Goal: Task Accomplishment & Management: Manage account settings

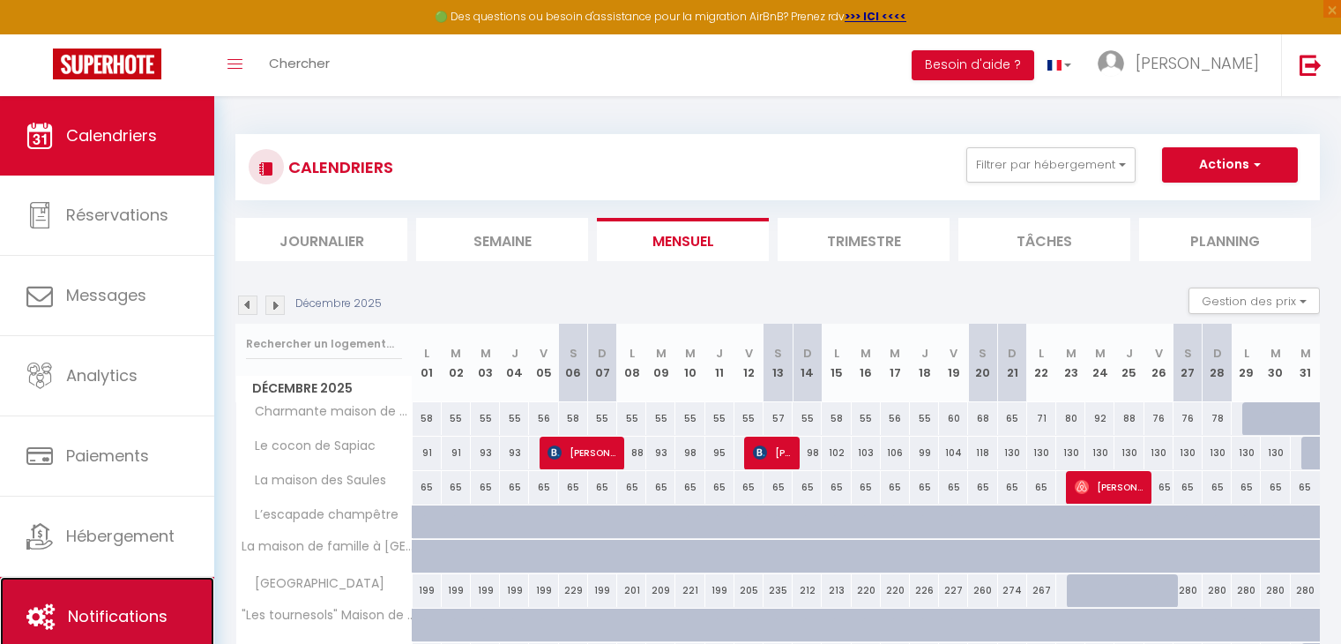
click at [105, 616] on span "Notifications" at bounding box center [118, 616] width 100 height 22
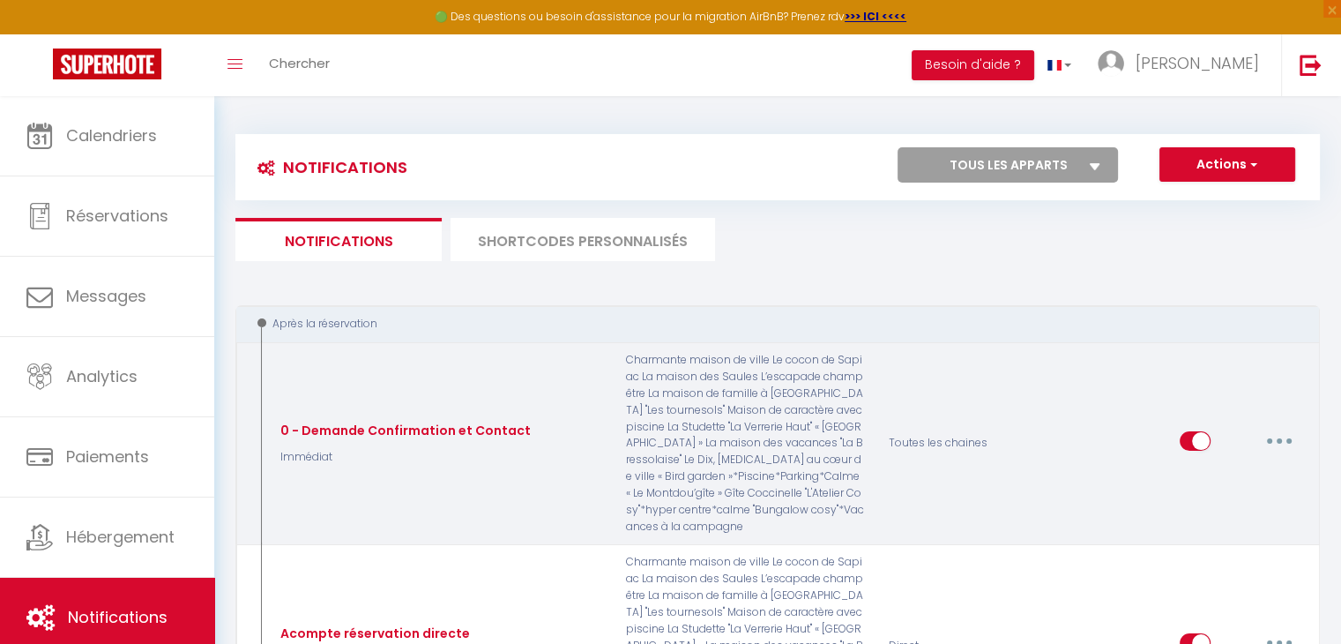
click at [1278, 440] on icon "button" at bounding box center [1279, 440] width 5 height 5
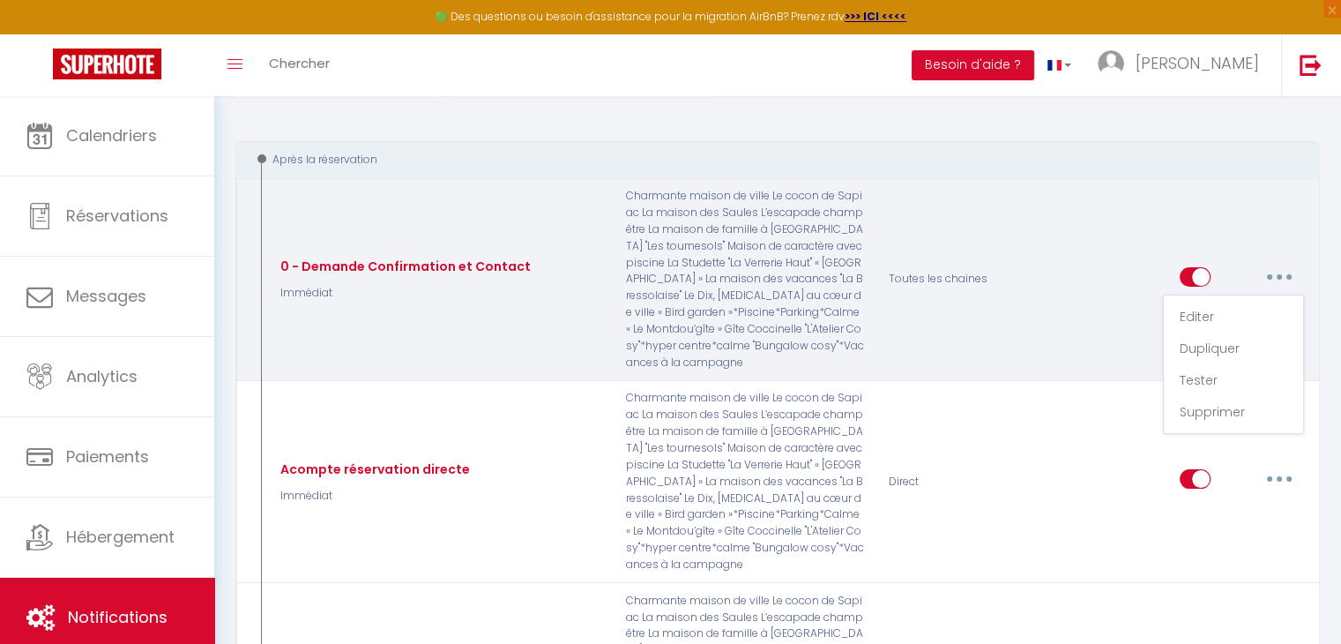
scroll to position [353, 0]
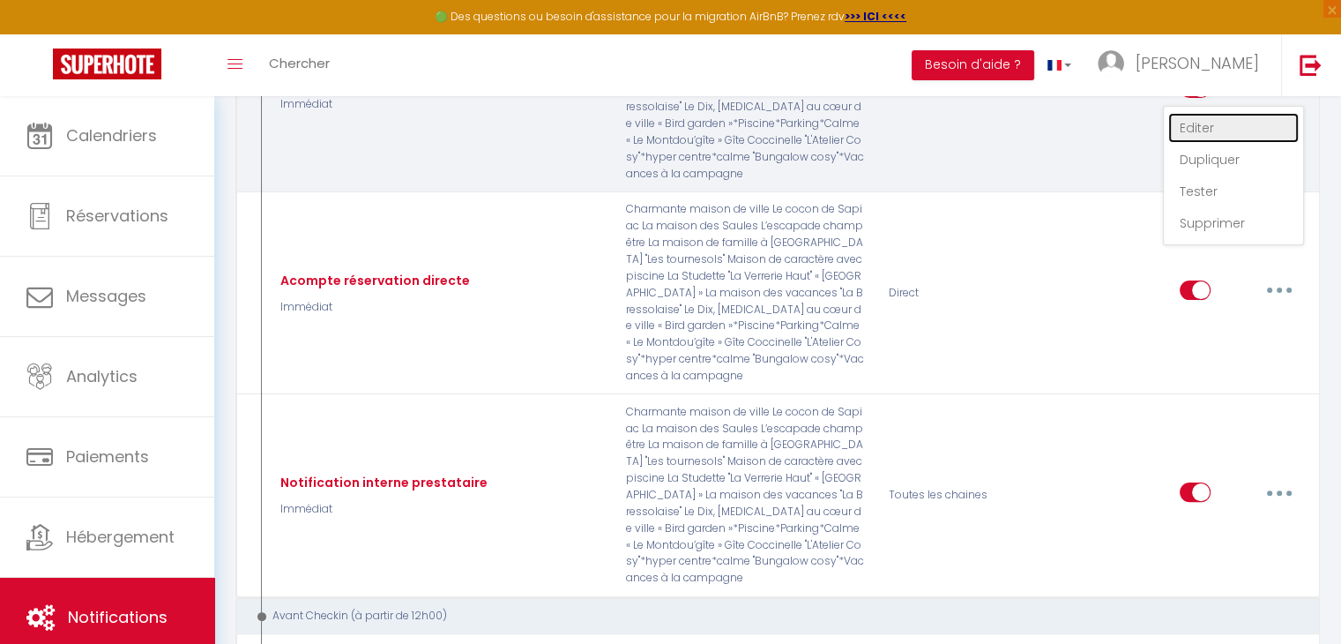
click at [1214, 123] on link "Editer" at bounding box center [1234, 128] width 131 height 30
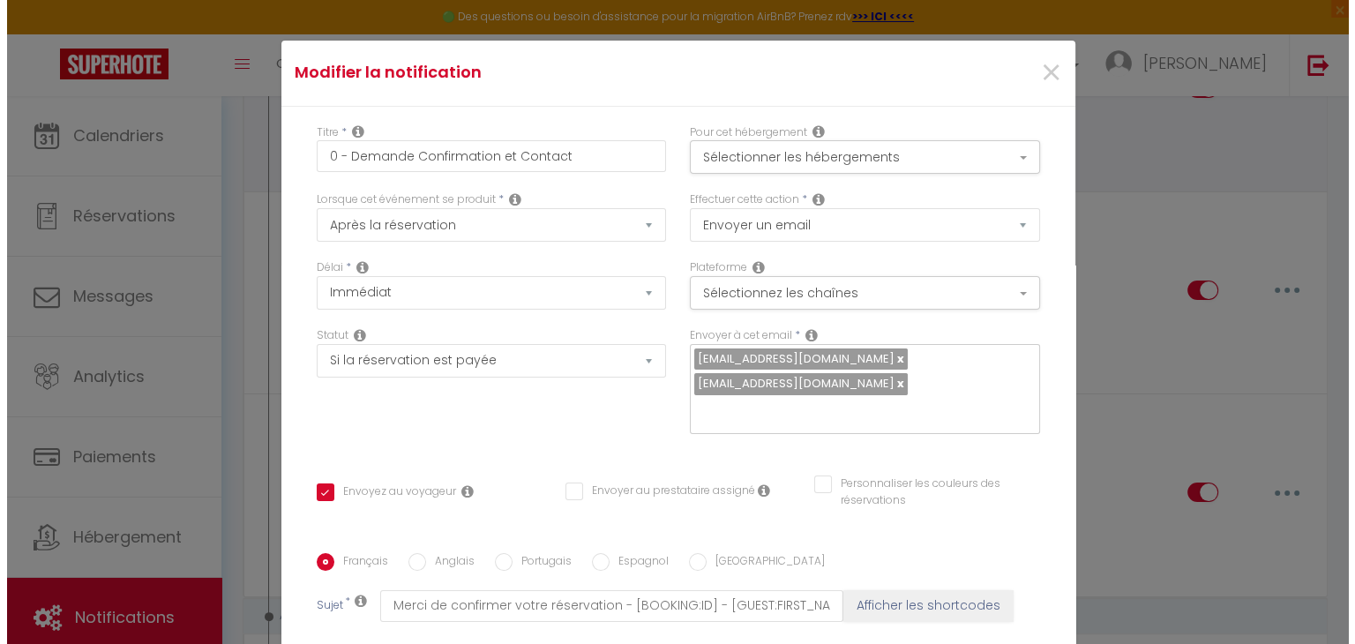
scroll to position [344, 0]
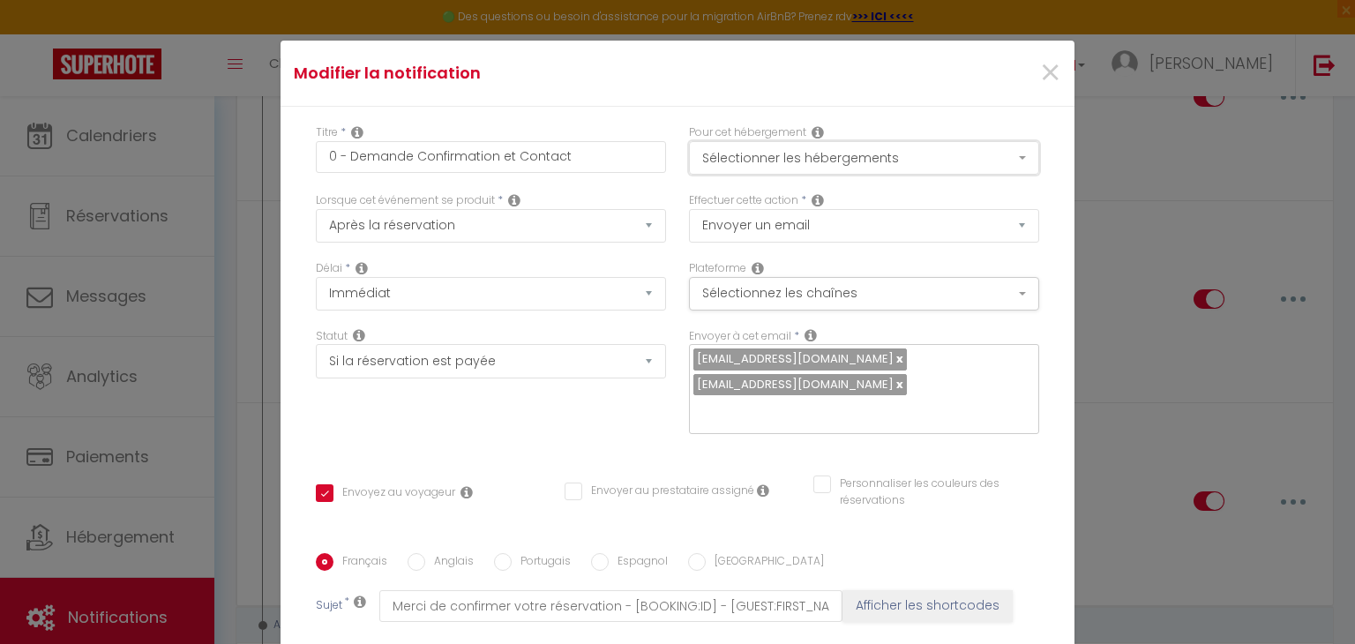
click at [848, 160] on button "Sélectionner les hébergements" at bounding box center [864, 158] width 350 height 34
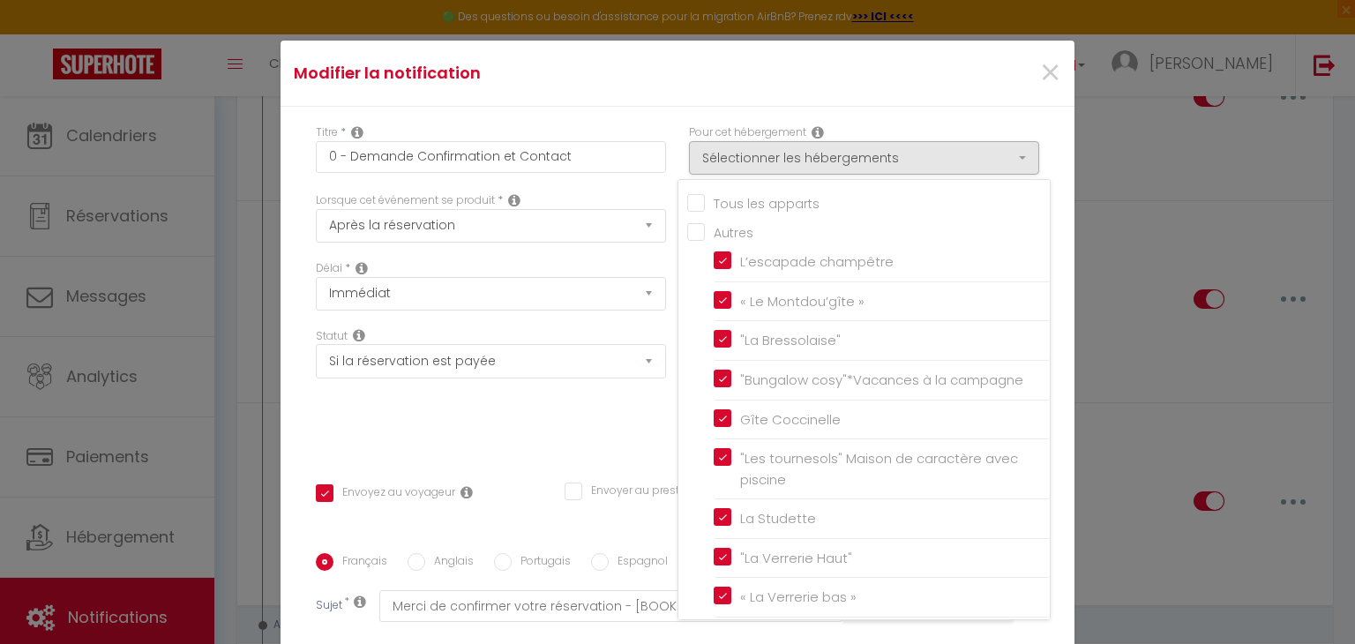
click at [720, 207] on input "Tous les apparts" at bounding box center [868, 202] width 362 height 18
checkbox input "true"
checkbox input "false"
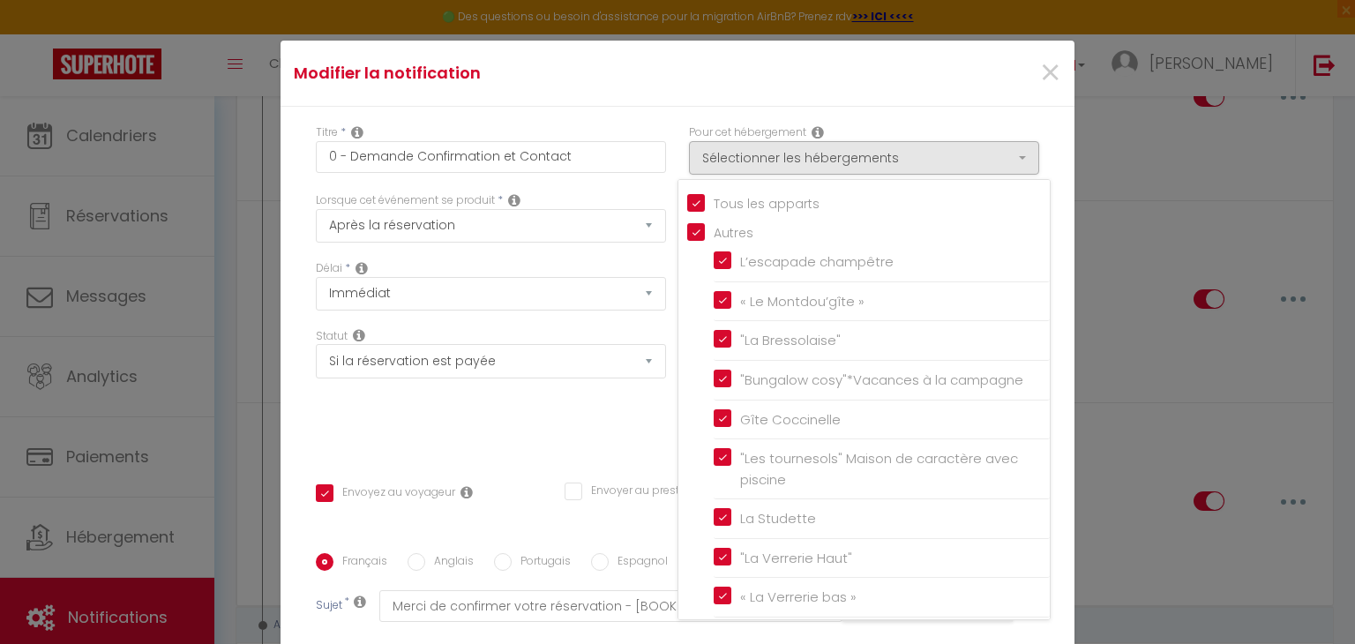
checkbox input "true"
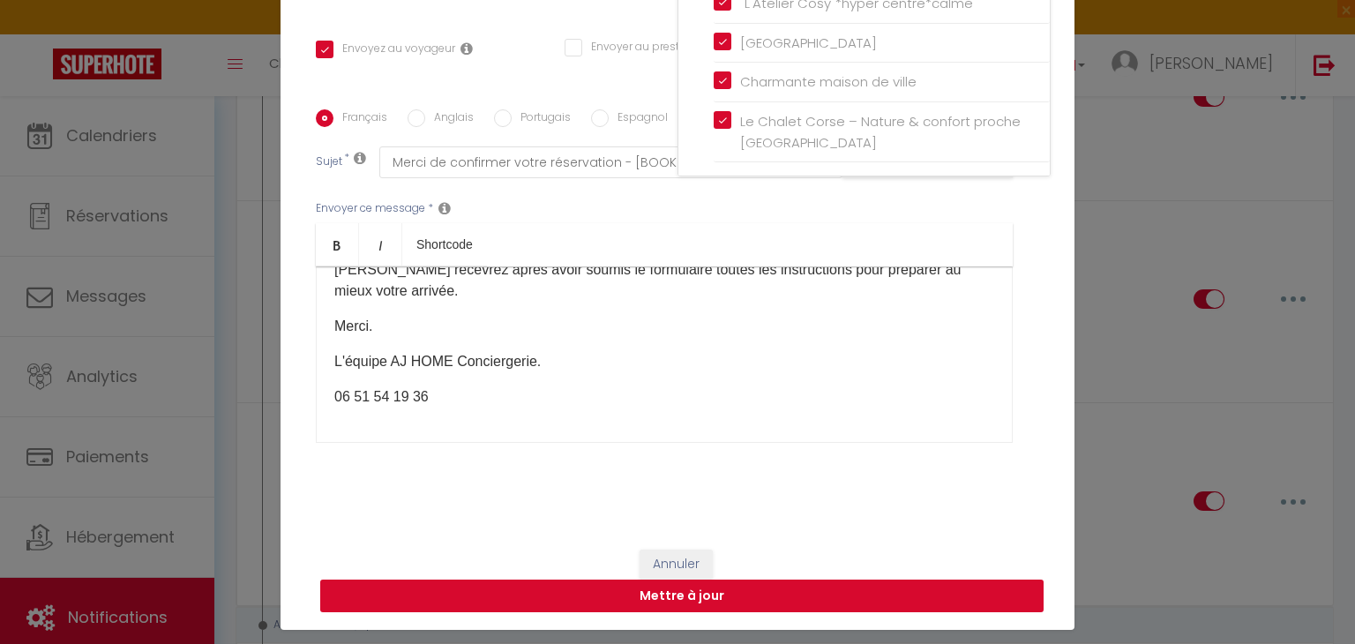
scroll to position [80, 0]
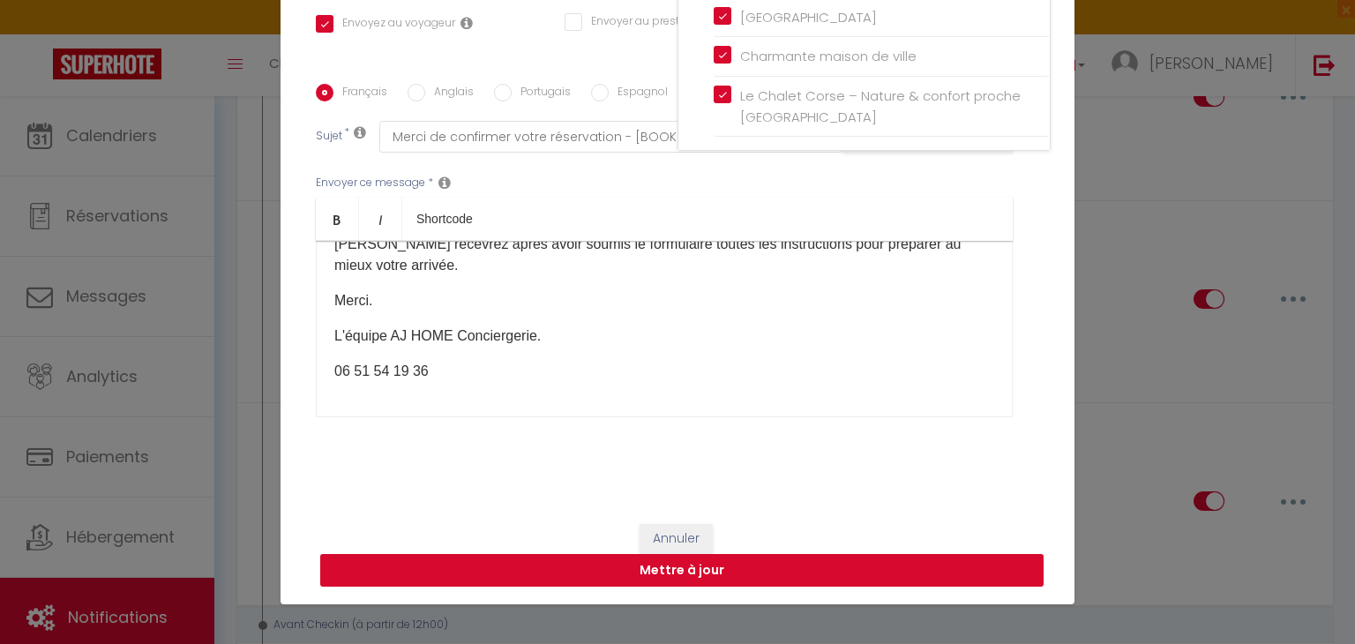
click at [651, 571] on button "Mettre à jour" at bounding box center [681, 571] width 723 height 34
checkbox input "true"
checkbox input "false"
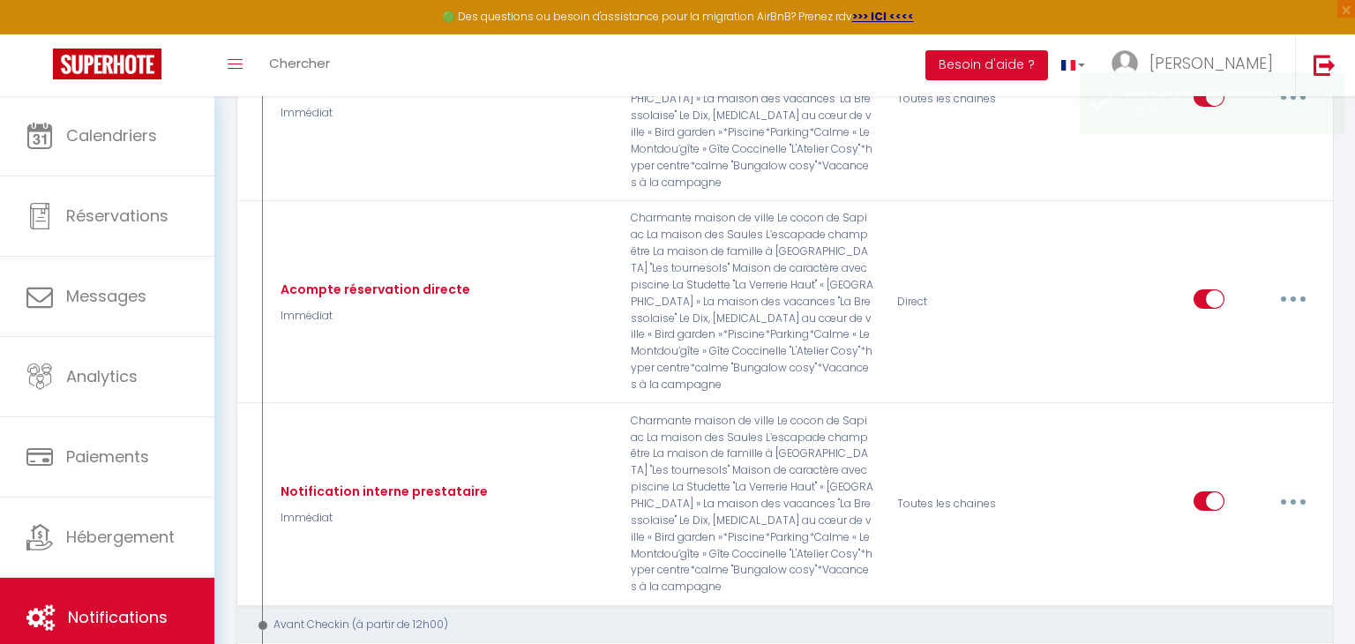
scroll to position [0, 0]
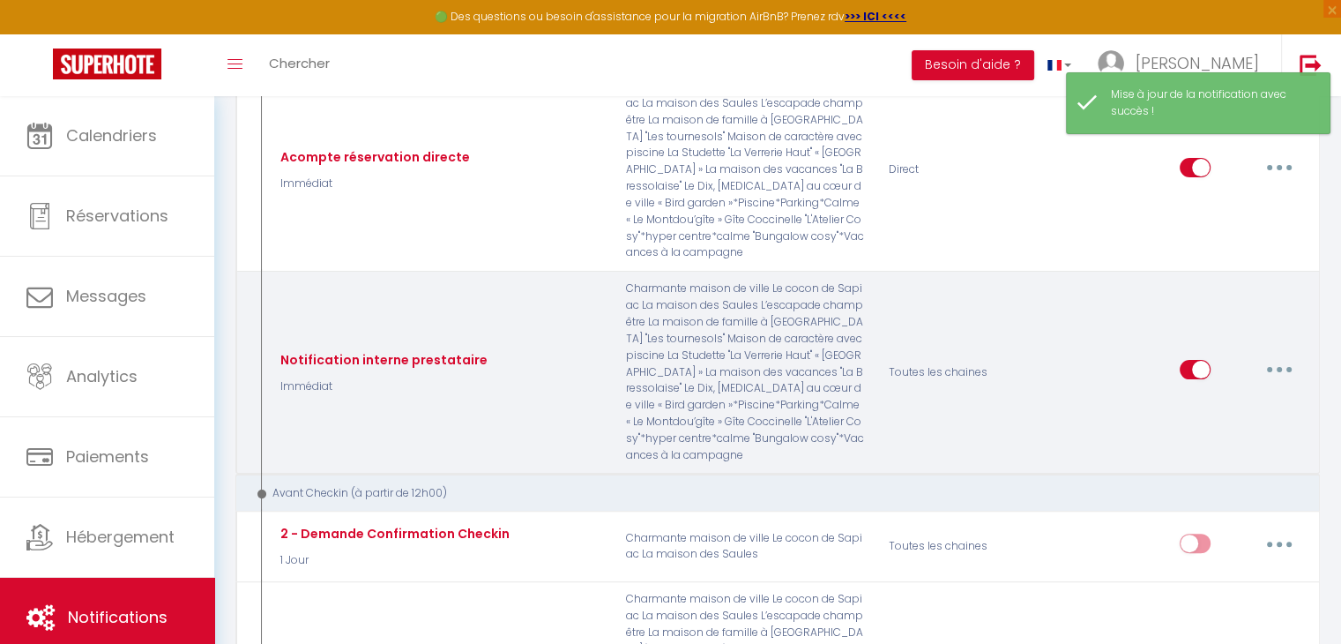
click at [1273, 370] on button "button" at bounding box center [1279, 369] width 49 height 28
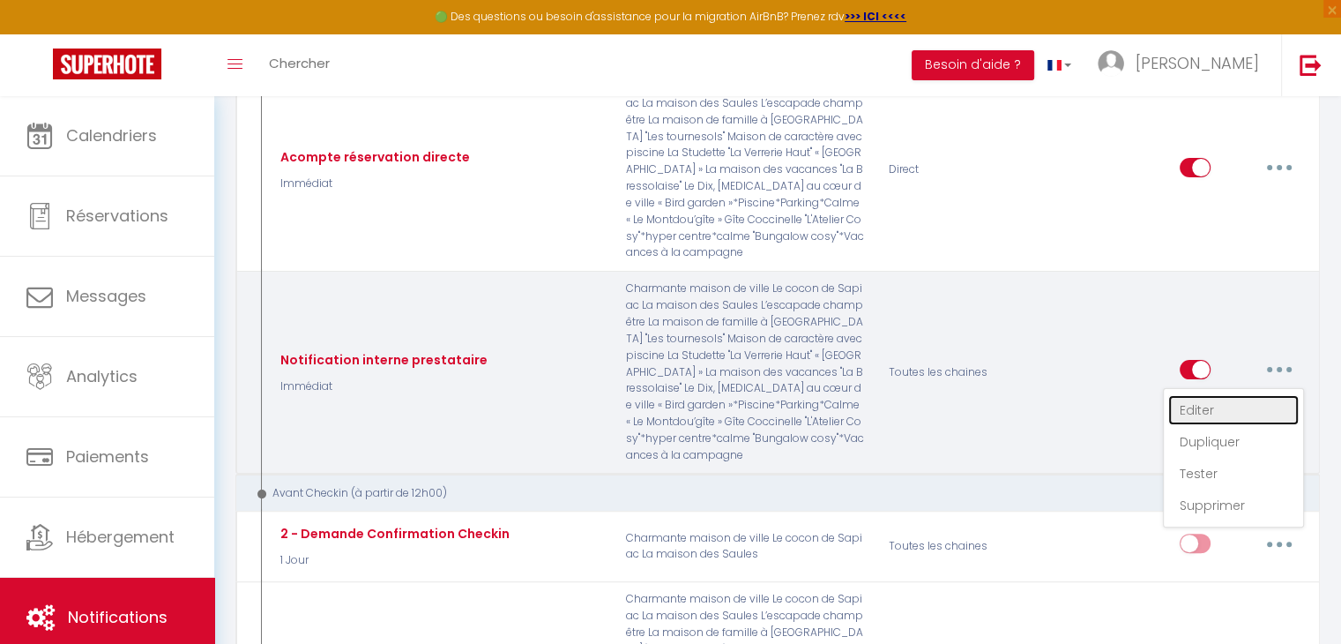
click at [1199, 410] on link "Editer" at bounding box center [1234, 410] width 131 height 30
type input "Notification interne prestataire"
checkbox input "false"
select select "Immédiat"
select select
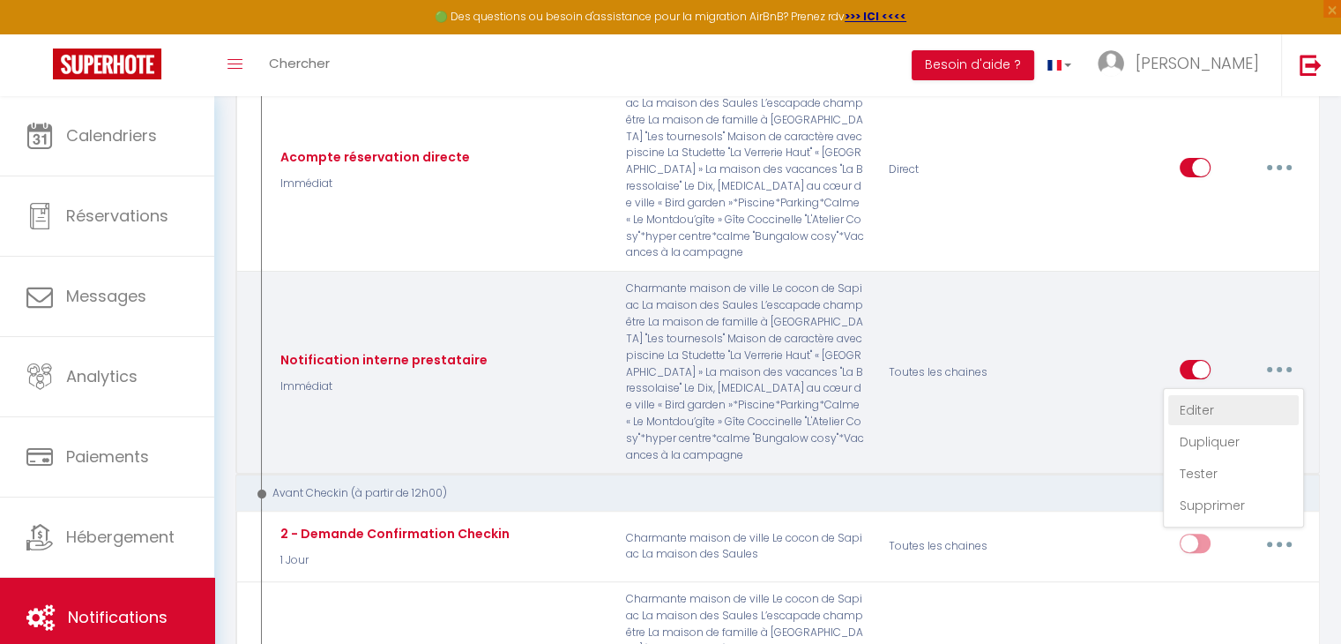
checkbox input "false"
checkbox input "true"
checkbox input "false"
radio input "true"
type input "Nouvelle réservation - [RENTAL:NAME] - [GUEST:NAME] - [CHECKING:DD-MM-YYYY] au …"
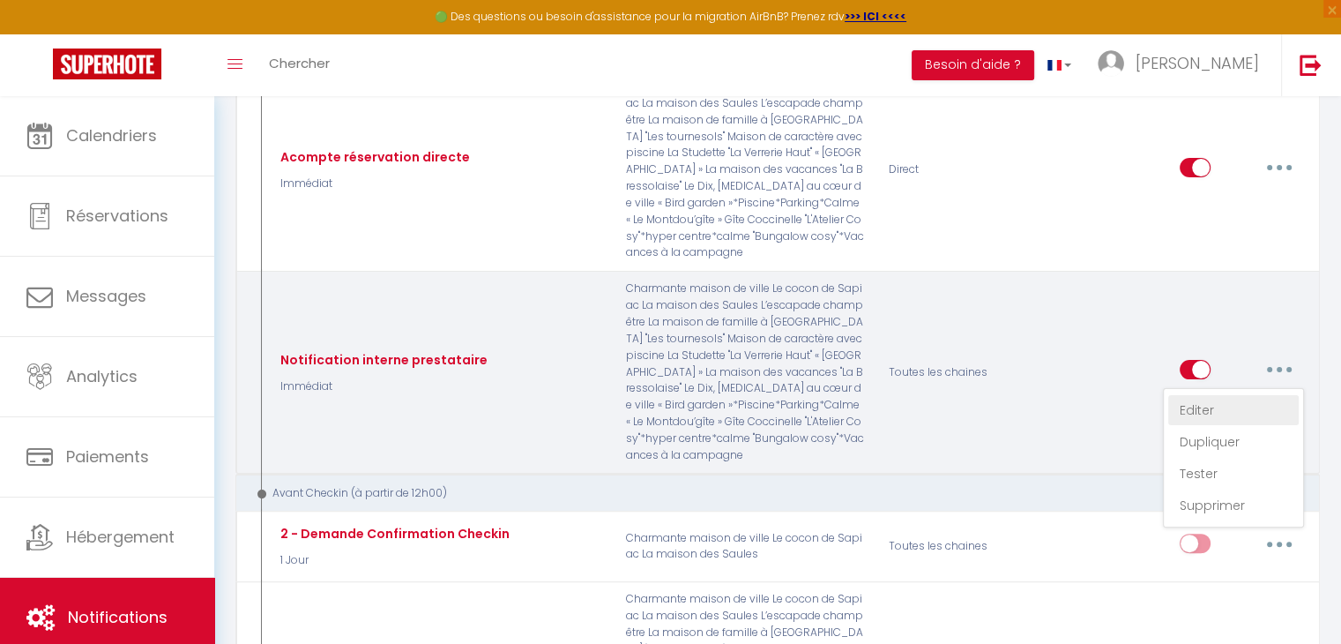
checkbox input "false"
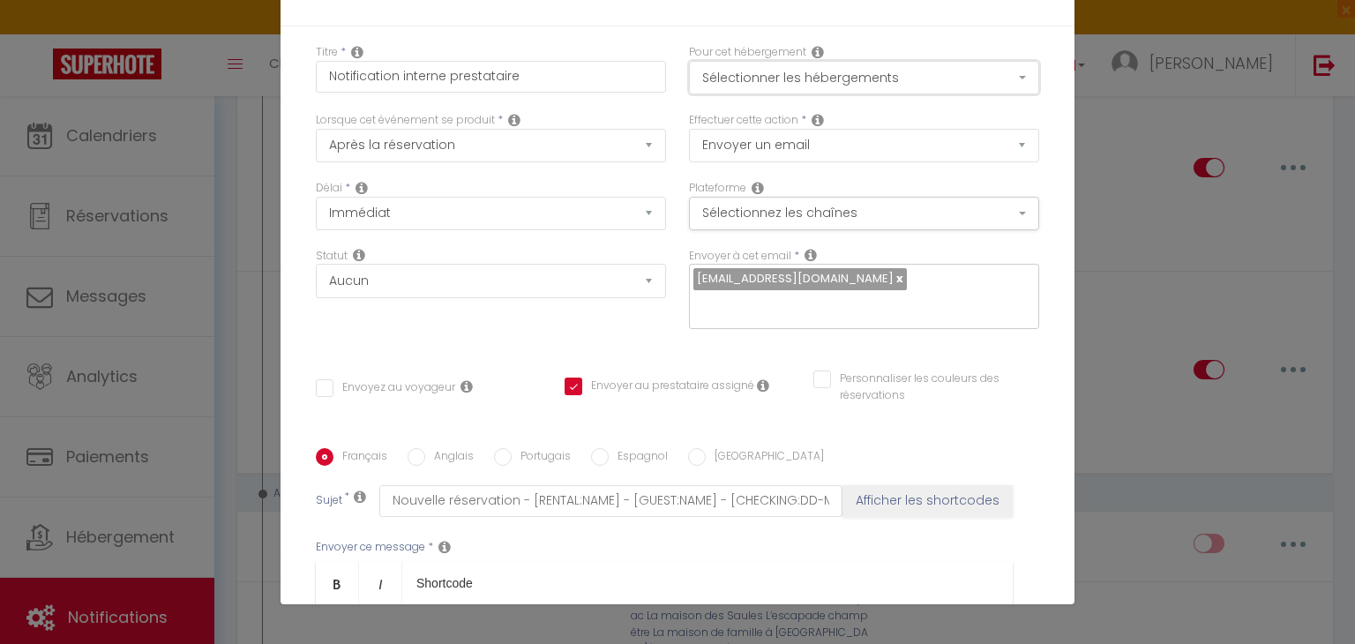
click at [942, 78] on button "Sélectionner les hébergements" at bounding box center [864, 78] width 350 height 34
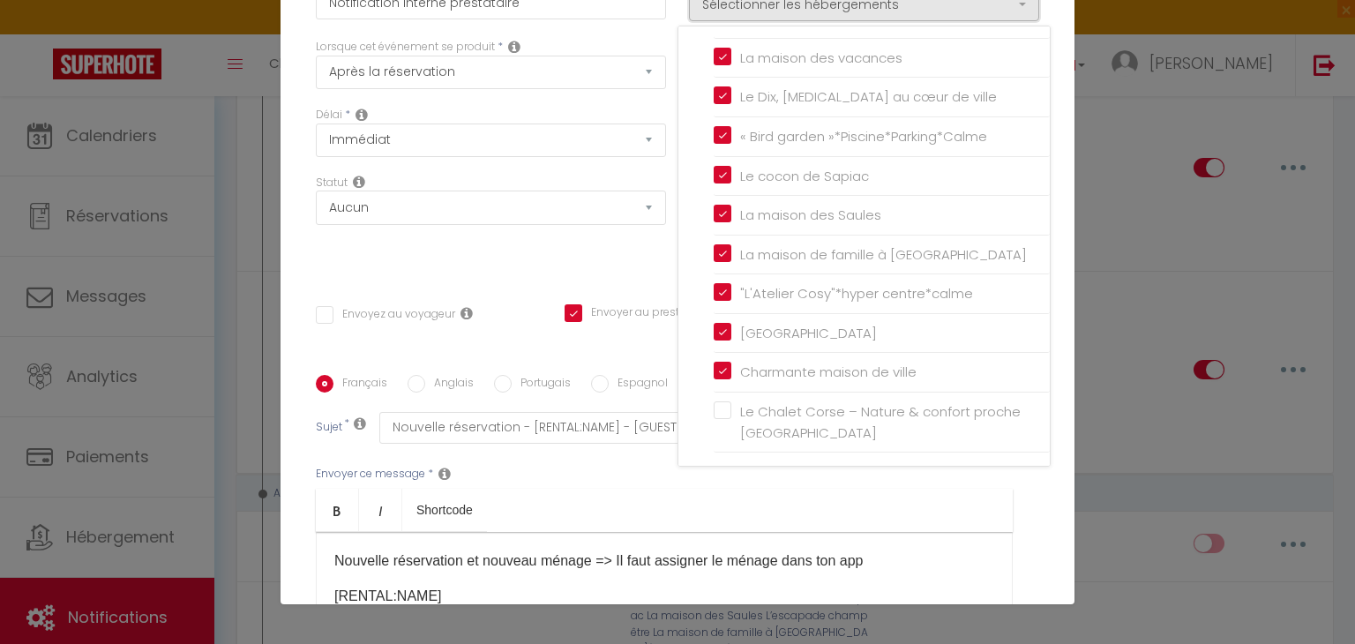
scroll to position [176, 0]
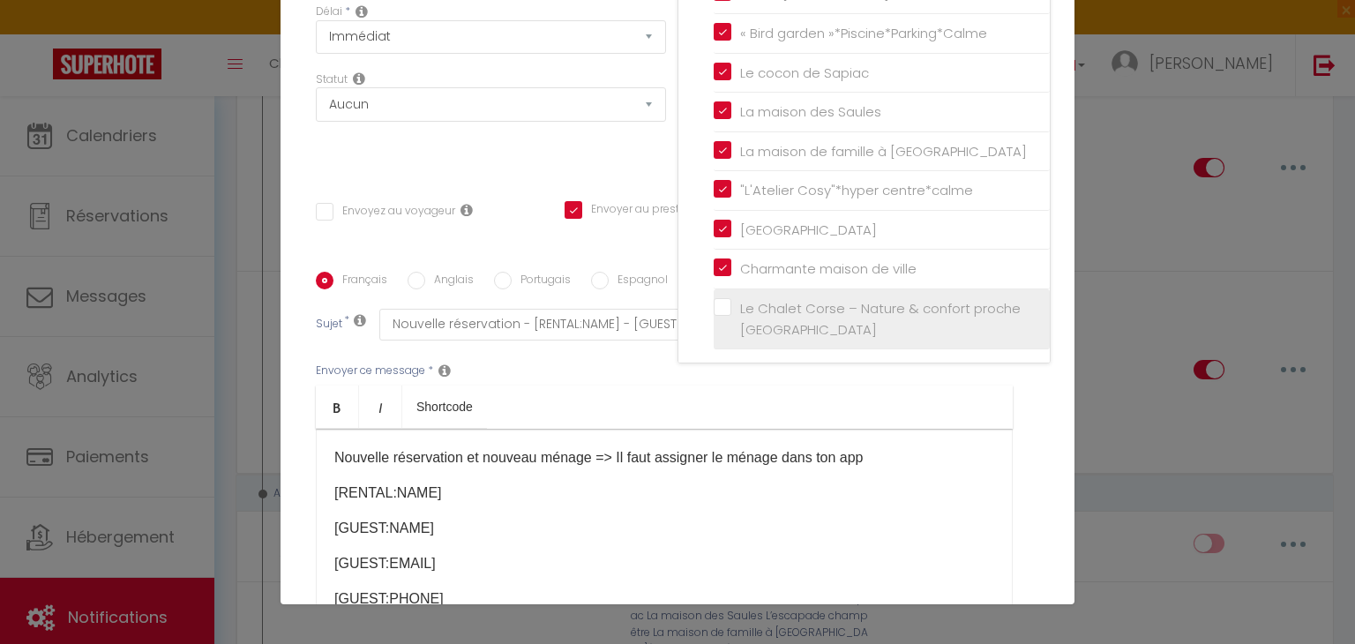
click at [713, 319] on input "Le Chalet Corse – Nature & confort proche [GEOGRAPHIC_DATA]" at bounding box center [881, 319] width 336 height 18
checkbox input "true"
checkbox input "false"
checkbox input "true"
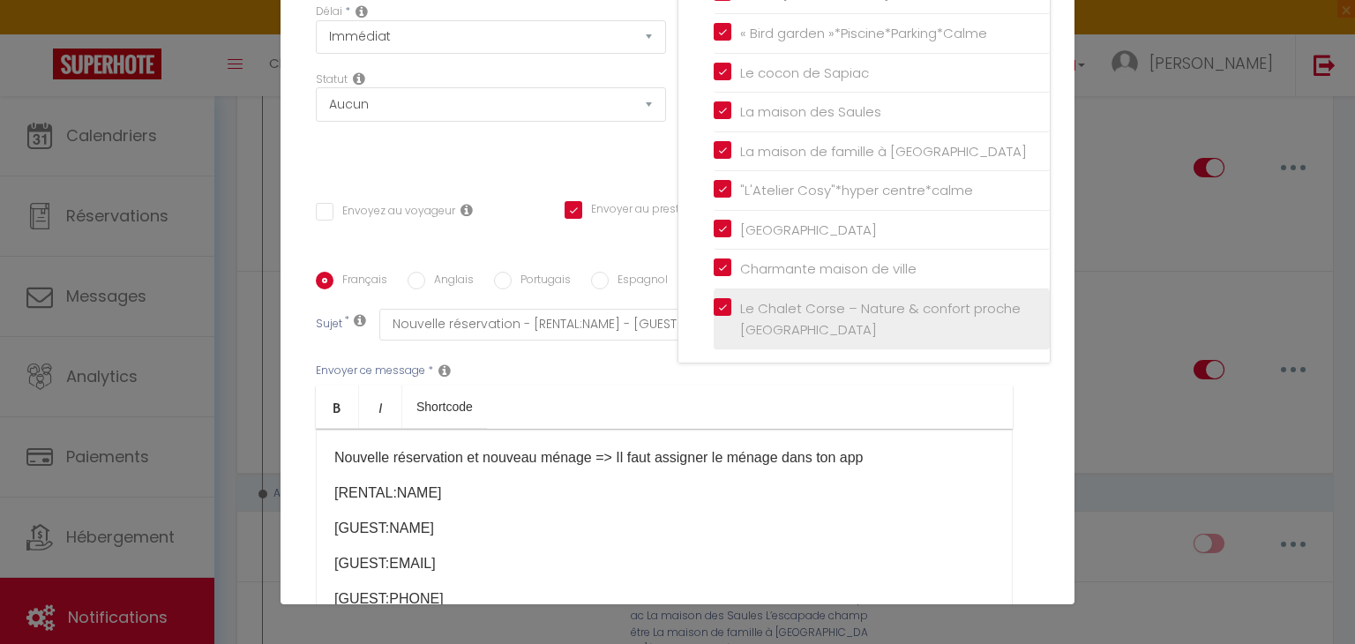
checkbox input "false"
checkbox input "true"
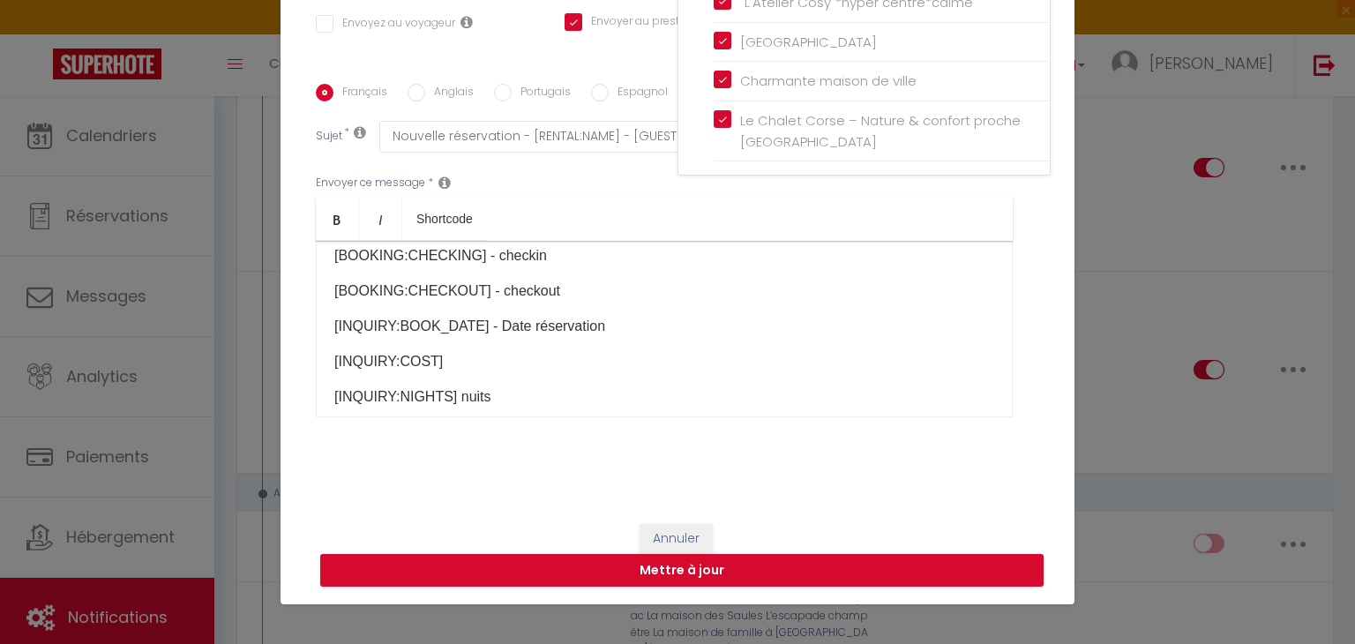
scroll to position [287, 0]
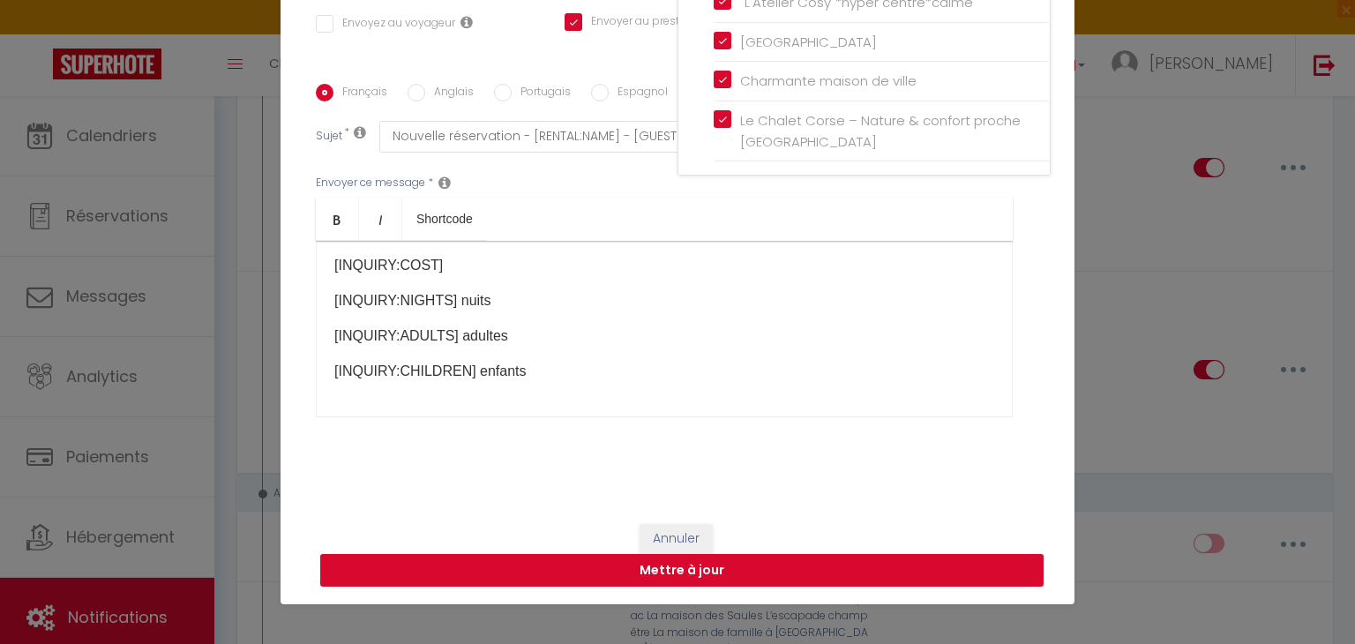
click at [653, 565] on button "Mettre à jour" at bounding box center [681, 571] width 723 height 34
checkbox input "false"
checkbox input "true"
checkbox input "false"
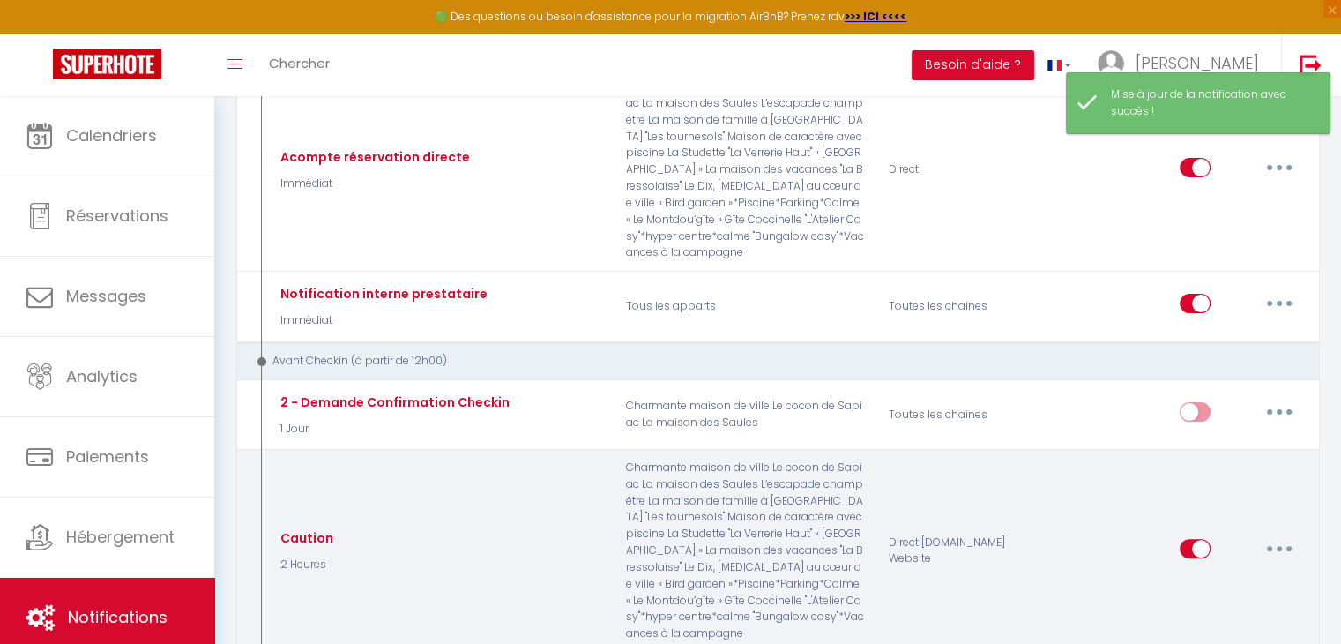
scroll to position [520, 0]
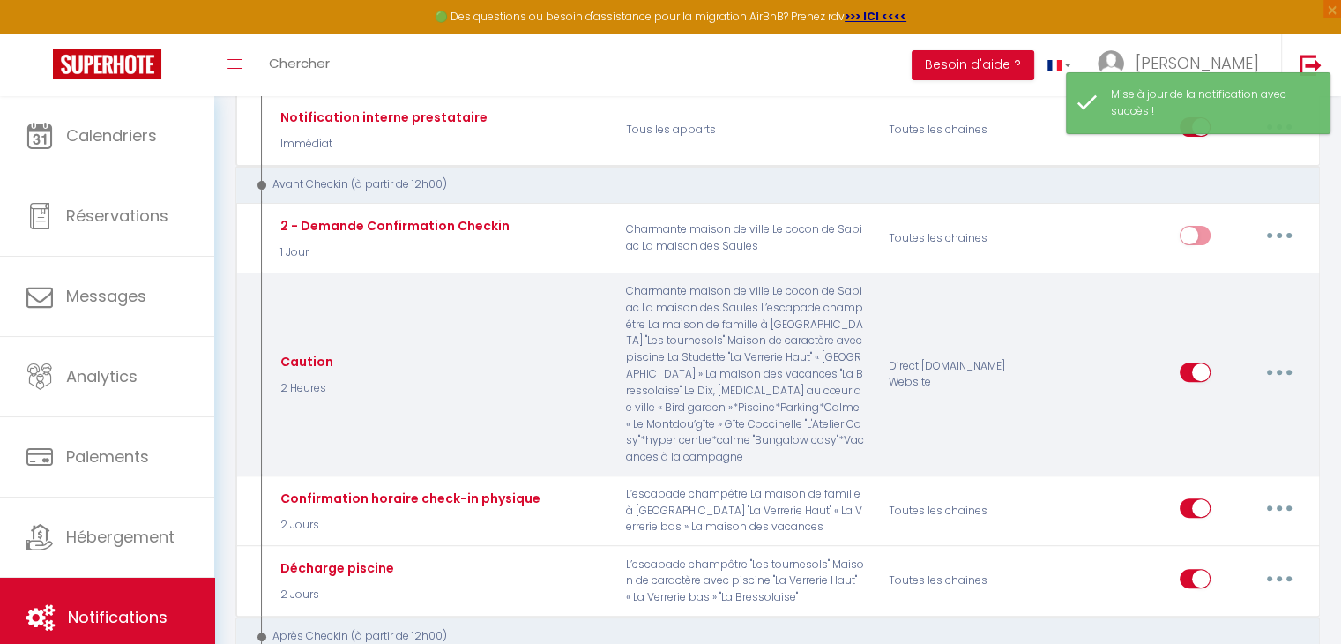
click at [1284, 368] on button "button" at bounding box center [1279, 372] width 49 height 28
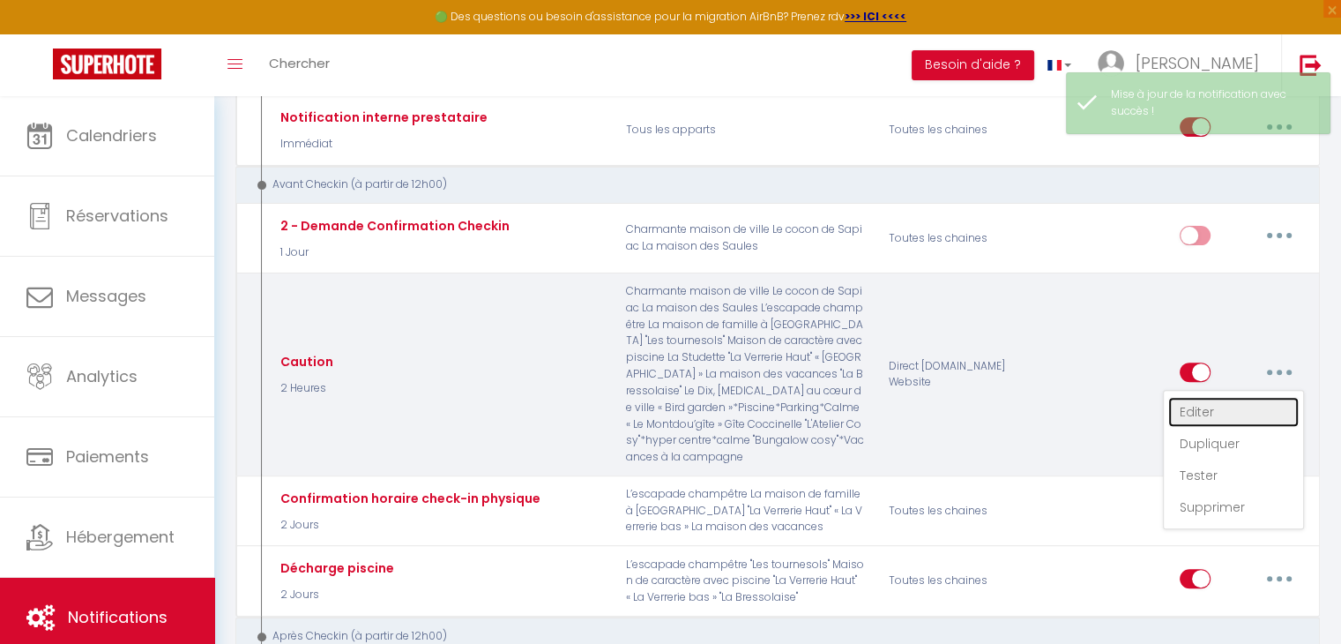
click at [1193, 406] on link "Editer" at bounding box center [1234, 412] width 131 height 30
type input "Caution"
select select "2 Heures"
select select "if_deposit_not_paid"
checkbox input "true"
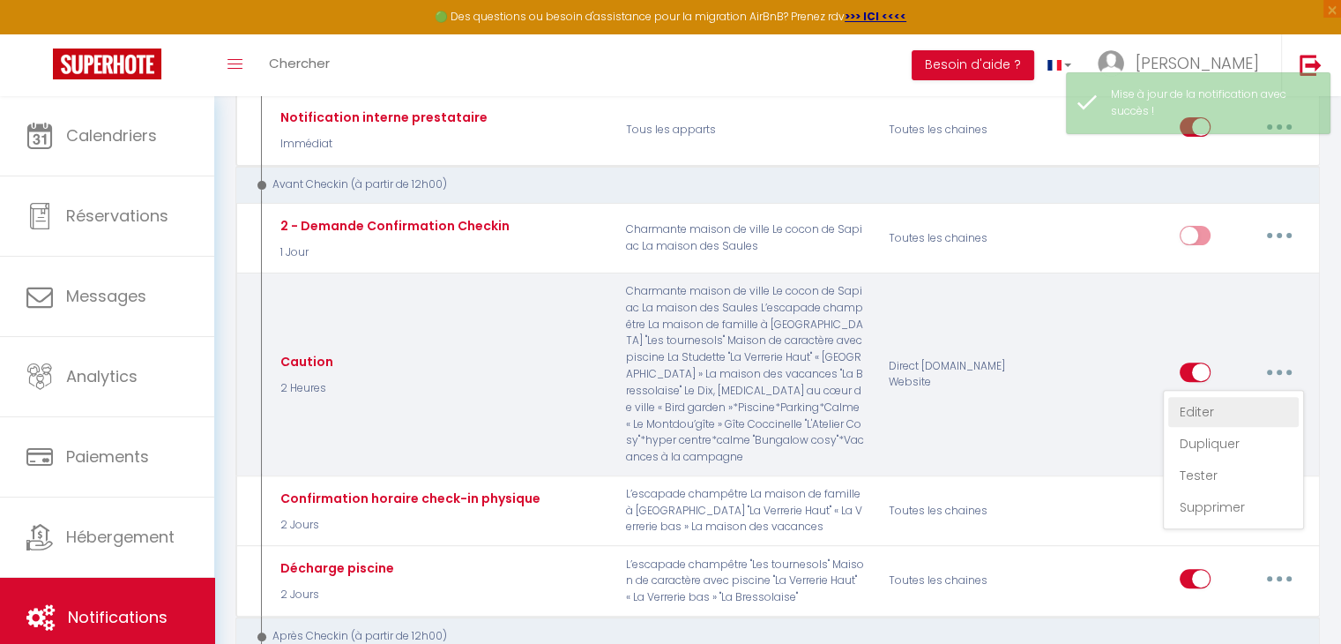
checkbox input "false"
radio input "true"
type input "Caution - [RENTAL:NAME]"
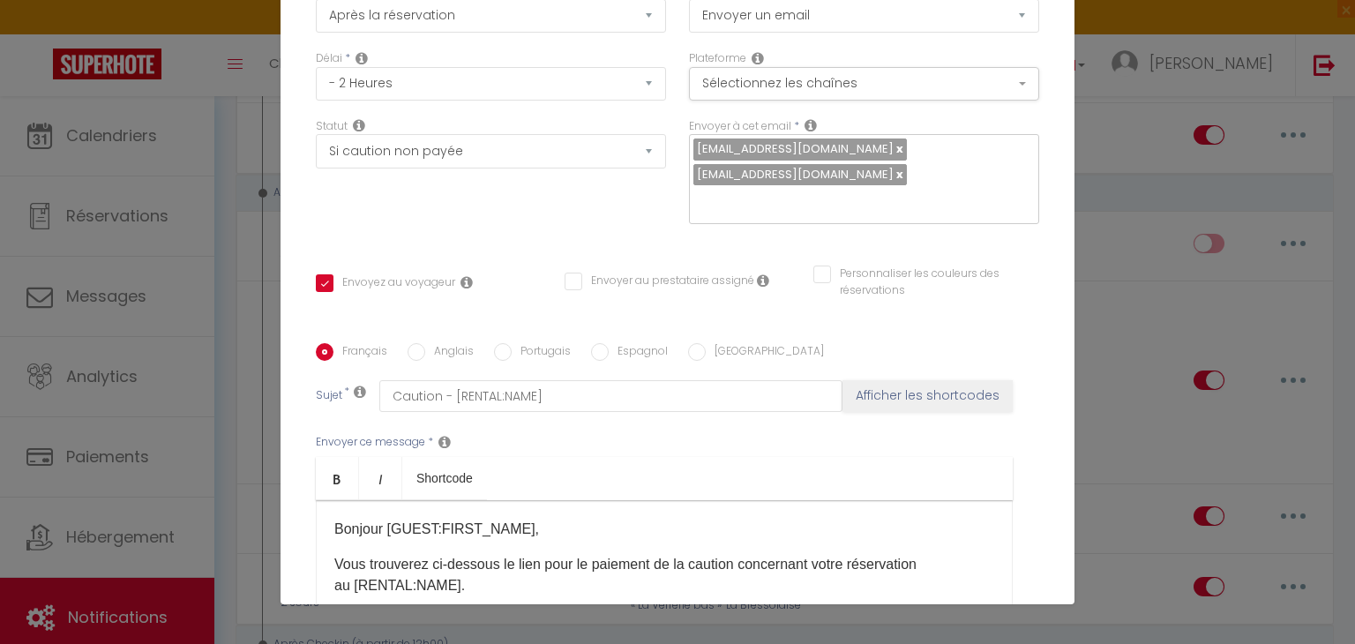
scroll to position [0, 0]
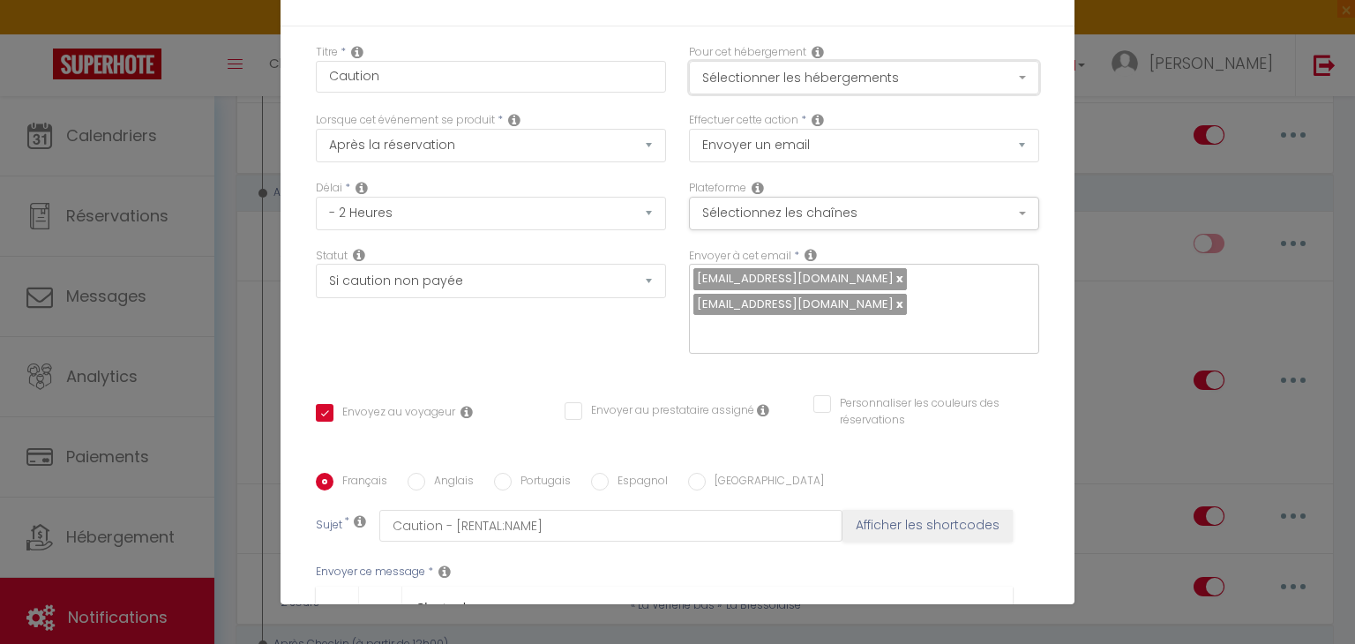
click at [856, 78] on button "Sélectionner les hébergements" at bounding box center [864, 78] width 350 height 34
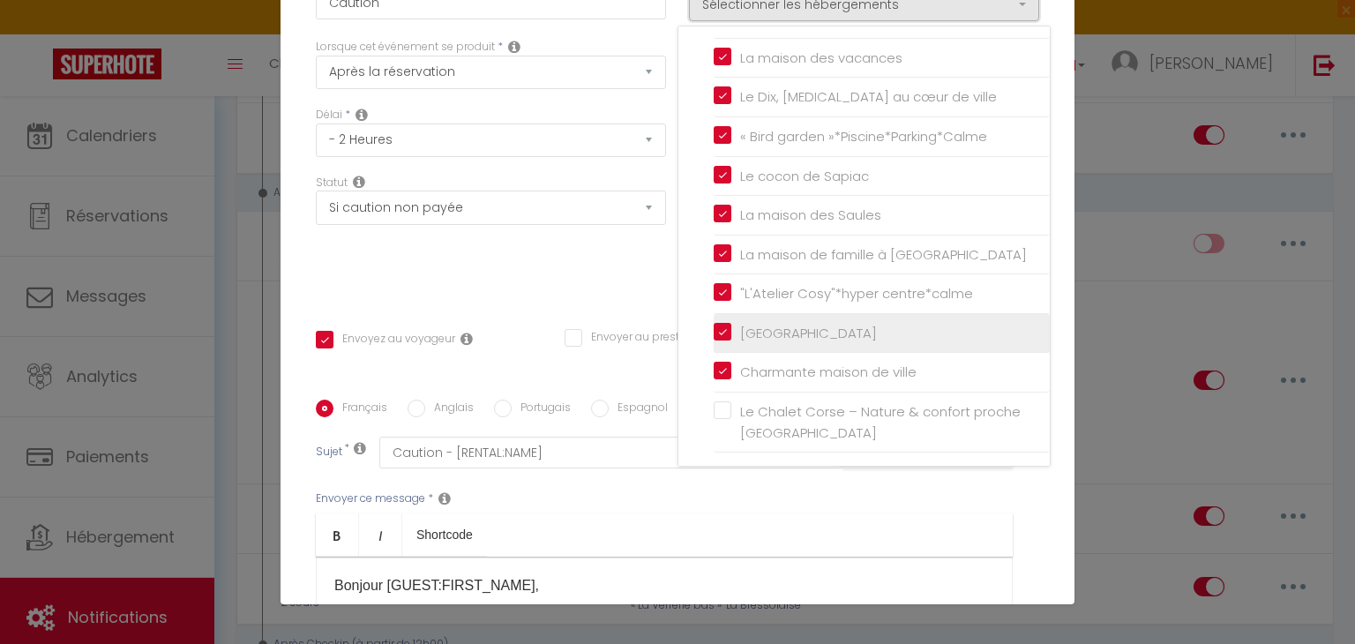
scroll to position [176, 0]
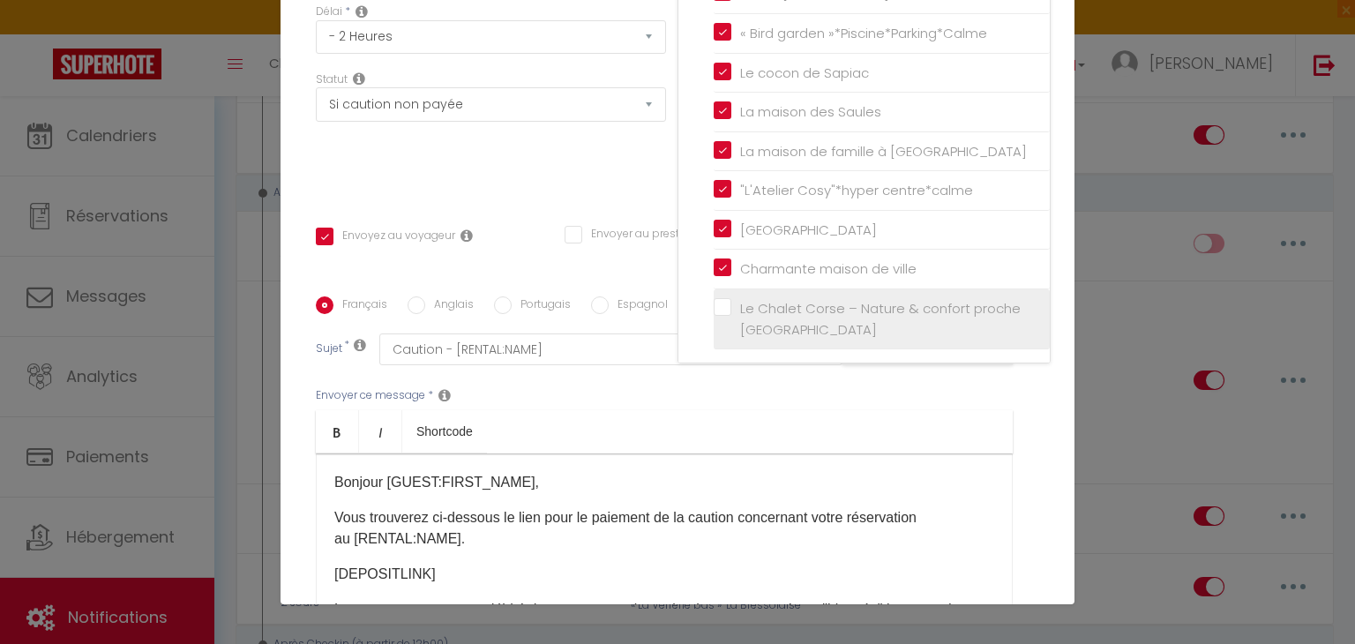
click at [731, 307] on label "Le Chalet Corse – Nature & confort proche [GEOGRAPHIC_DATA]" at bounding box center [884, 318] width 307 height 41
click at [713, 310] on input "Le Chalet Corse – Nature & confort proche [GEOGRAPHIC_DATA]" at bounding box center [881, 319] width 336 height 18
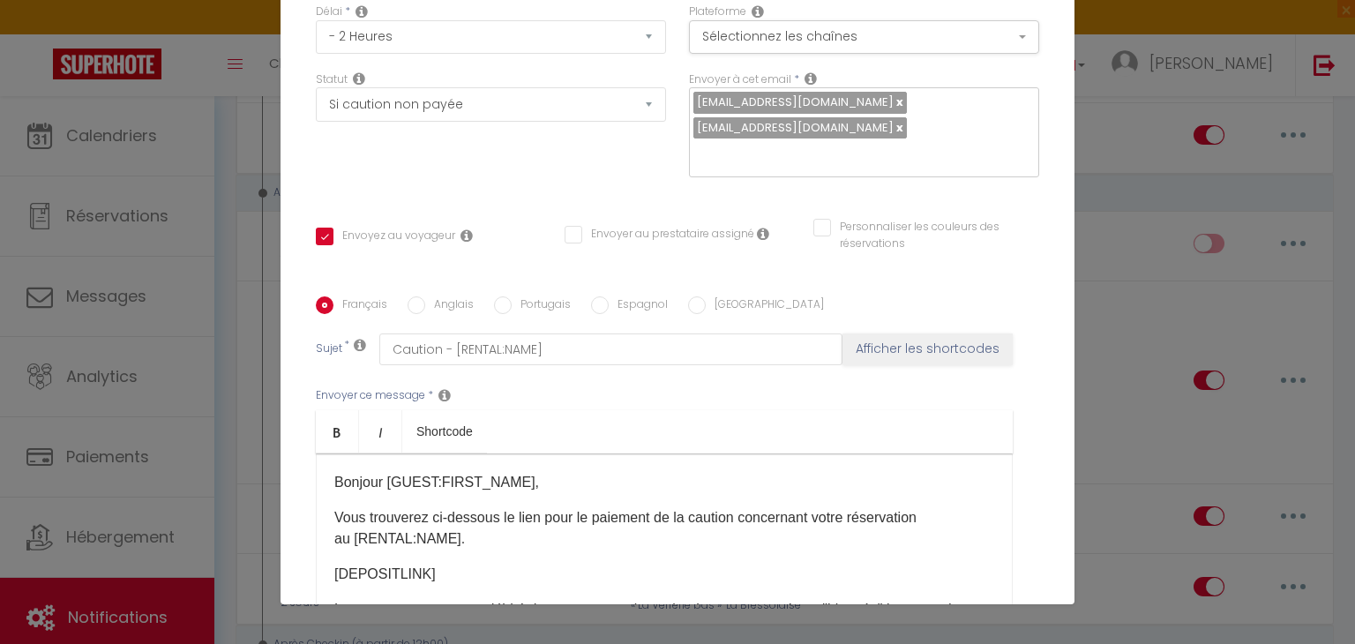
checkbox input "true"
checkbox input "false"
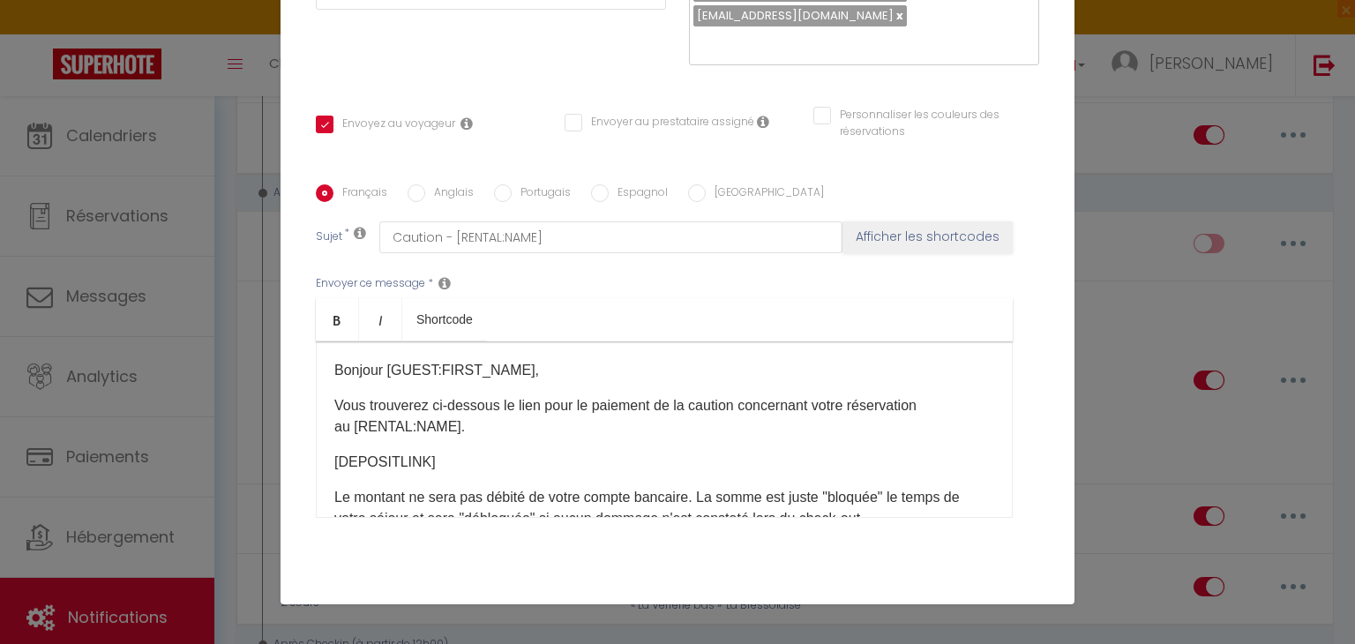
scroll to position [389, 0]
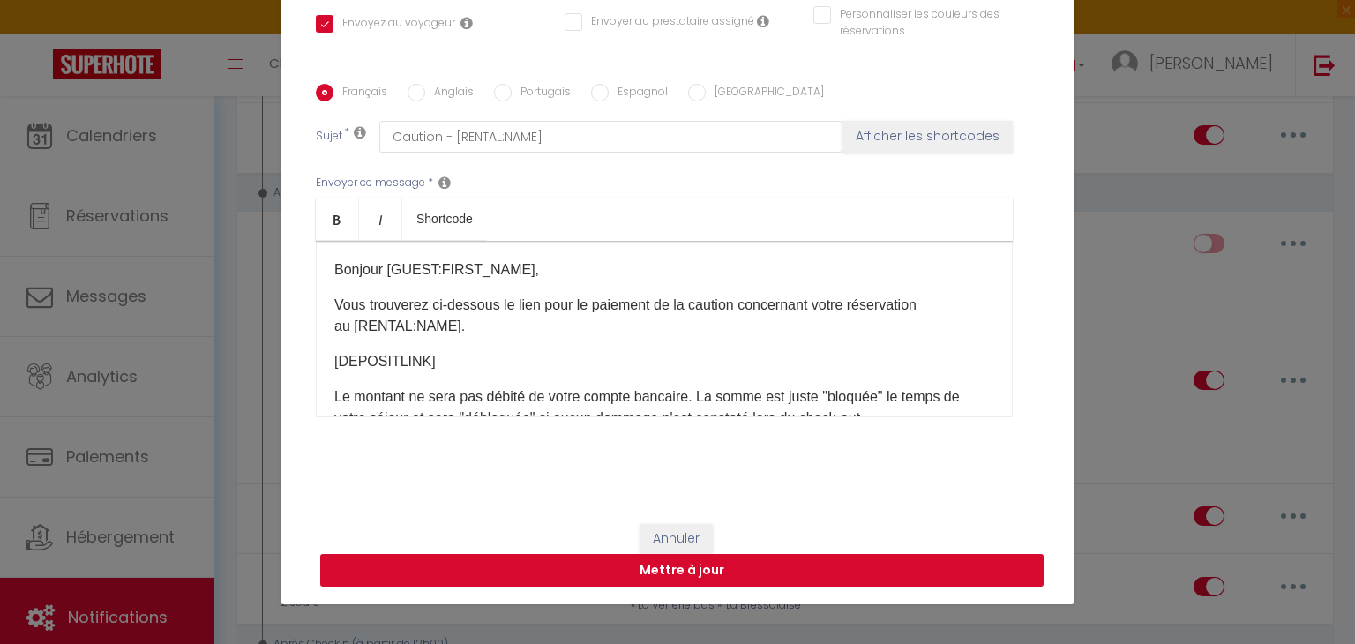
click at [646, 574] on button "Mettre à jour" at bounding box center [681, 571] width 723 height 34
checkbox input "true"
checkbox input "false"
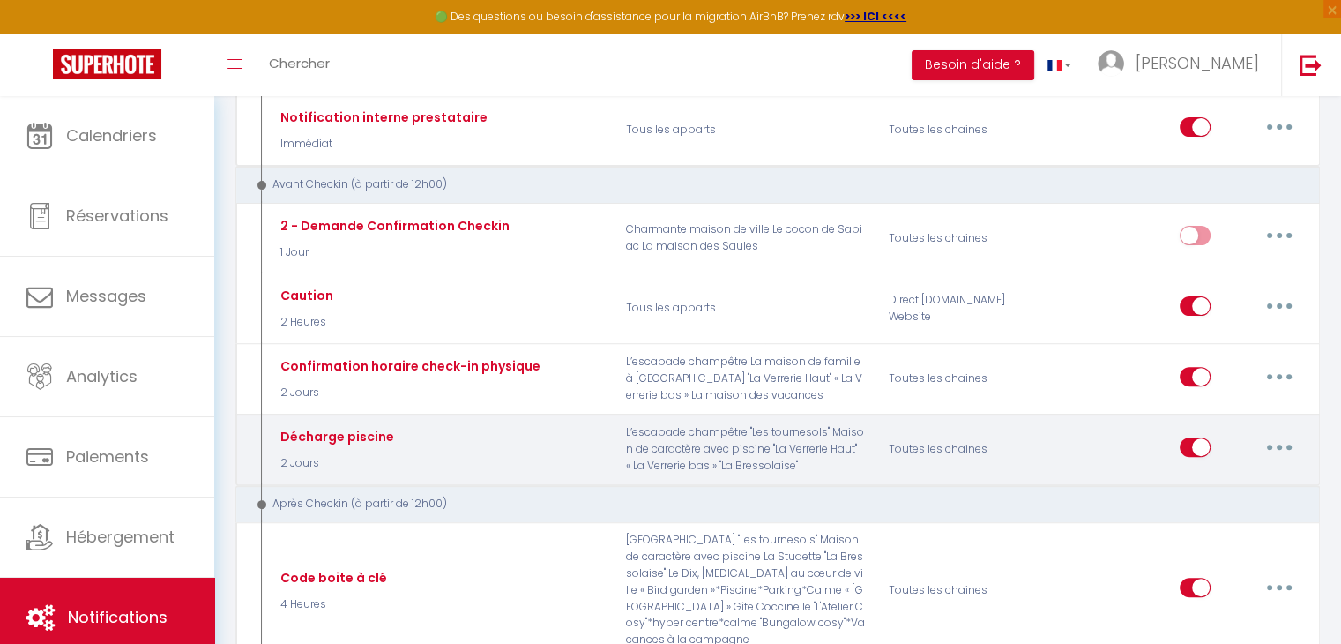
scroll to position [697, 0]
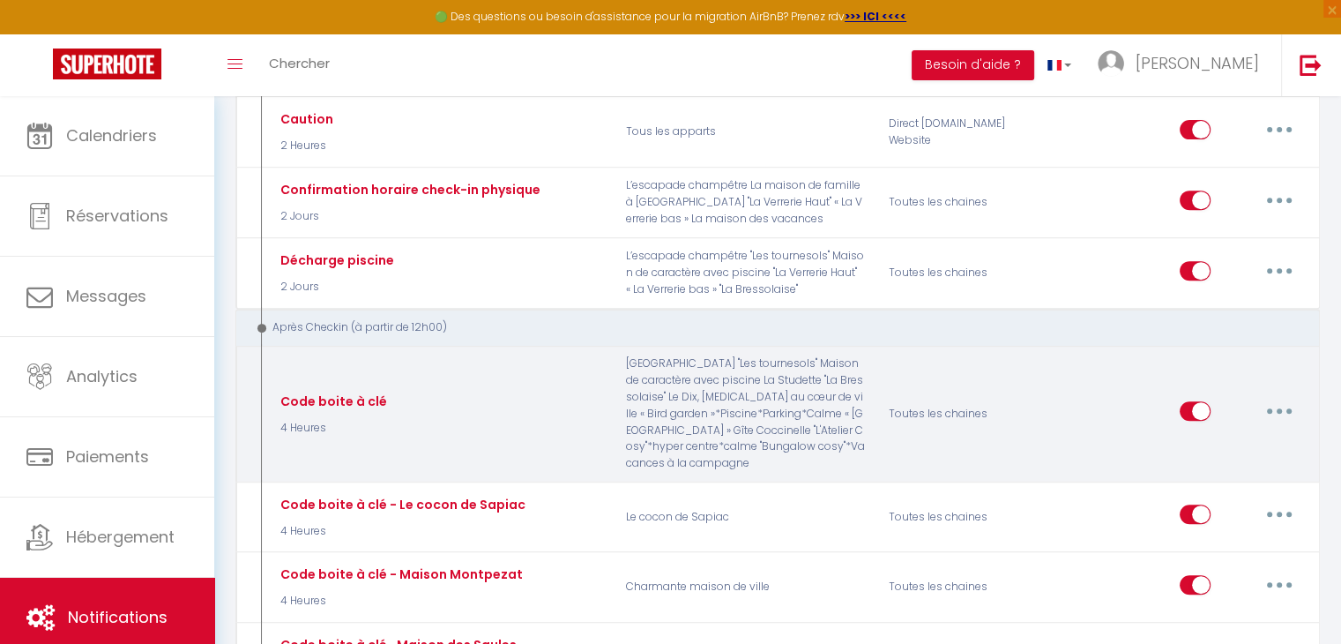
click at [1276, 397] on button "button" at bounding box center [1279, 411] width 49 height 28
click at [1221, 437] on link "Editer" at bounding box center [1234, 452] width 131 height 30
type input "Code boite à clé"
checkbox input "false"
select select "3"
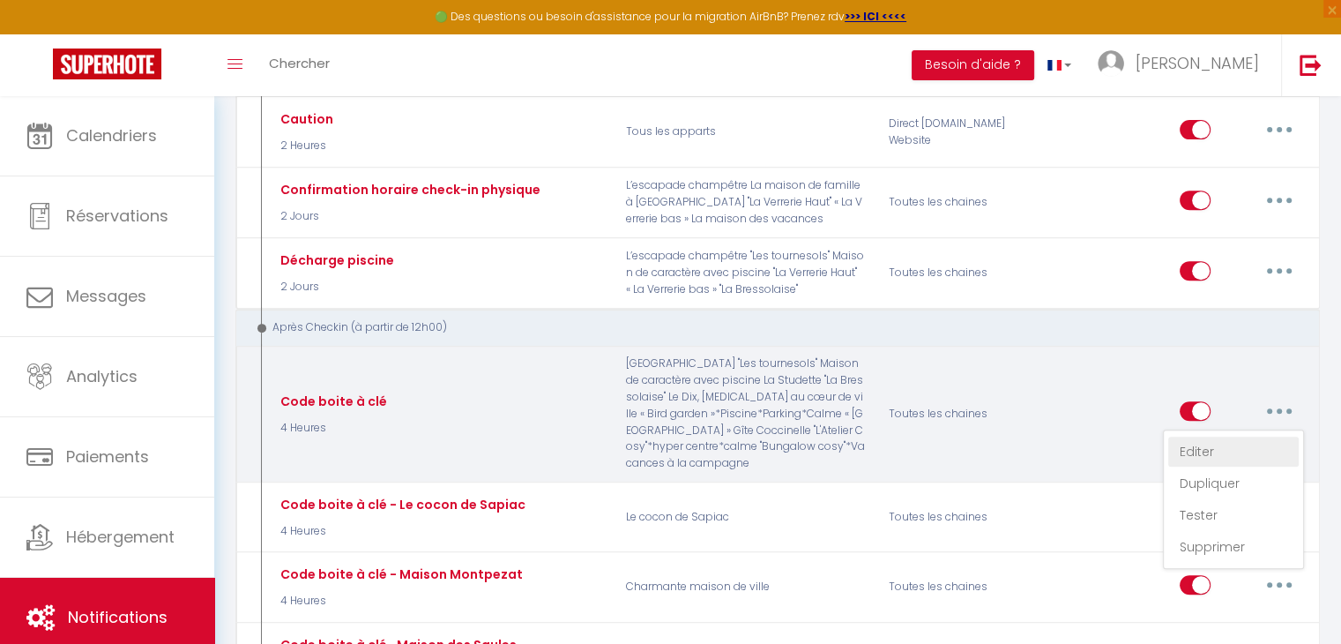
select select "4 Heures"
select select "if_deposit_is_paid"
checkbox input "true"
checkbox input "false"
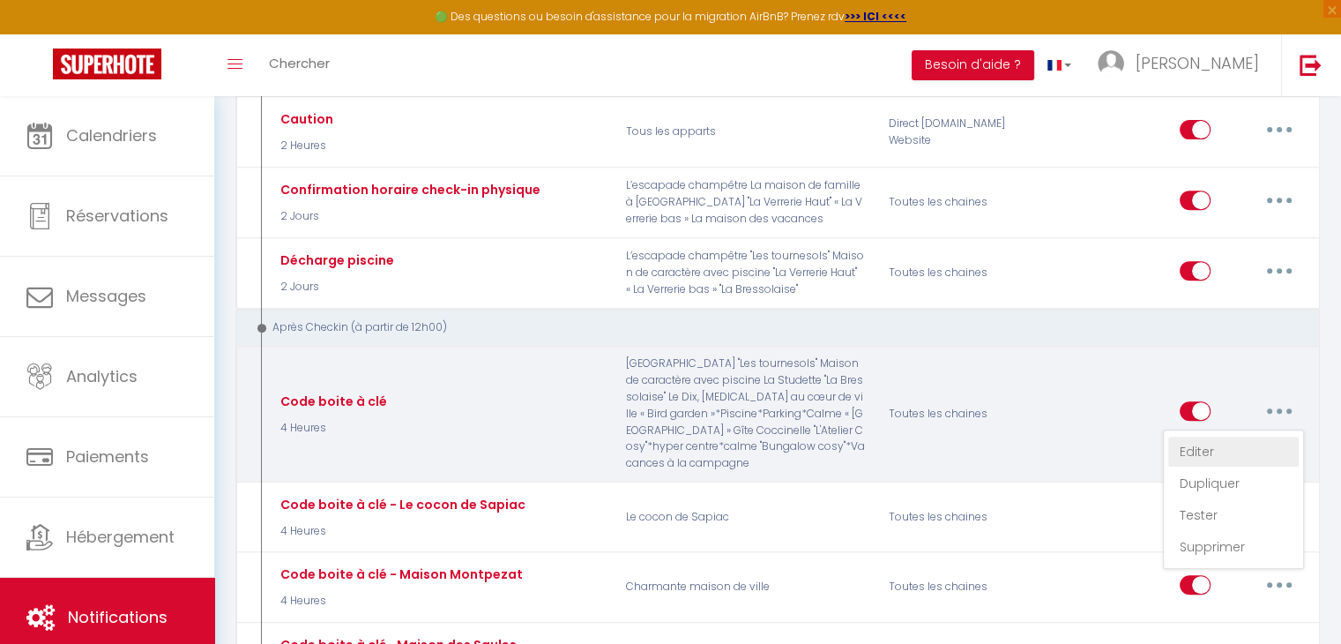
radio input "true"
type input "Code boîte à clé - [RENTAL:NAME]"
checkbox input "false"
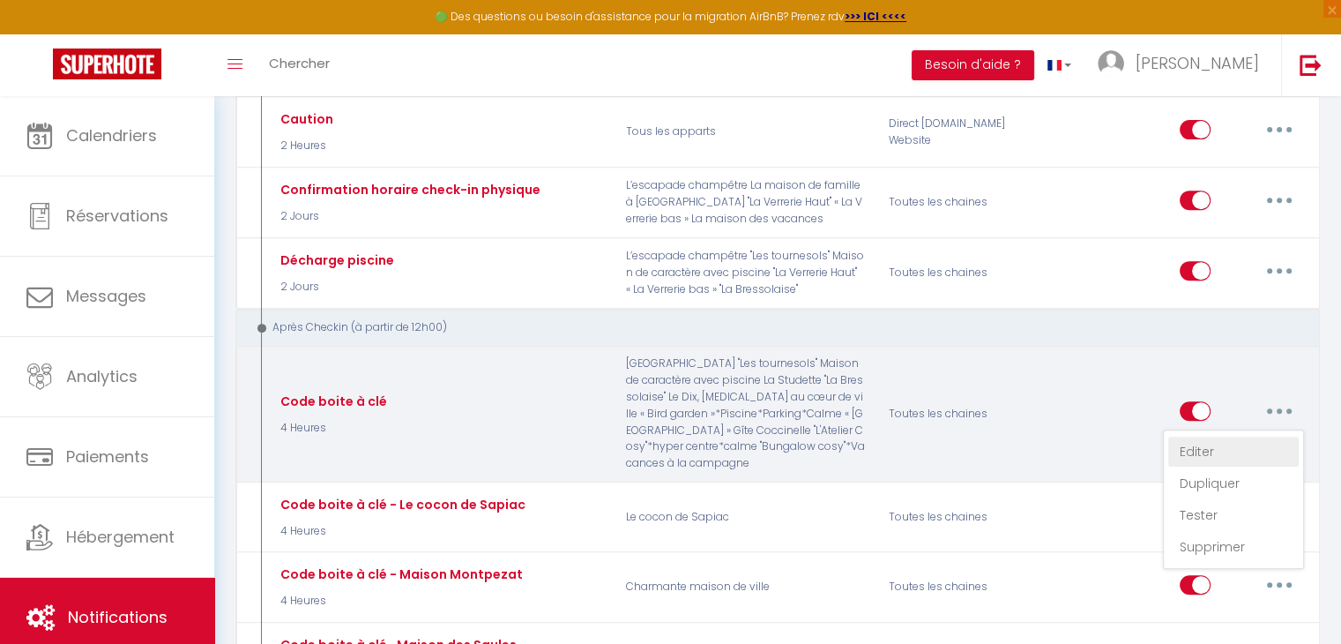
checkbox input "false"
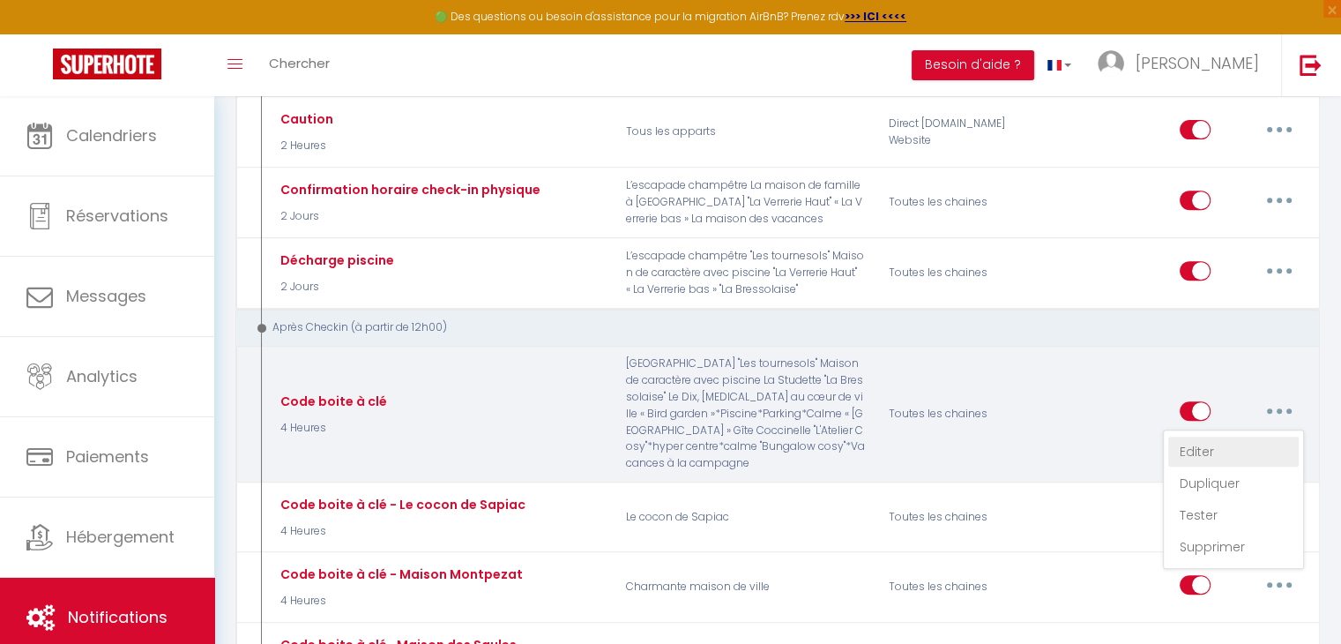
checkbox input "false"
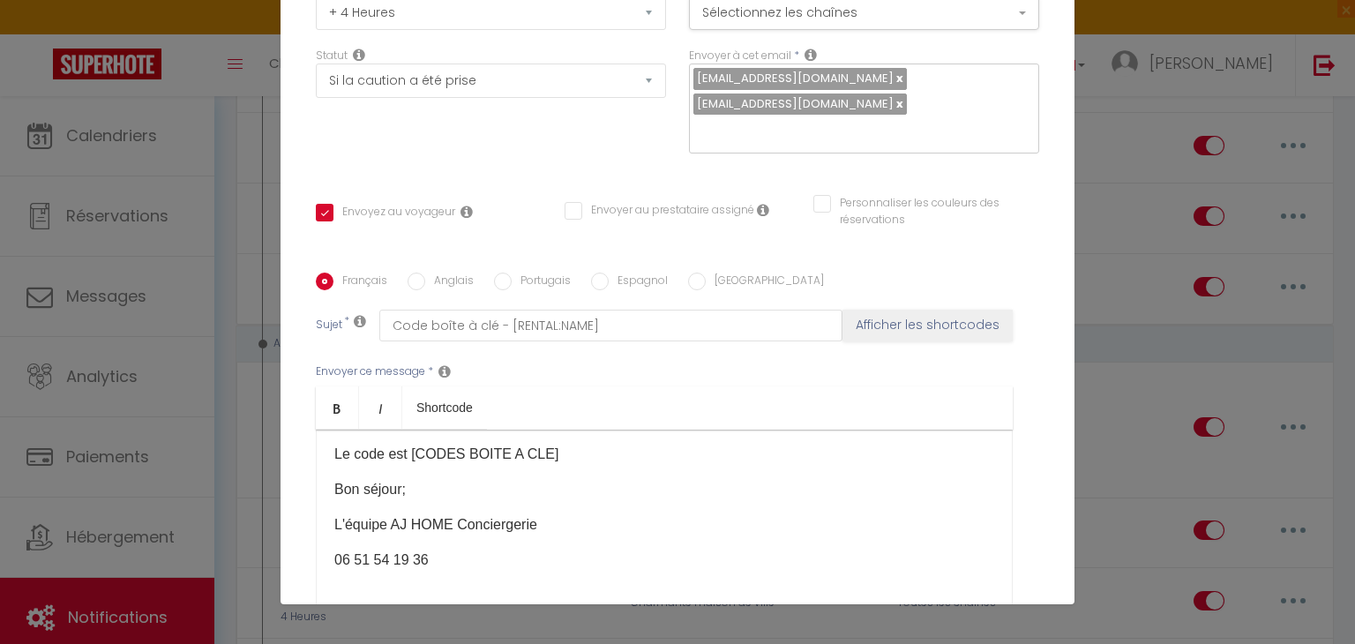
scroll to position [36, 0]
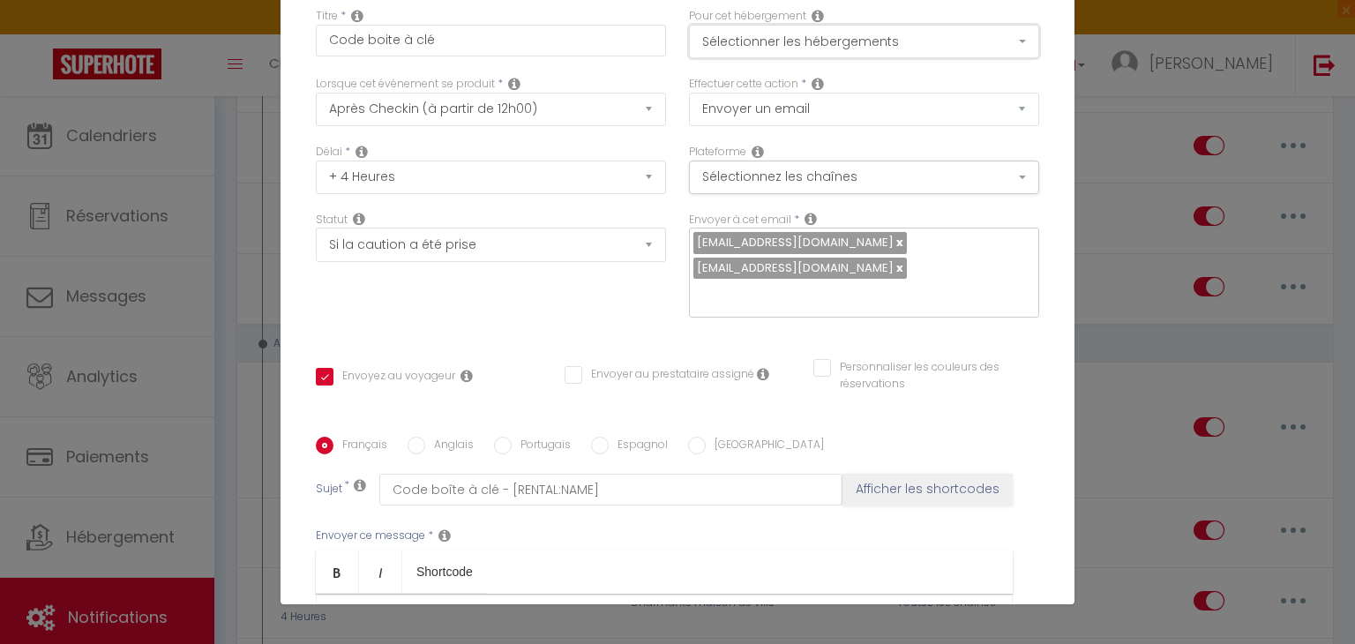
click at [864, 38] on button "Sélectionner les hébergements" at bounding box center [864, 42] width 350 height 34
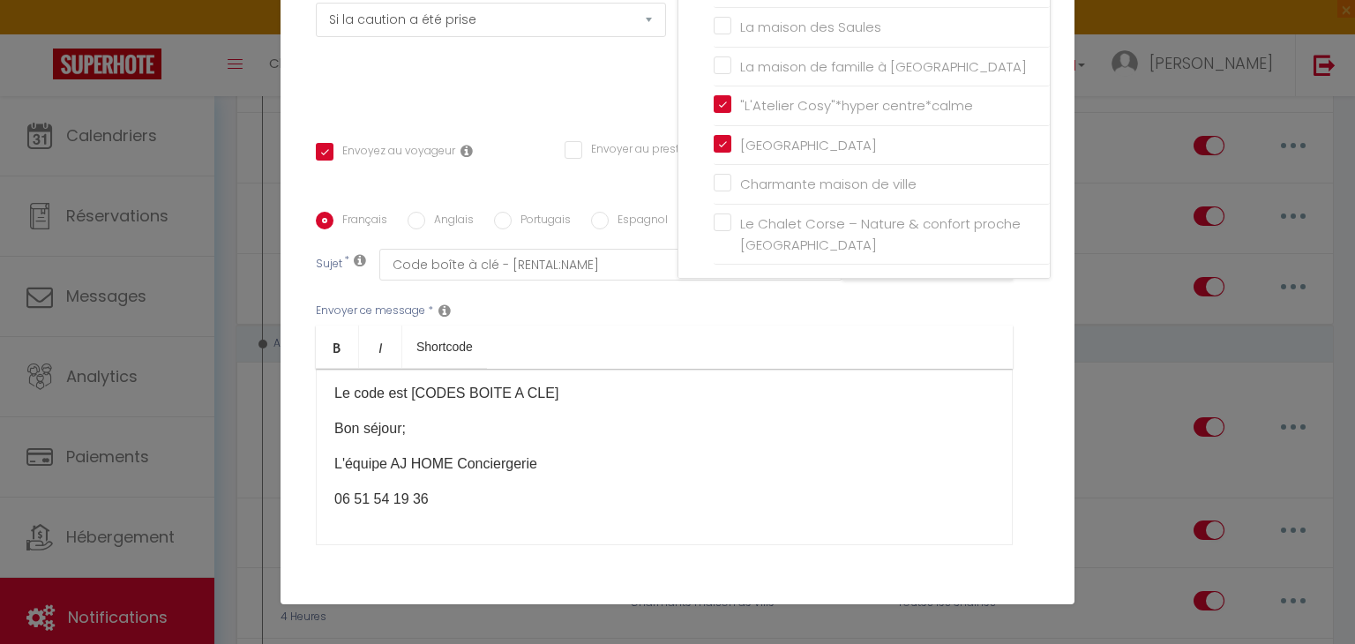
scroll to position [389, 0]
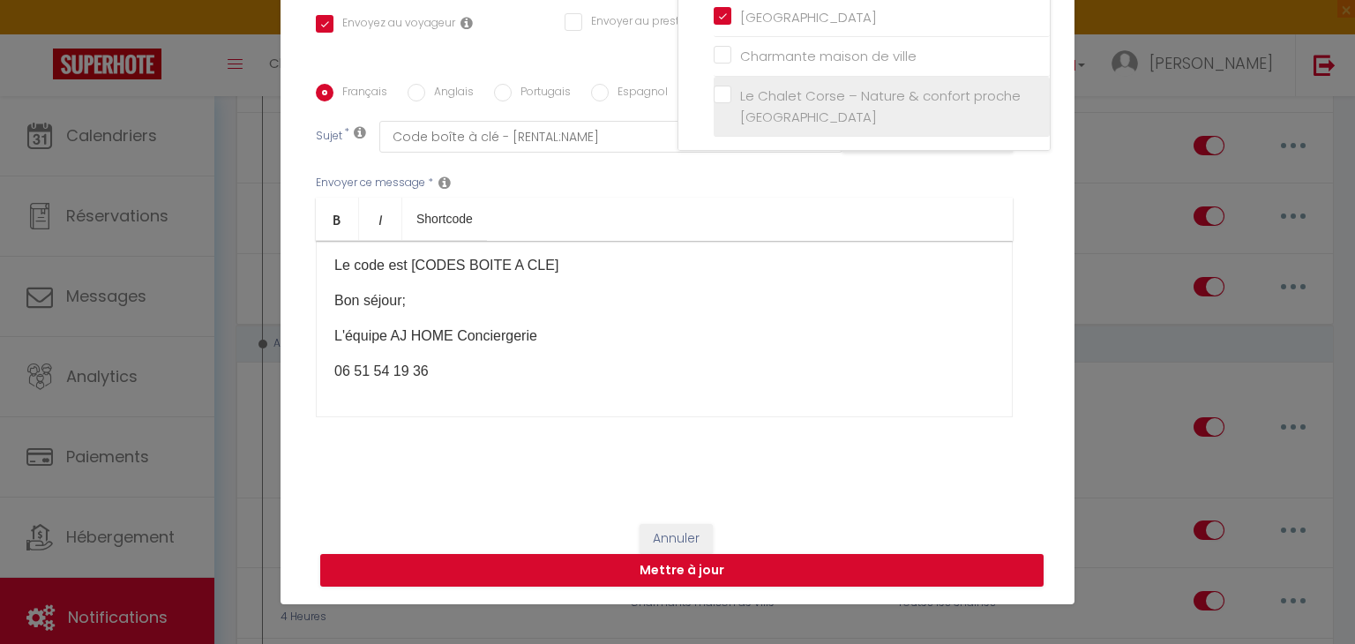
click at [716, 98] on input "Le Chalet Corse – Nature & confort proche [GEOGRAPHIC_DATA]" at bounding box center [881, 107] width 336 height 18
checkbox input "true"
checkbox input "false"
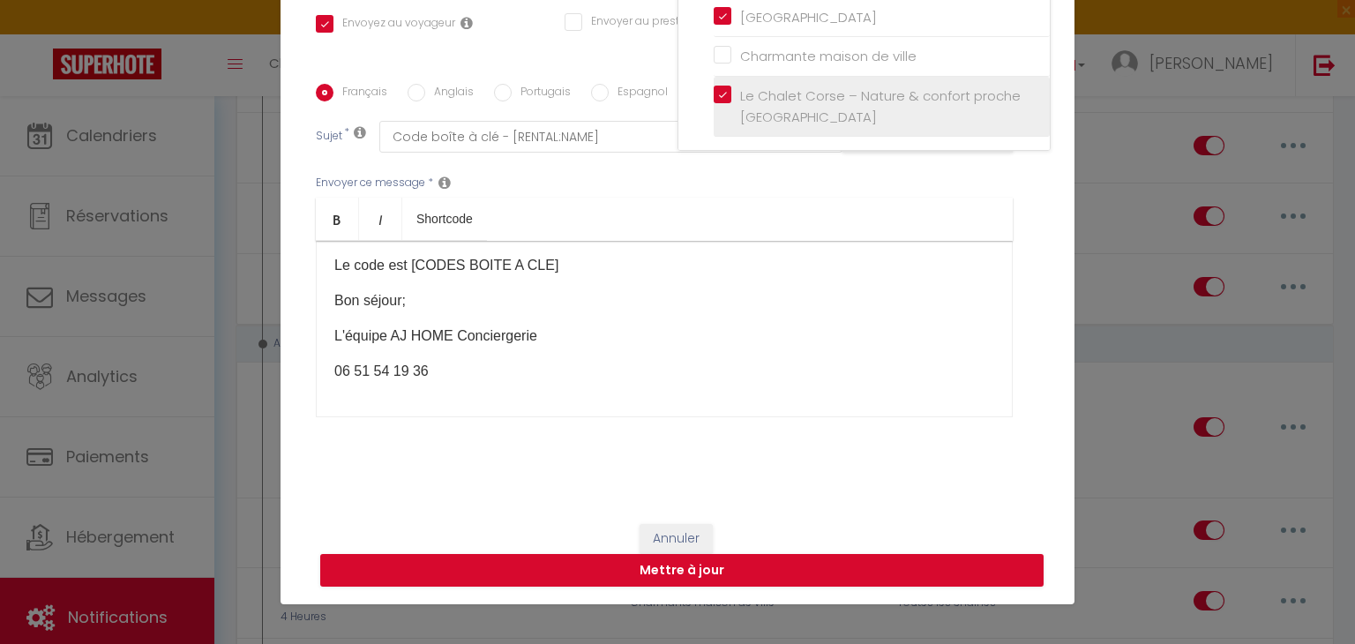
checkbox input "false"
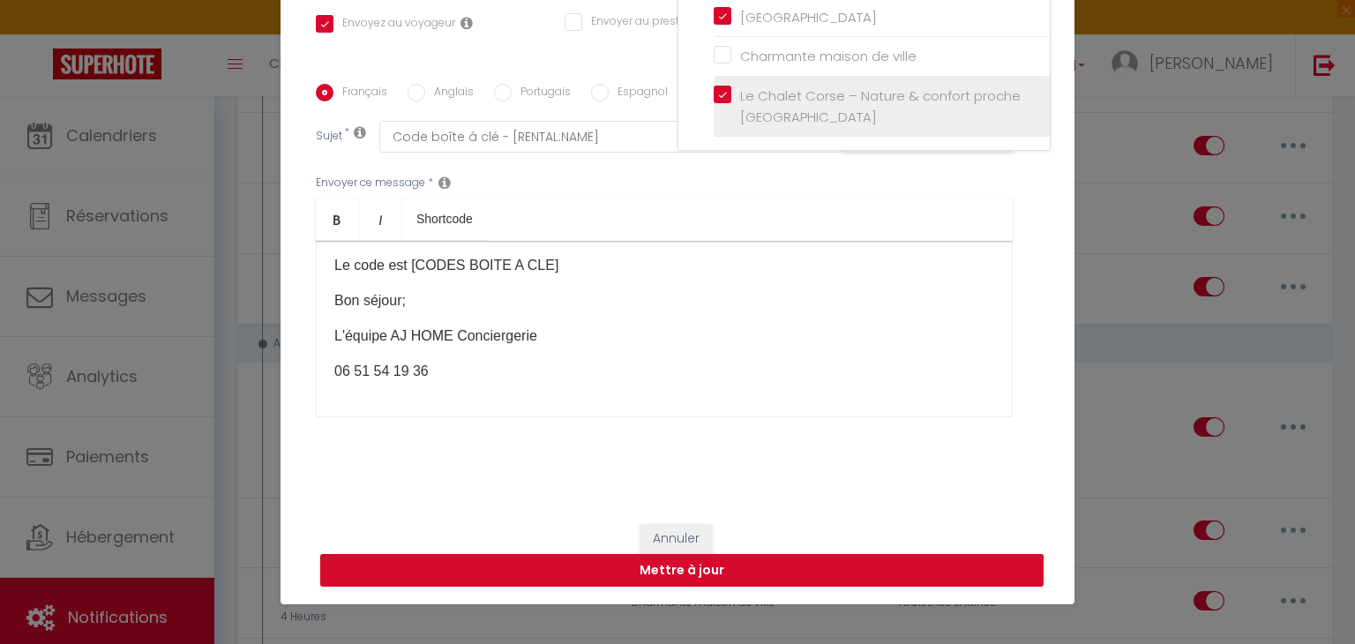
checkbox input "false"
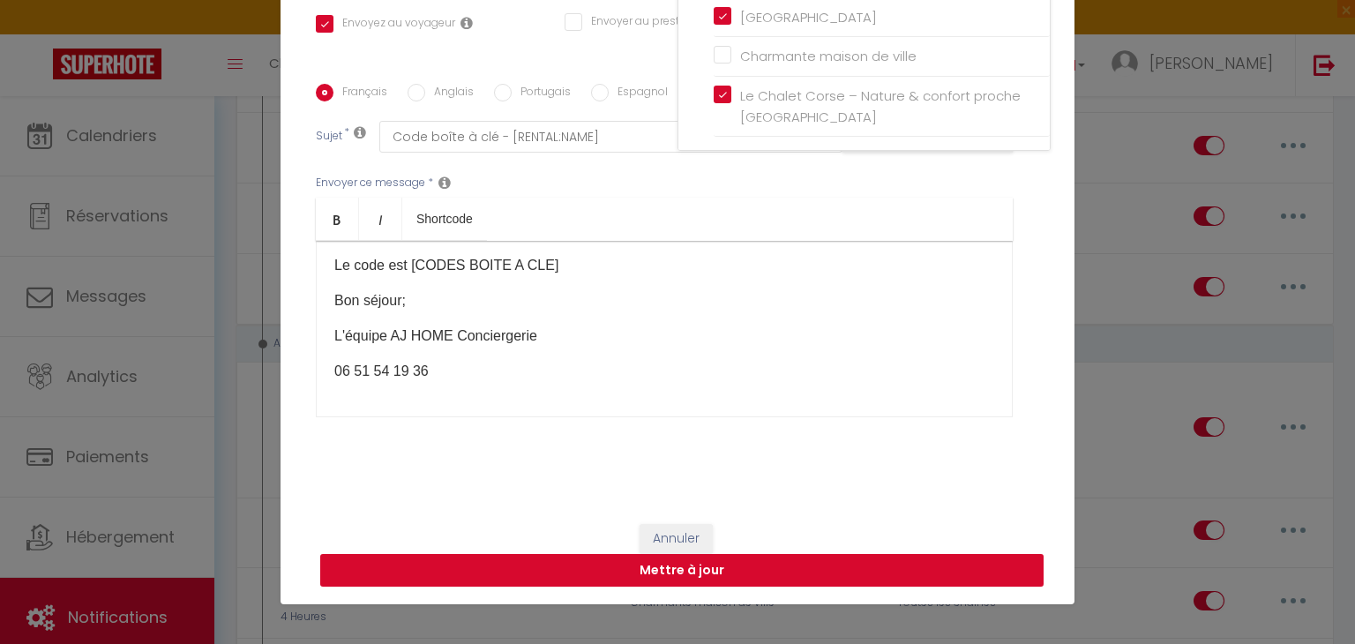
click at [735, 579] on button "Mettre à jour" at bounding box center [681, 571] width 723 height 34
checkbox input "true"
checkbox input "false"
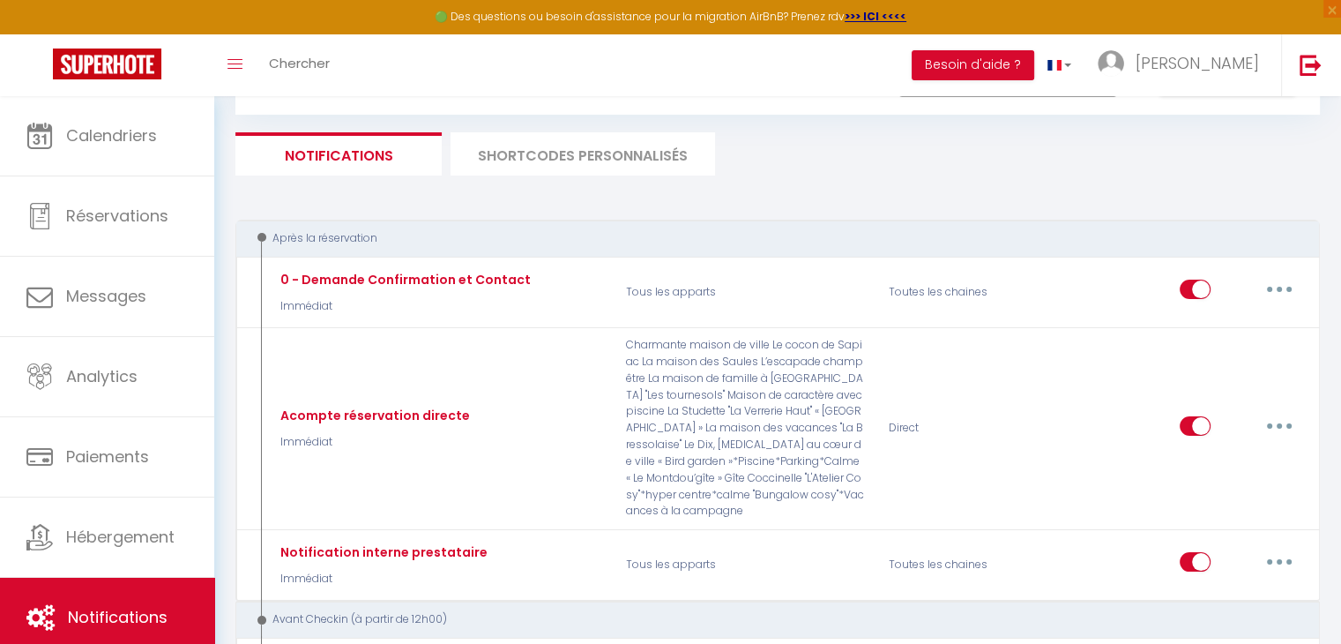
scroll to position [0, 0]
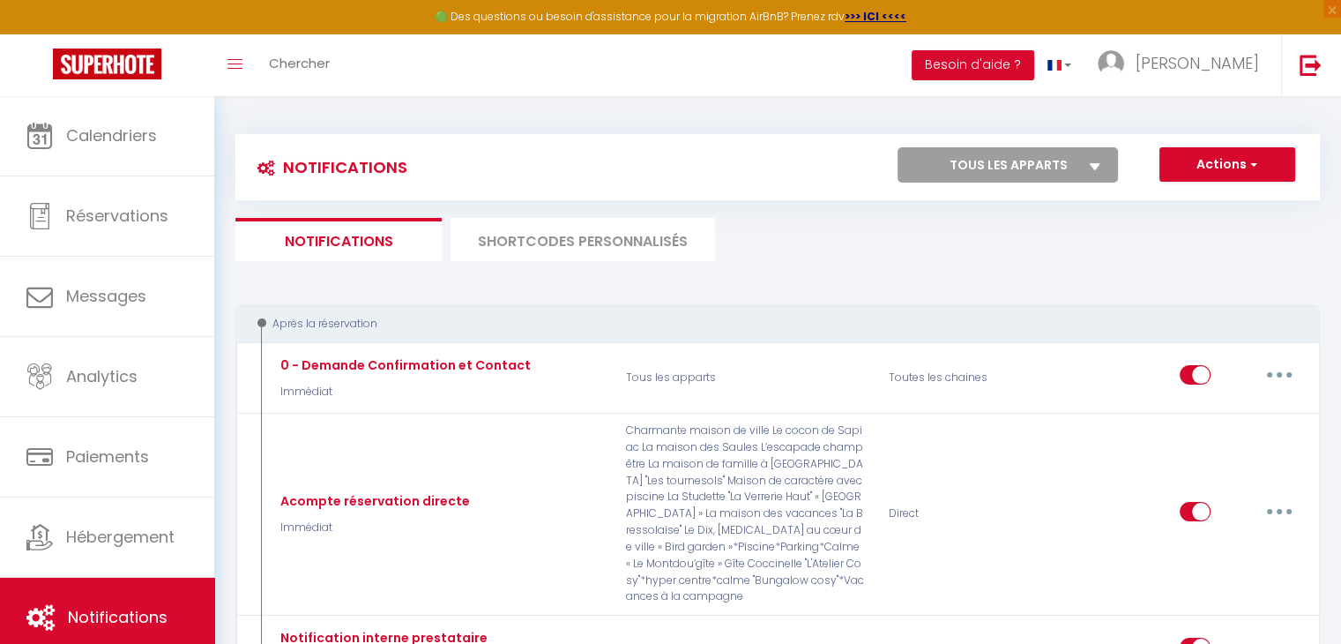
click at [540, 241] on li "SHORTCODES PERSONNALISÉS" at bounding box center [583, 239] width 265 height 43
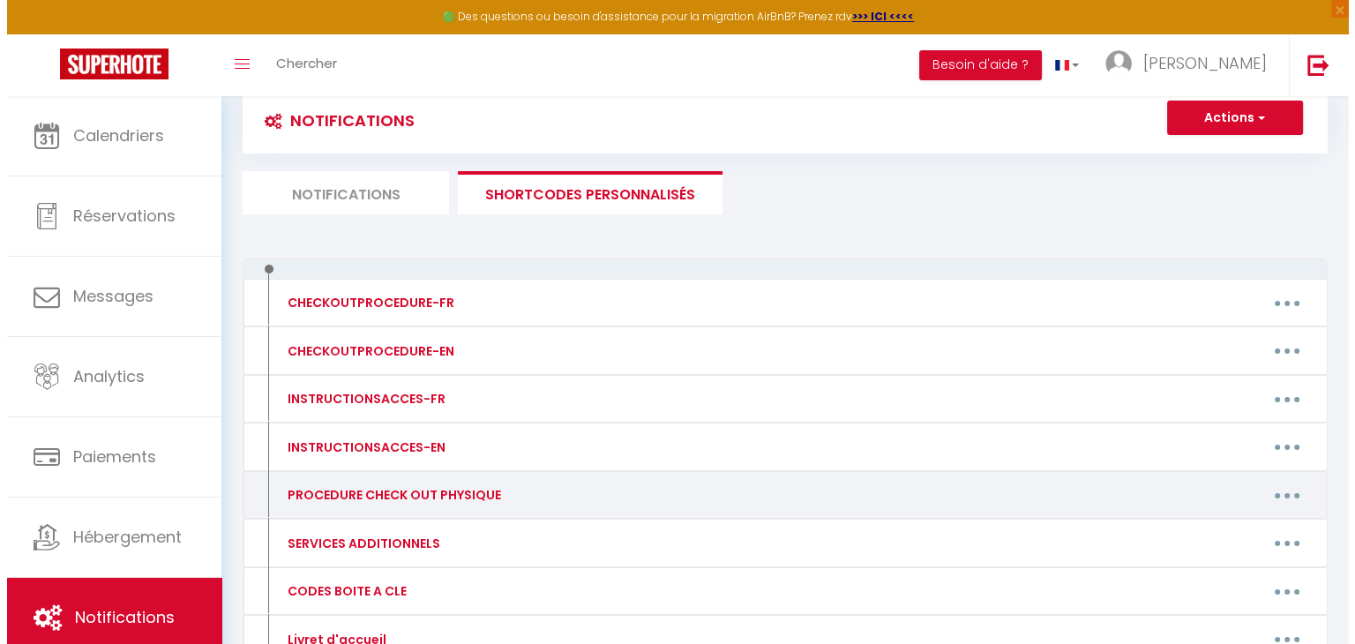
scroll to position [88, 0]
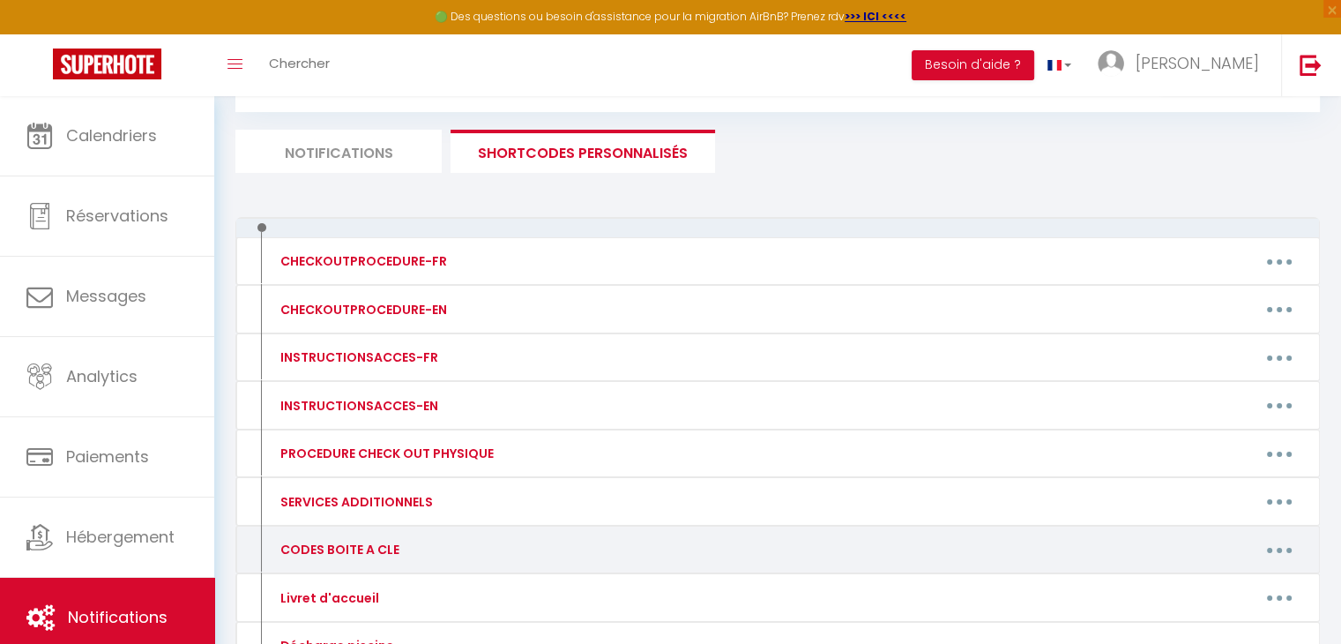
click at [1291, 539] on button "button" at bounding box center [1279, 549] width 49 height 28
click at [1204, 594] on link "Editer" at bounding box center [1234, 590] width 131 height 30
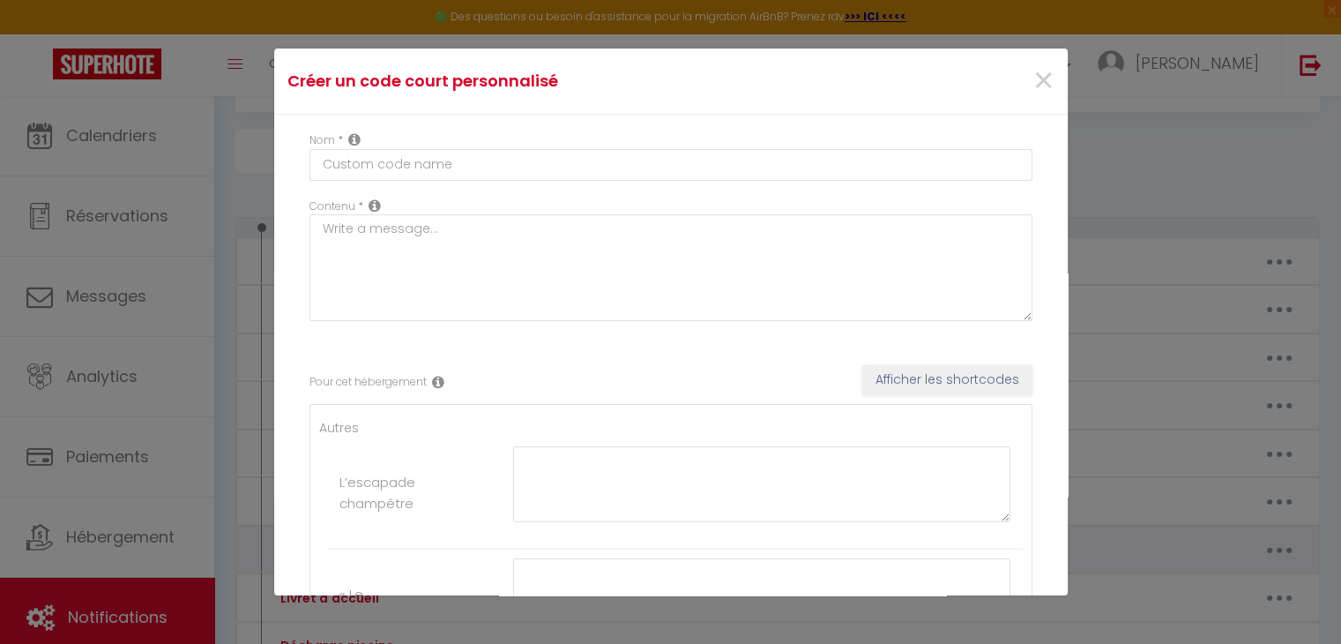
type input "CODES BOITE A CLE"
type textarea "codes boites à clé"
type textarea "1972"
type textarea "3507"
type textarea "1966"
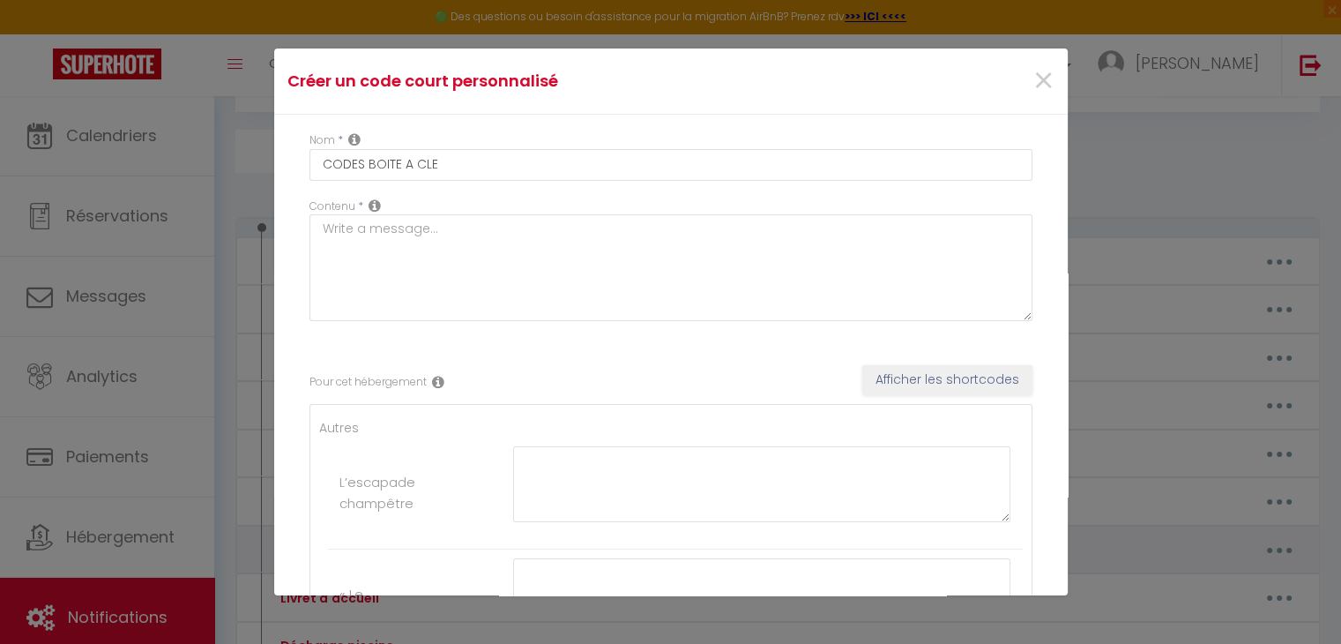
type textarea "1062"
type textarea "1977"
type textarea "5691"
type textarea "1097"
type textarea "3420"
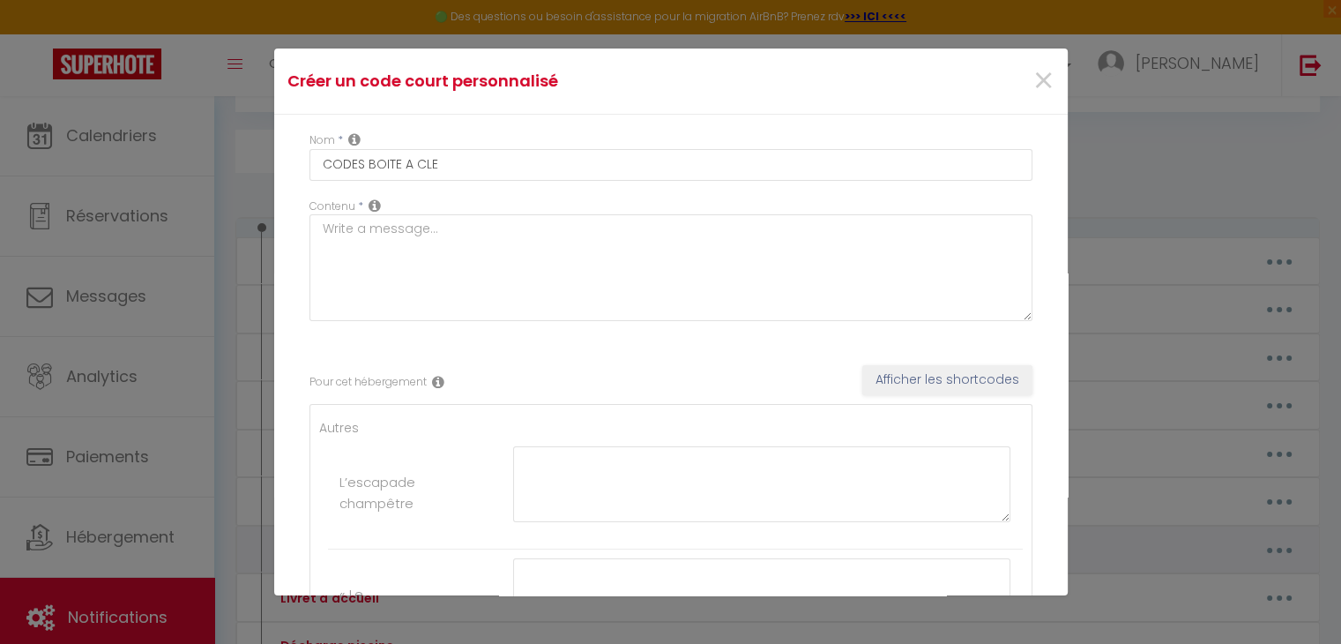
type textarea "7027"
type textarea "8282"
type textarea "2979"
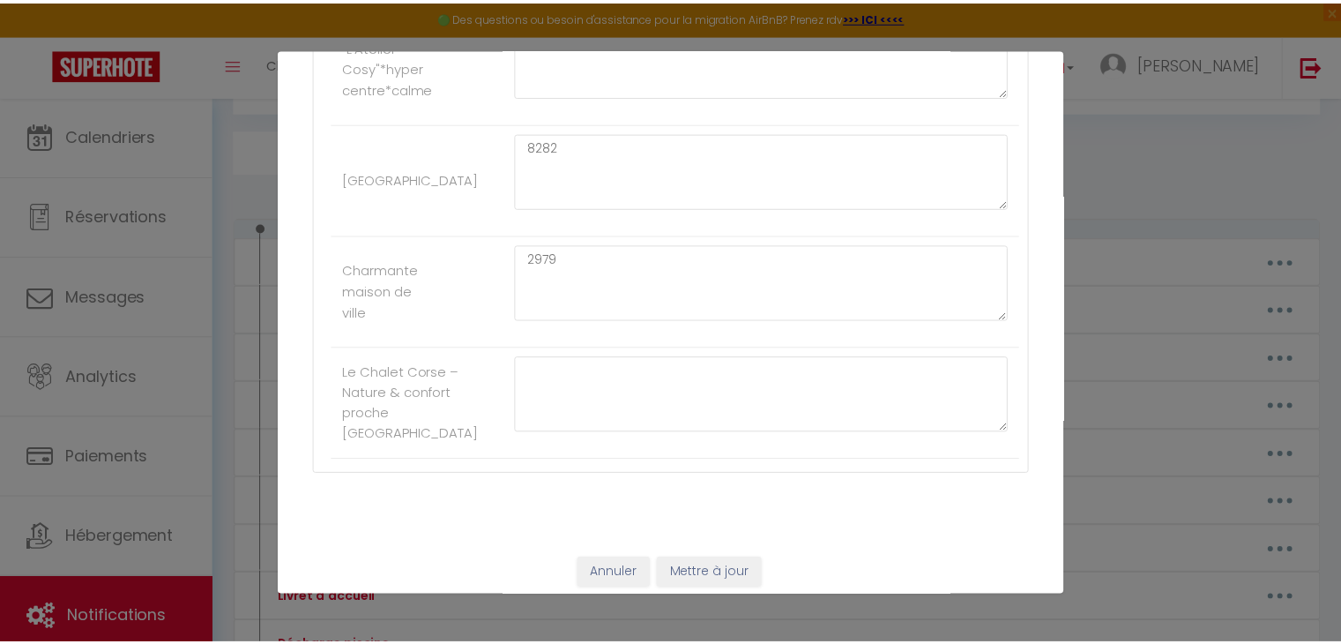
scroll to position [2147, 0]
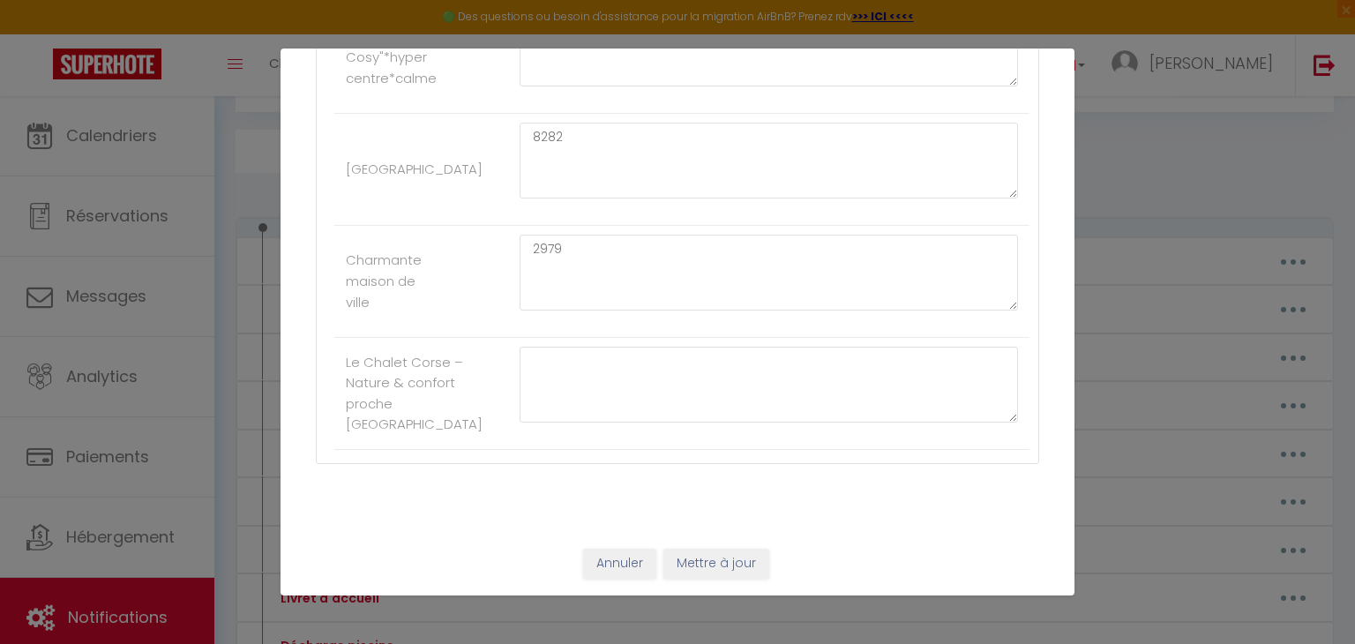
click at [523, 355] on div at bounding box center [768, 393] width 521 height 93
click at [575, 362] on textarea at bounding box center [768, 385] width 498 height 76
type textarea "2402"
click at [702, 563] on button "Mettre à jour" at bounding box center [716, 564] width 106 height 30
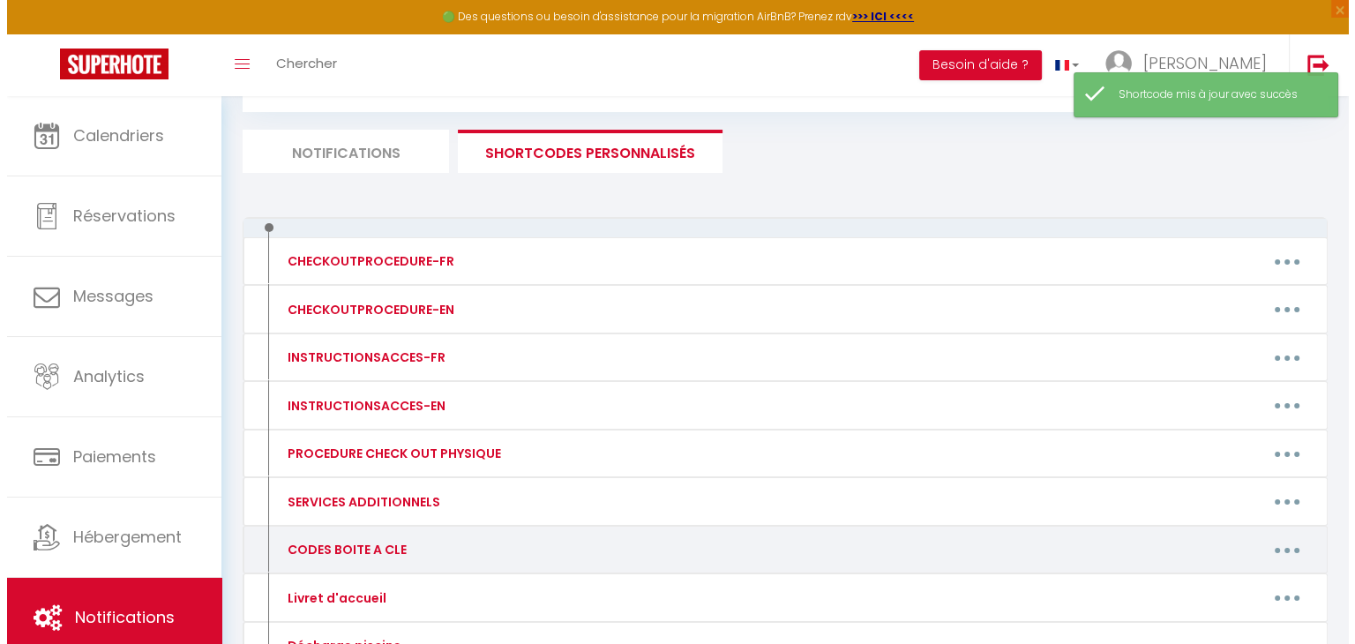
scroll to position [265, 0]
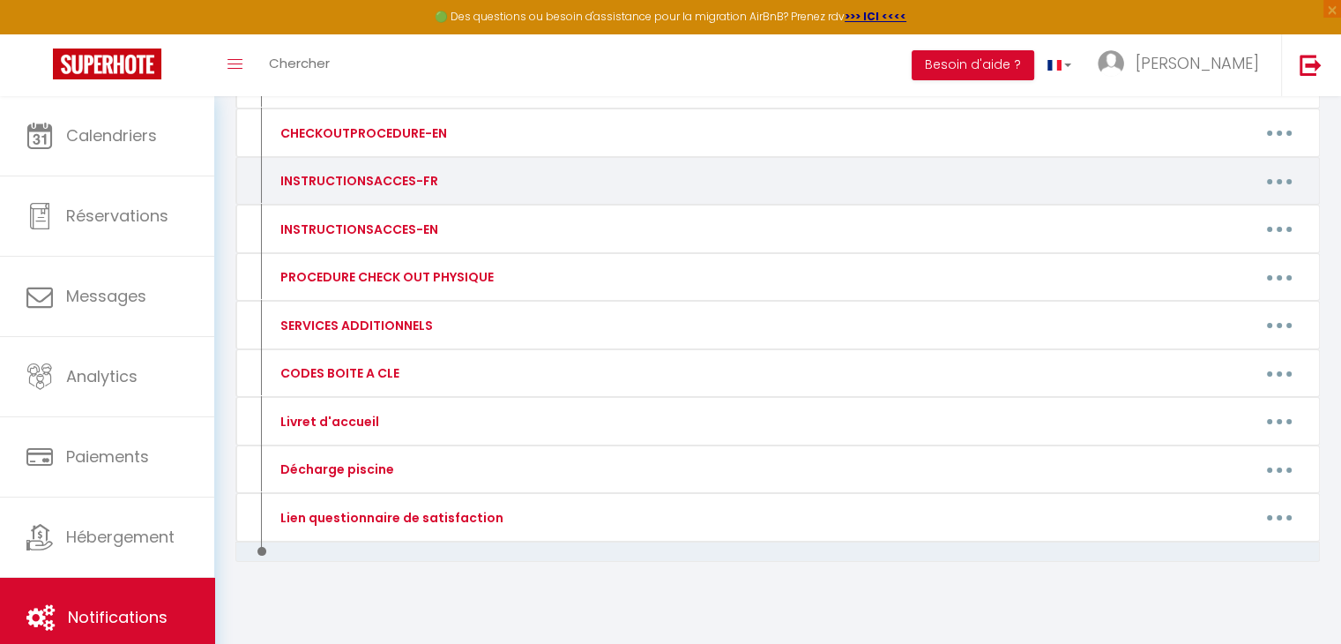
click at [1266, 175] on button "button" at bounding box center [1279, 181] width 49 height 28
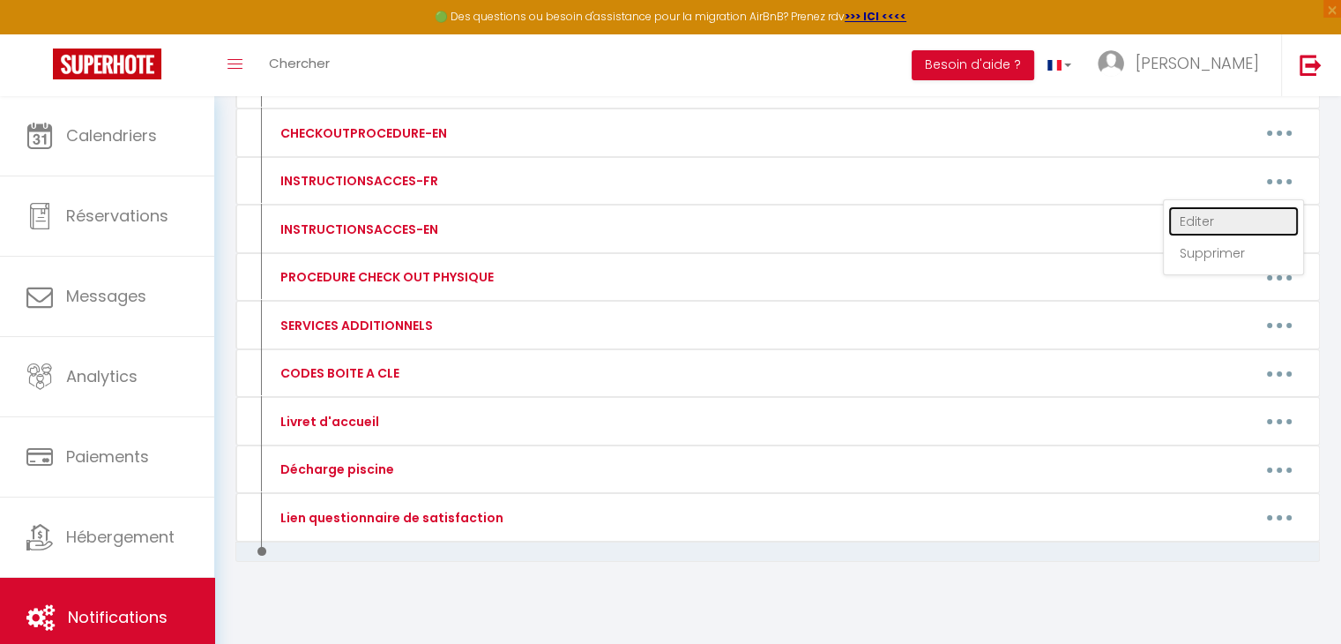
click at [1218, 212] on link "Editer" at bounding box center [1234, 221] width 131 height 30
type input "INSTRUCTIONSACCES-FR"
type textarea "Voici les instructions pour accéder au logement:"
type textarea "Vous accédez au mobil home par un portail d'entrée sur votre droite. Il n'est p…"
type textarea "La boîte à clé se trouve à gauche du portail."
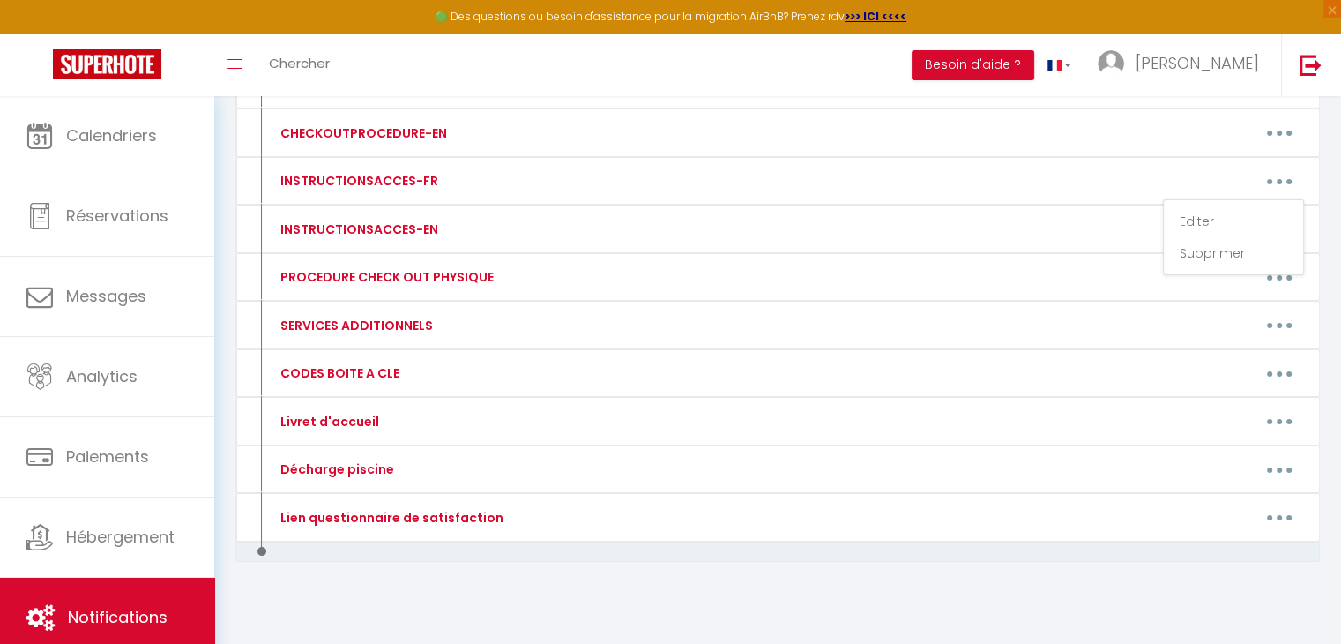
type textarea "Vous accédez au bungalow par un portail d'entrée sur votre droite. Il n'est pas…"
type textarea "Vous trouverez la boite à clés sur le coté gauche de la porte d'entrée."
type textarea "Le parking est en arrivant à droite. Vous trouverez la maison sur votre gauche.…"
type textarea "L'appartement se trouve dans une impasse. Des places de stationnement gratuites…"
type textarea "Un parking privatif est à votre disposition dans l'enceinte du domaine."
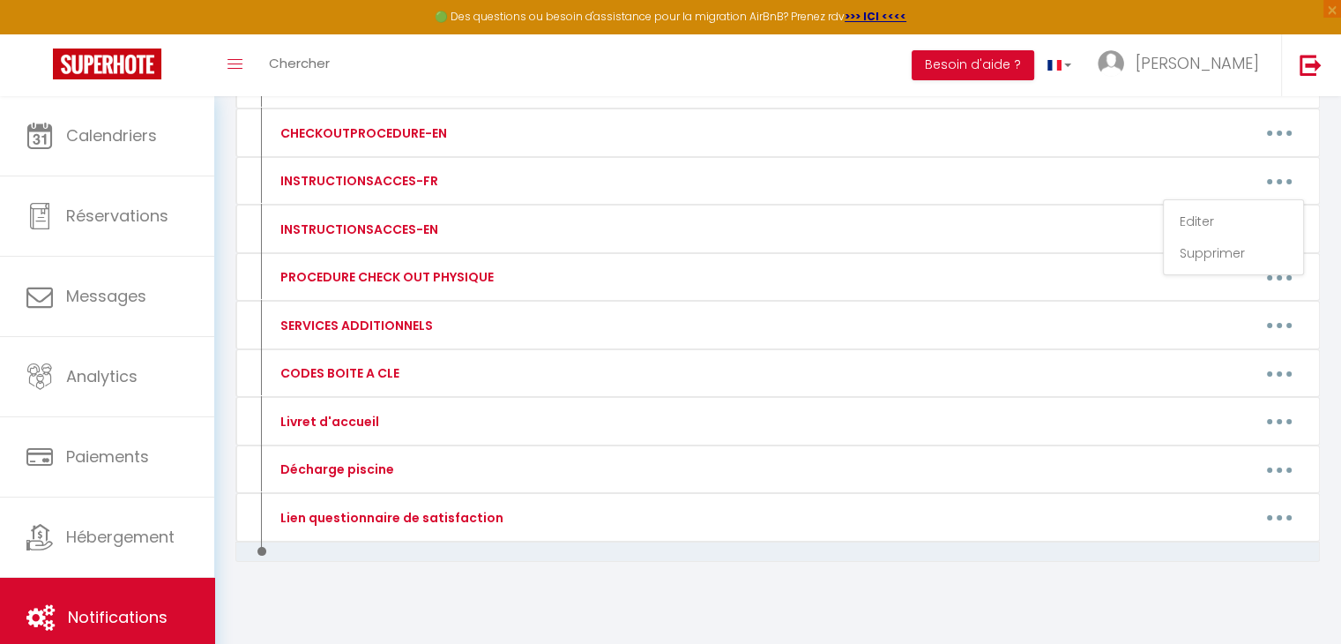
type textarea "Un parking privatif est à votre disposition dans l'enceinte du domaine."
type textarea "La maison se trouve dans une impasse. Des places de stationnement gratuites son…"
type textarea "La porte d'entrée de l'immeuble est ouverte jusqu'à 21h du [DATE] au [DATE]. La…"
type textarea "Vous accéderez par le 2ème portail. A l'interphone, merci de sonner au F133 afi…"
type textarea "Des places de stationnements gratuites sont disponibles dans la rue."
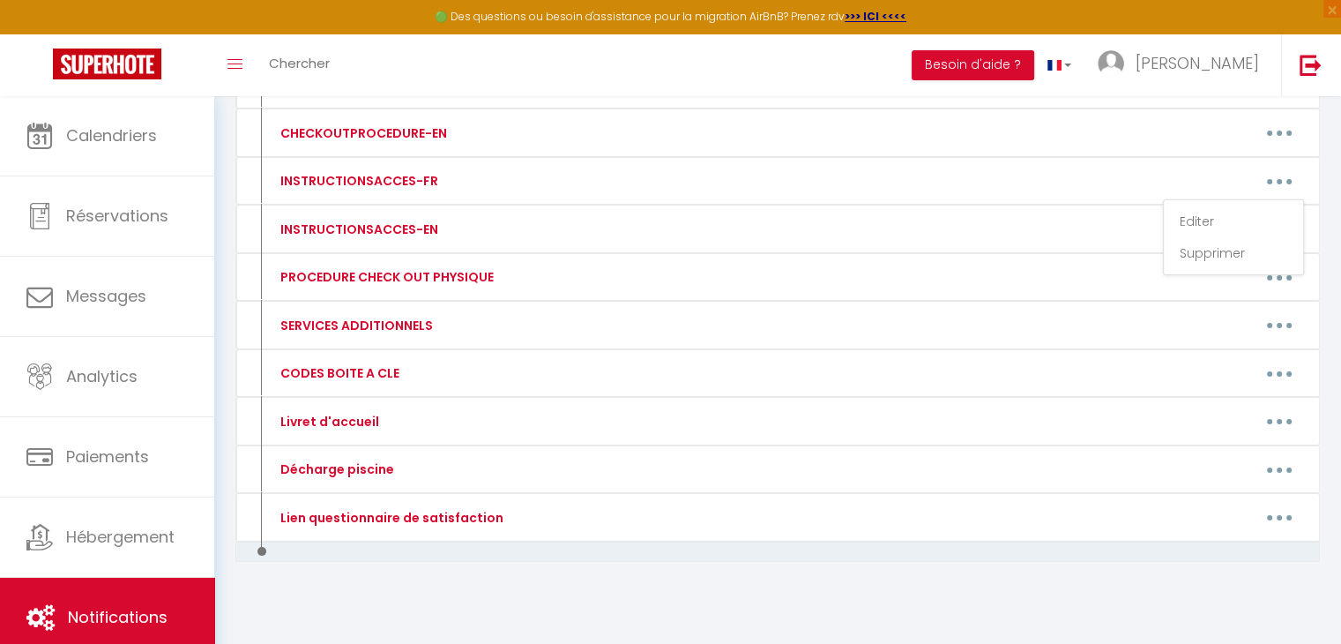
type textarea "Le logement se situe dans une rue piétonne. La porte d'entrée de l'immeuble (po…"
type textarea "Vous accèderez à la Villa par un portail fermé avec une chainette. Vous l'ouvre…"
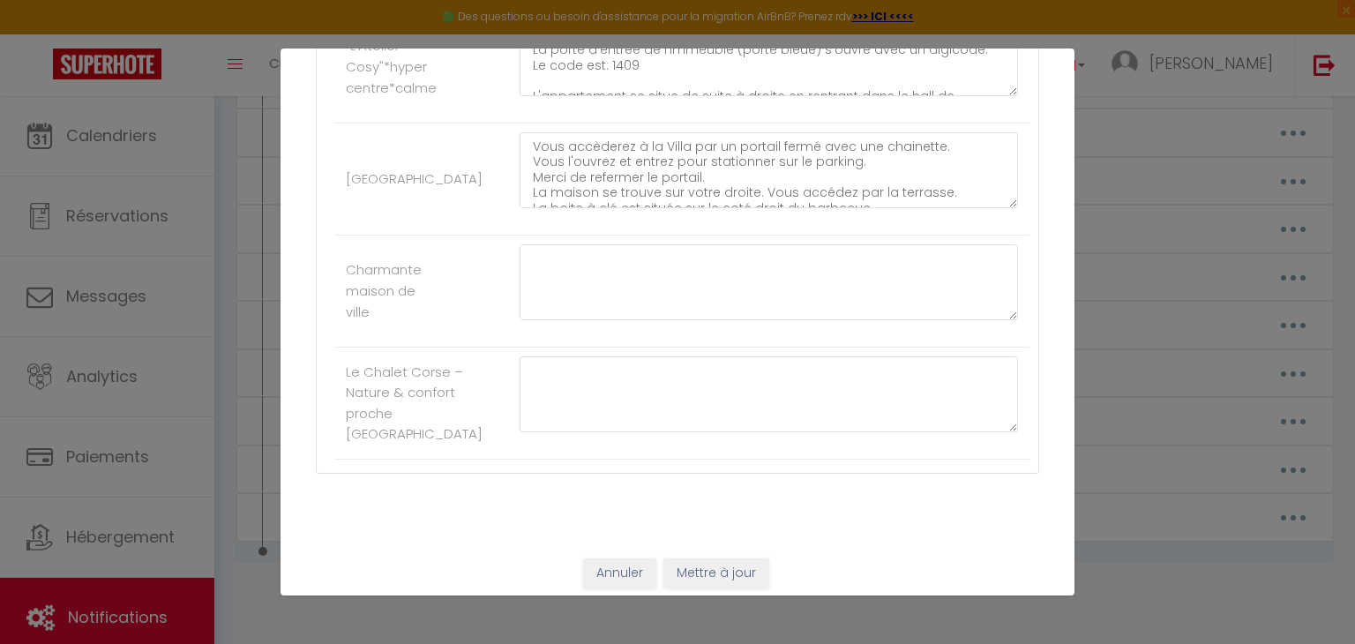
scroll to position [2147, 0]
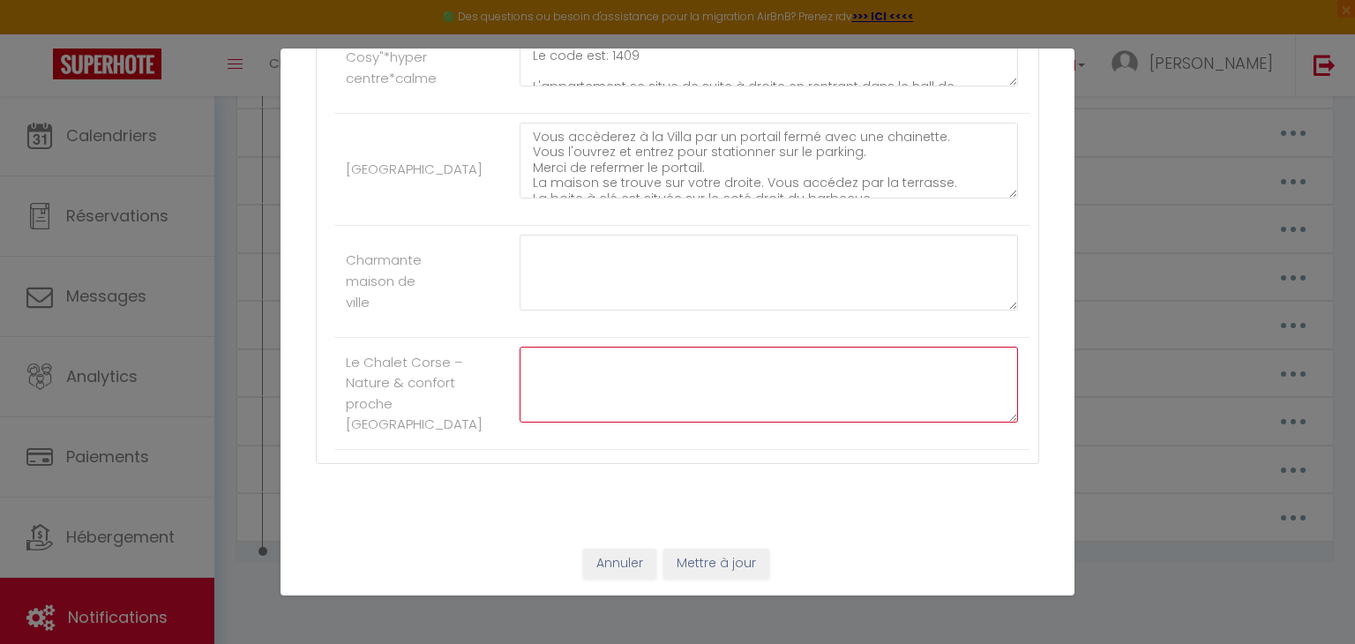
click at [553, 356] on textarea at bounding box center [768, 385] width 498 height 76
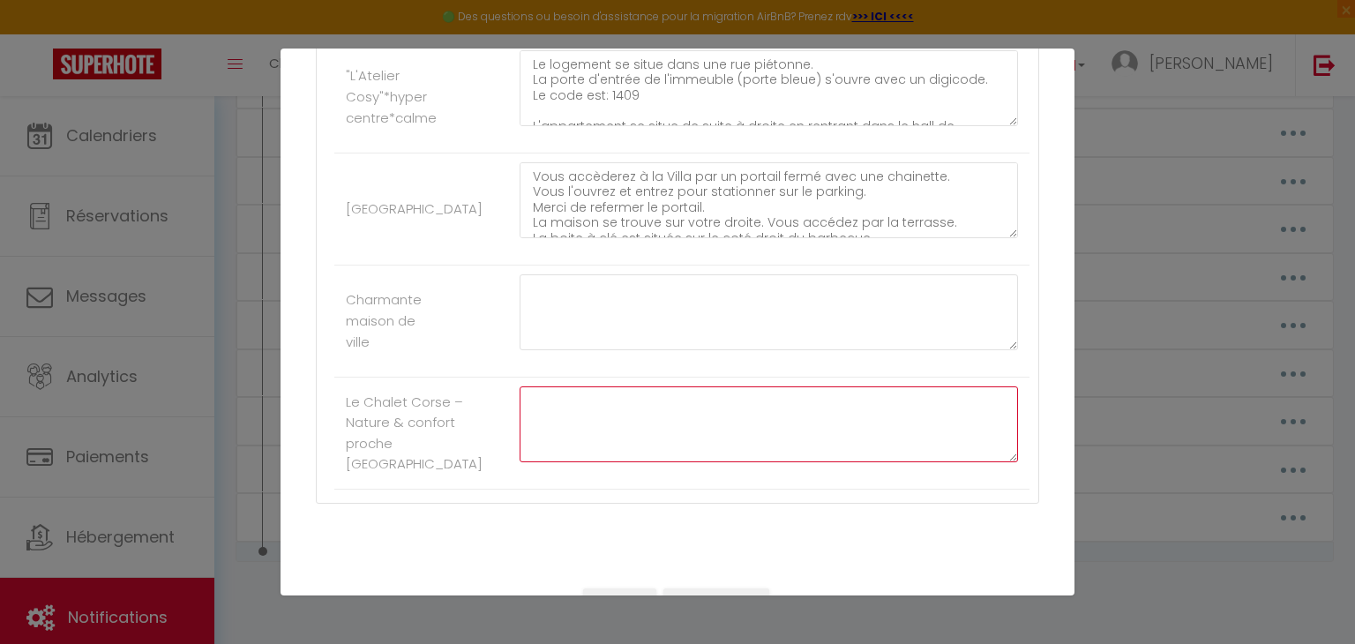
scroll to position [2059, 0]
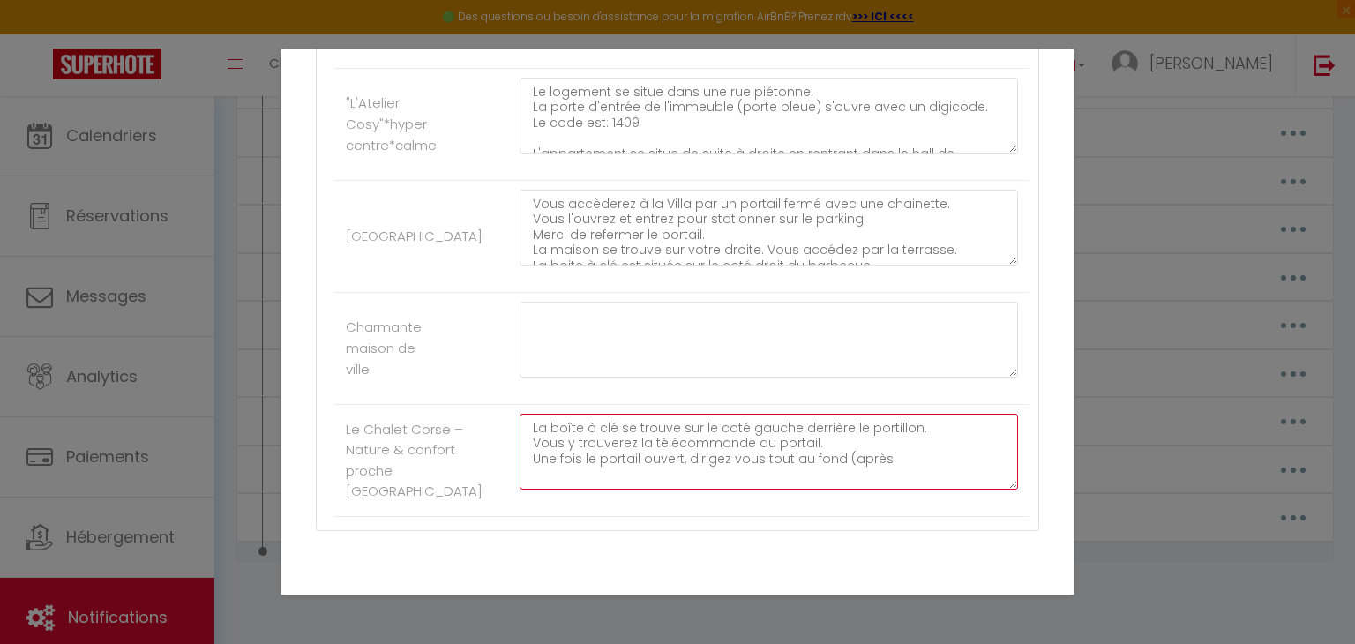
click at [840, 465] on textarea "La boîte à clé se trouve sur le coté gauche derrière le portillon. Vous y trouv…" at bounding box center [768, 452] width 498 height 76
click at [835, 460] on textarea "La boîte à clé se trouve sur le coté gauche derrière le portillon. Vous y trouv…" at bounding box center [768, 452] width 498 height 76
click at [974, 467] on textarea "La boîte à clé se trouve sur le coté gauche derrière le portillon. Vous y trouv…" at bounding box center [768, 452] width 498 height 76
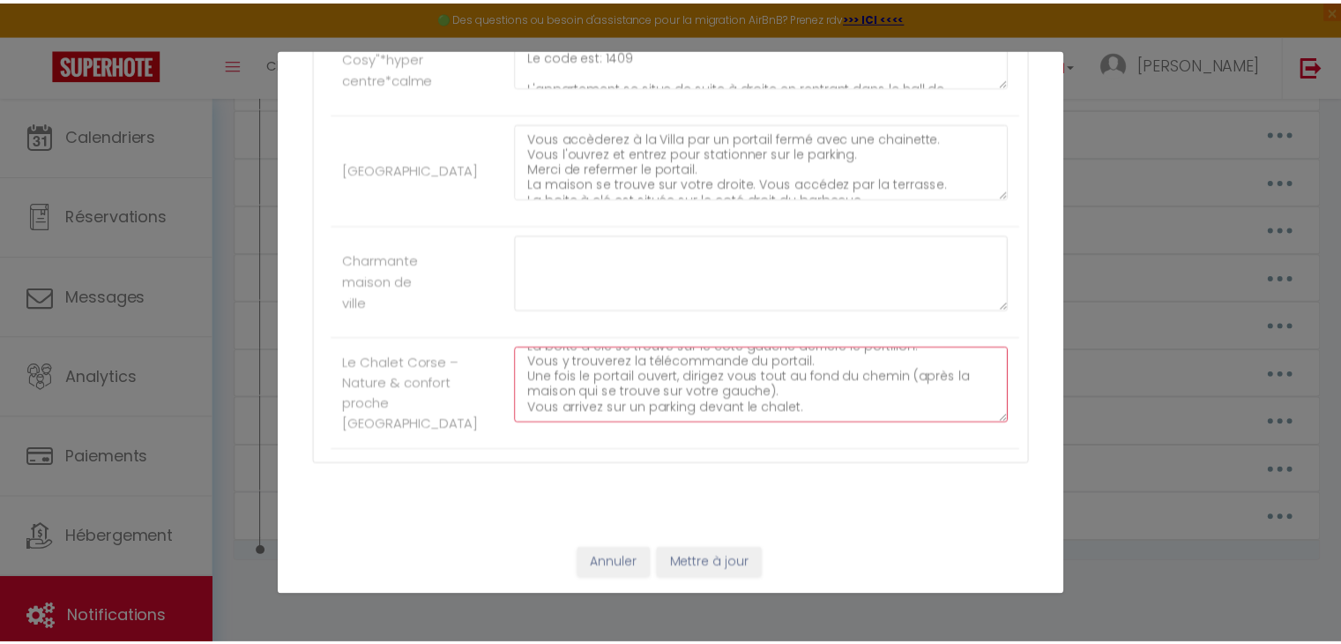
scroll to position [15, 0]
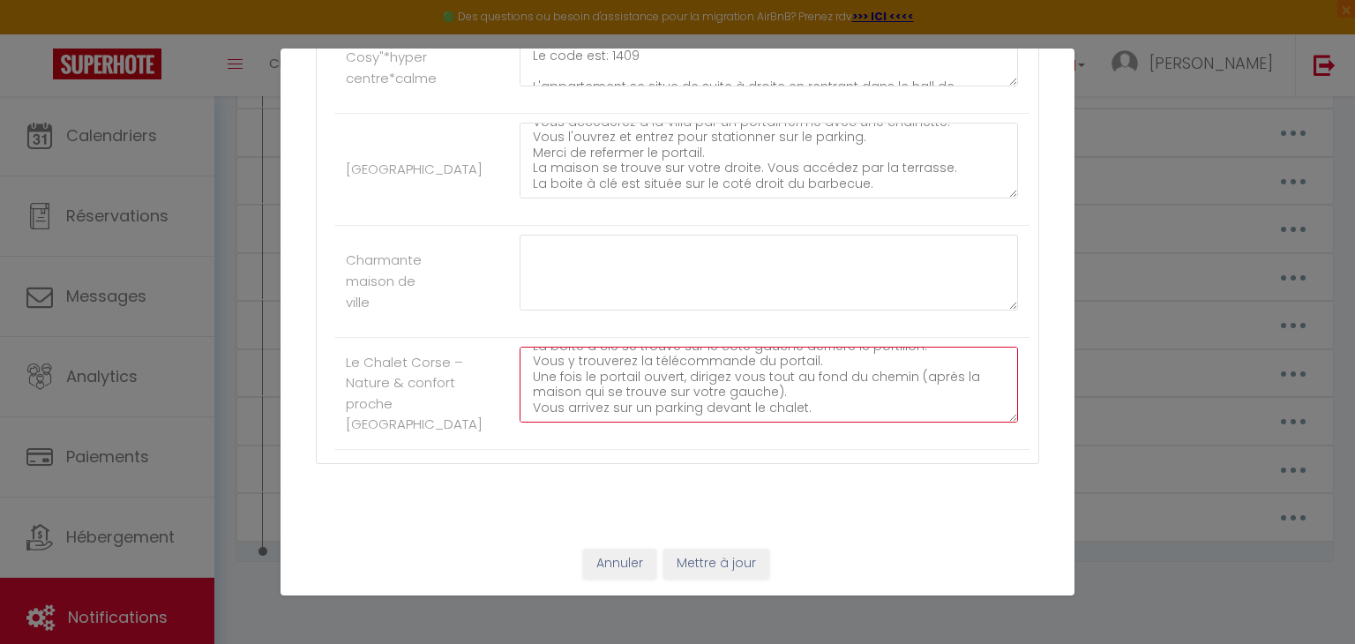
type textarea "La boîte à clé se trouve sur le coté gauche derrière le portillon. Vous y trouv…"
click at [701, 545] on div "Annuler Mettre à jour" at bounding box center [677, 563] width 794 height 65
click at [701, 563] on button "Mettre à jour" at bounding box center [716, 564] width 106 height 30
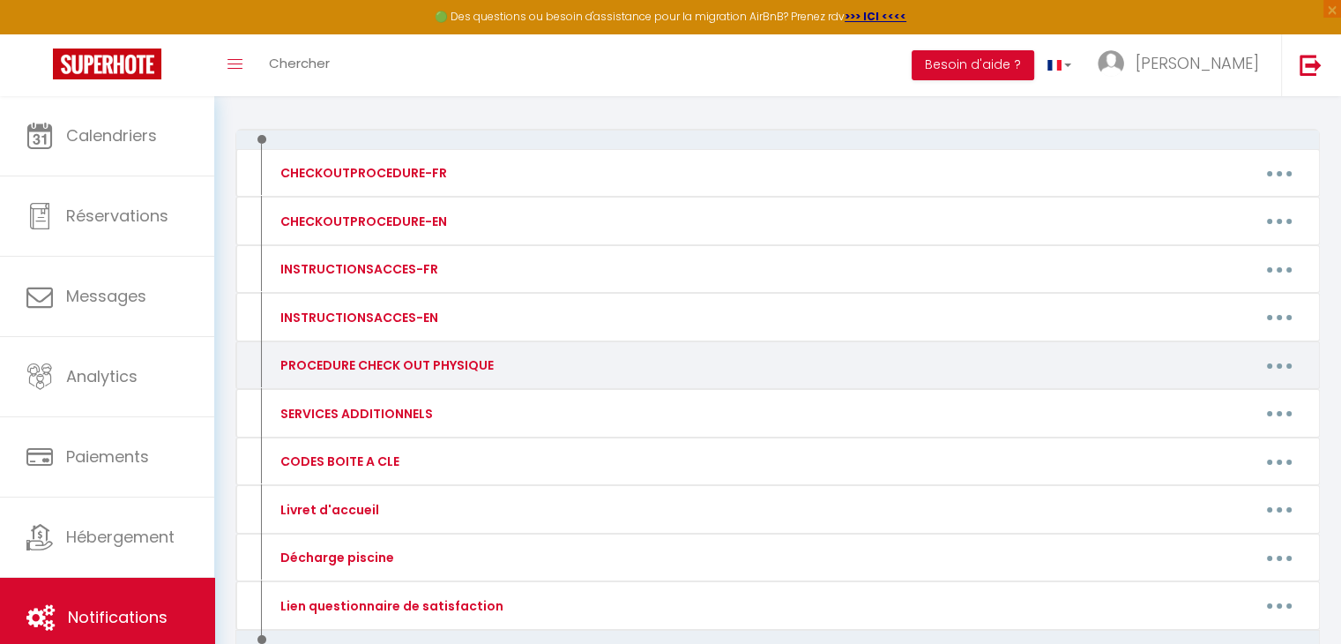
scroll to position [0, 0]
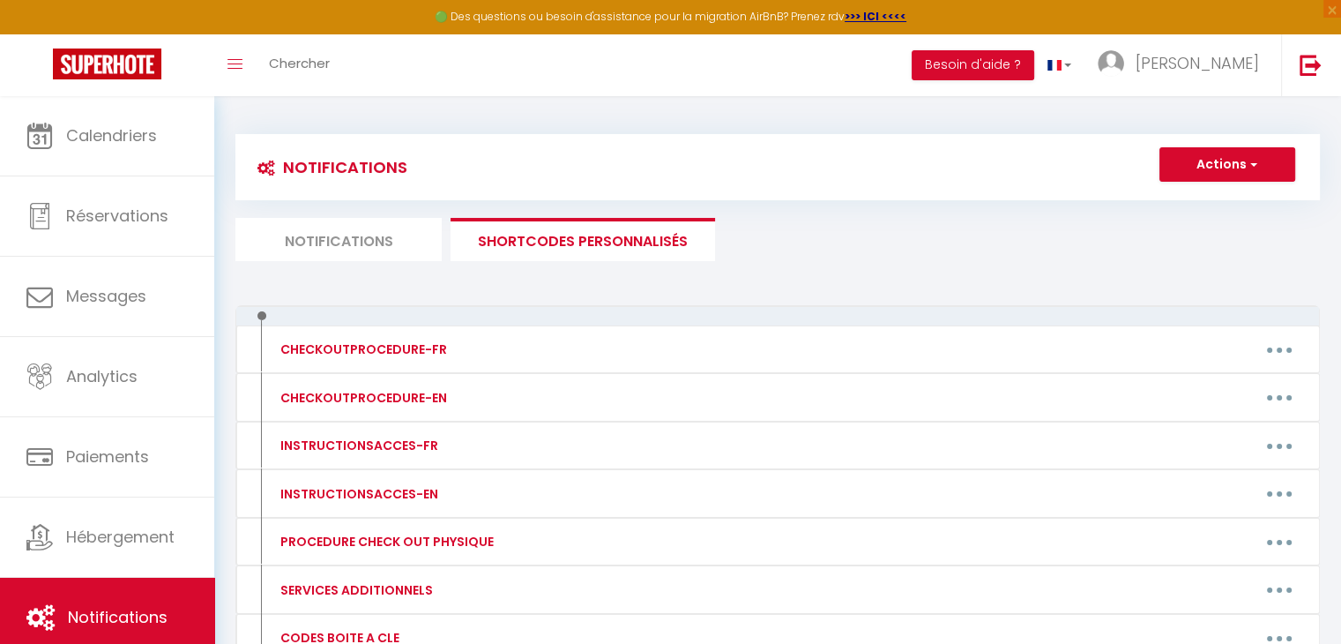
click at [320, 241] on li "Notifications" at bounding box center [338, 239] width 206 height 43
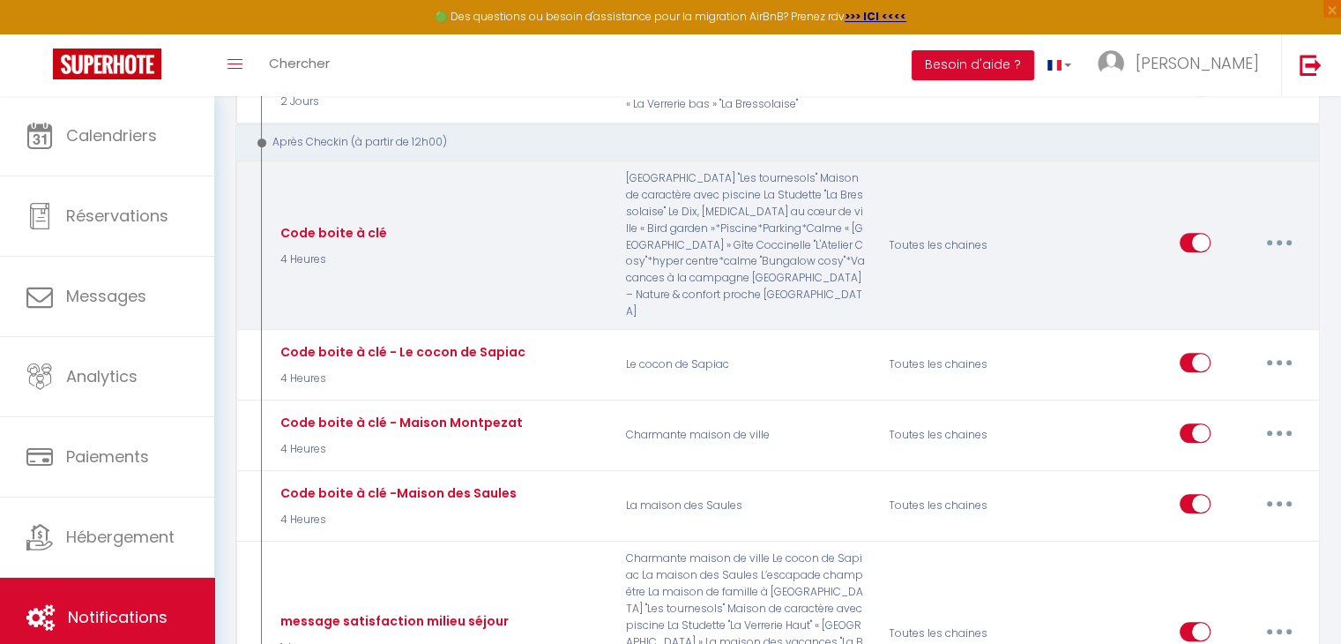
scroll to position [970, 0]
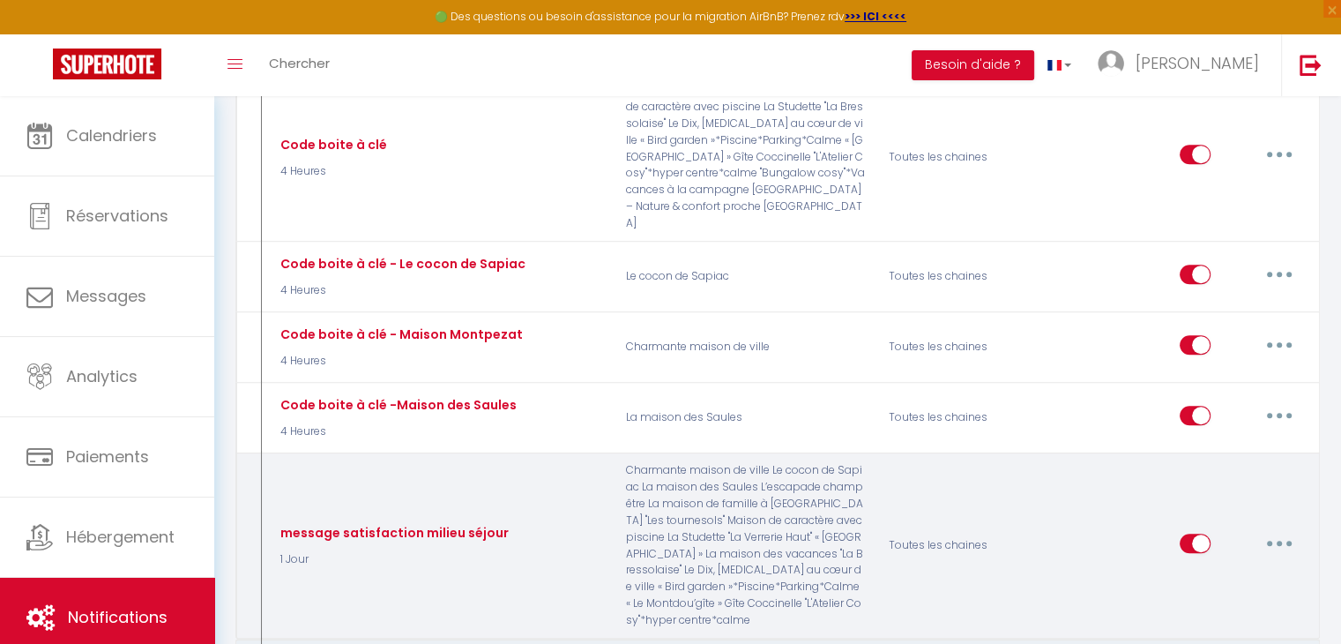
click at [1279, 541] on icon "button" at bounding box center [1279, 543] width 5 height 5
click at [1202, 568] on link "Editer" at bounding box center [1234, 583] width 131 height 30
type input "message satisfaction milieu séjour"
checkbox input "true"
checkbox input "false"
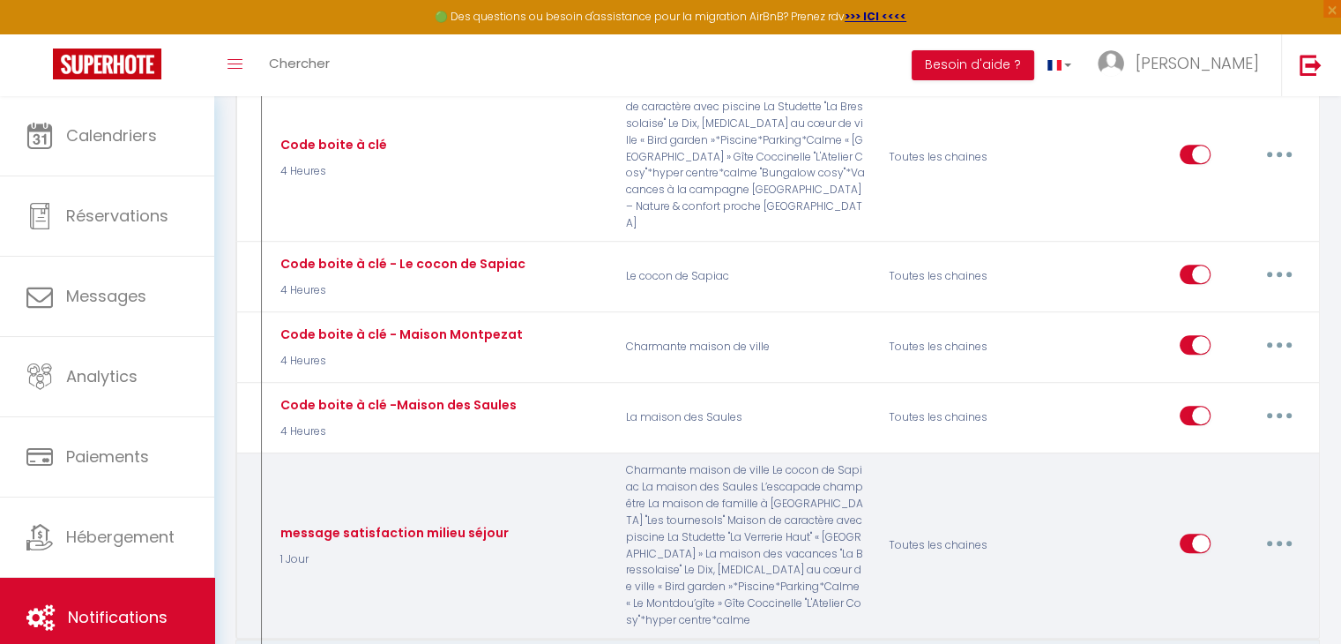
checkbox input "true"
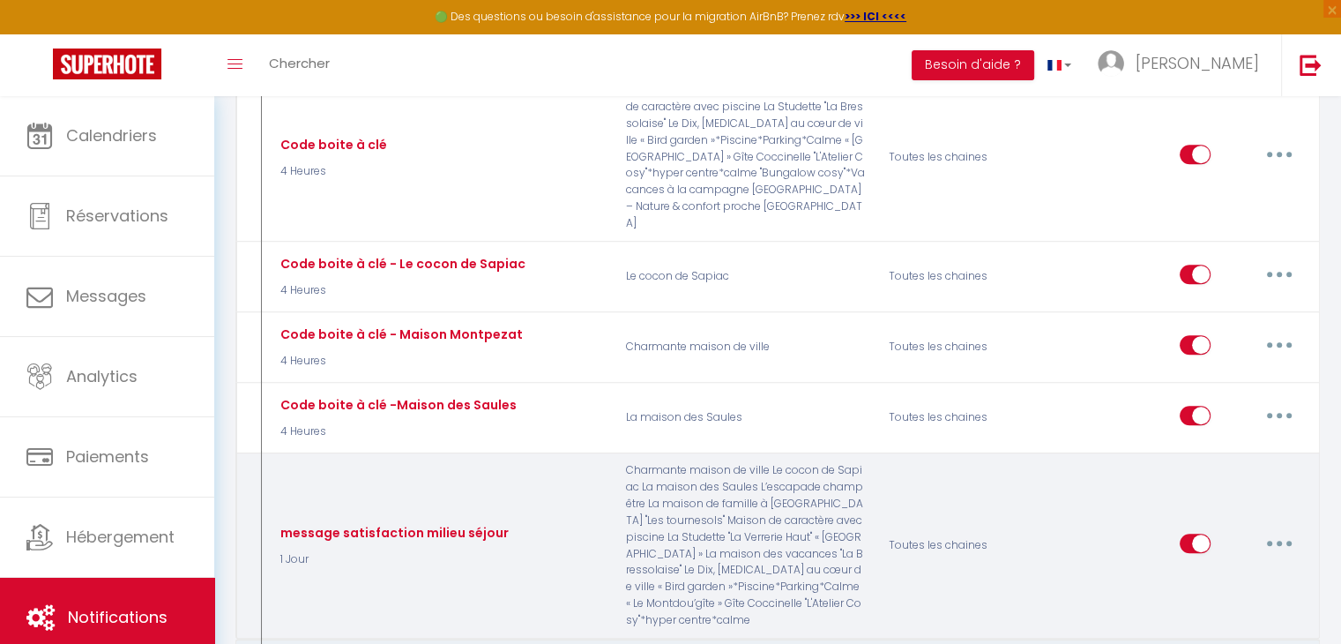
checkbox input "true"
checkbox input "false"
select select "3"
select select "1 Jour"
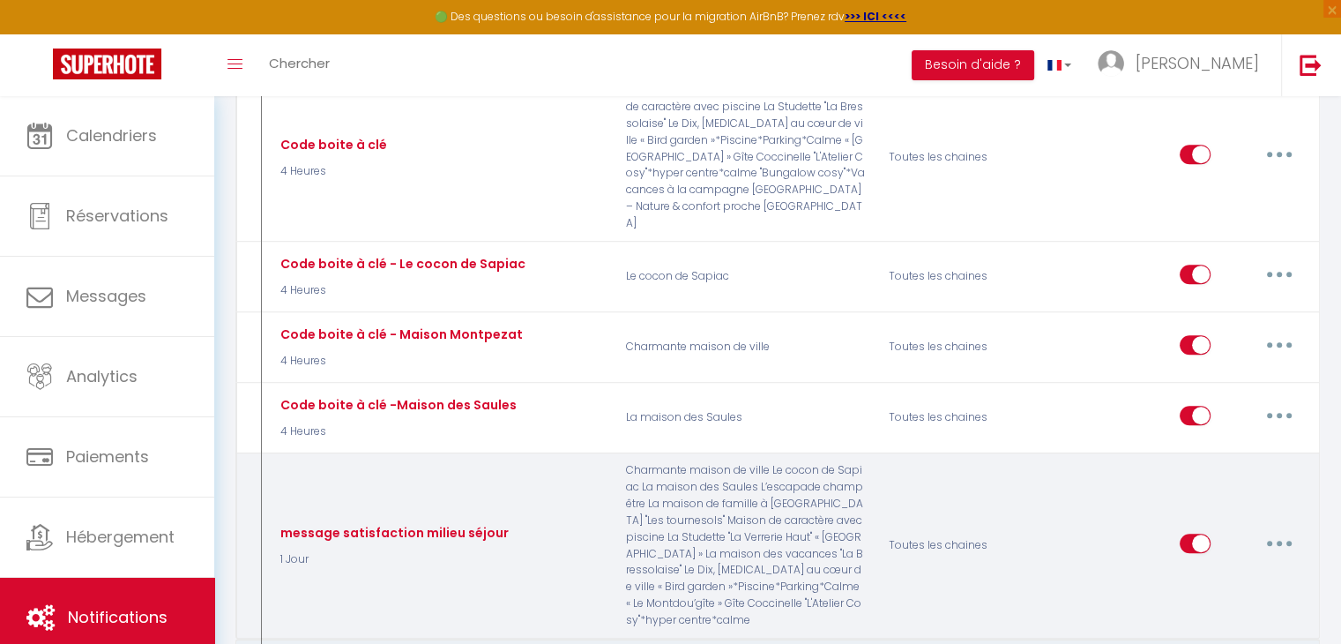
select select "if_booking_is_paid"
checkbox input "true"
checkbox input "false"
radio input "true"
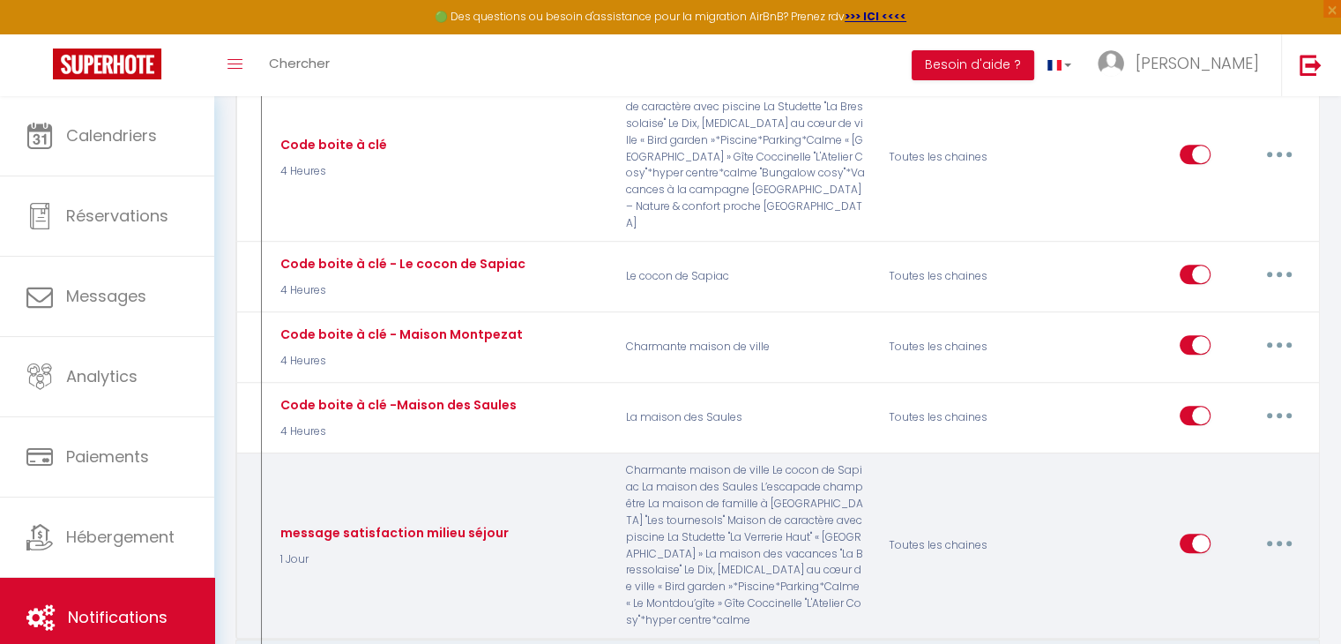
type input "Votre séjour à [RENTAL:NAME]"
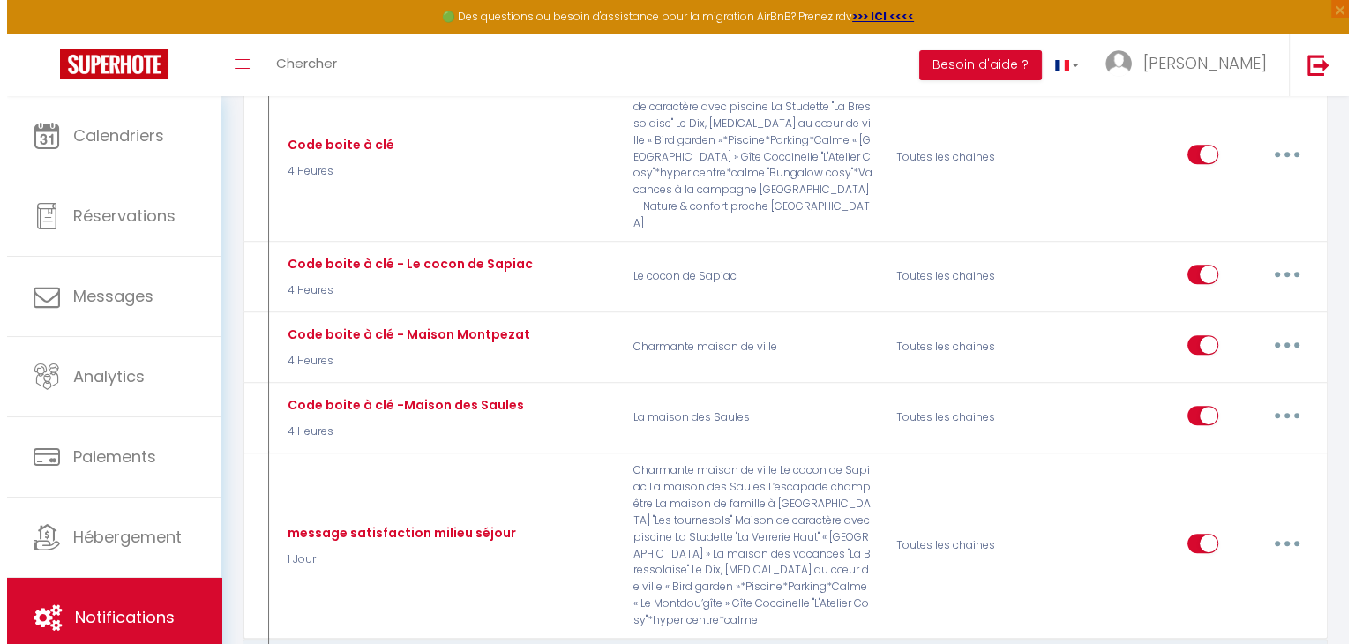
scroll to position [952, 0]
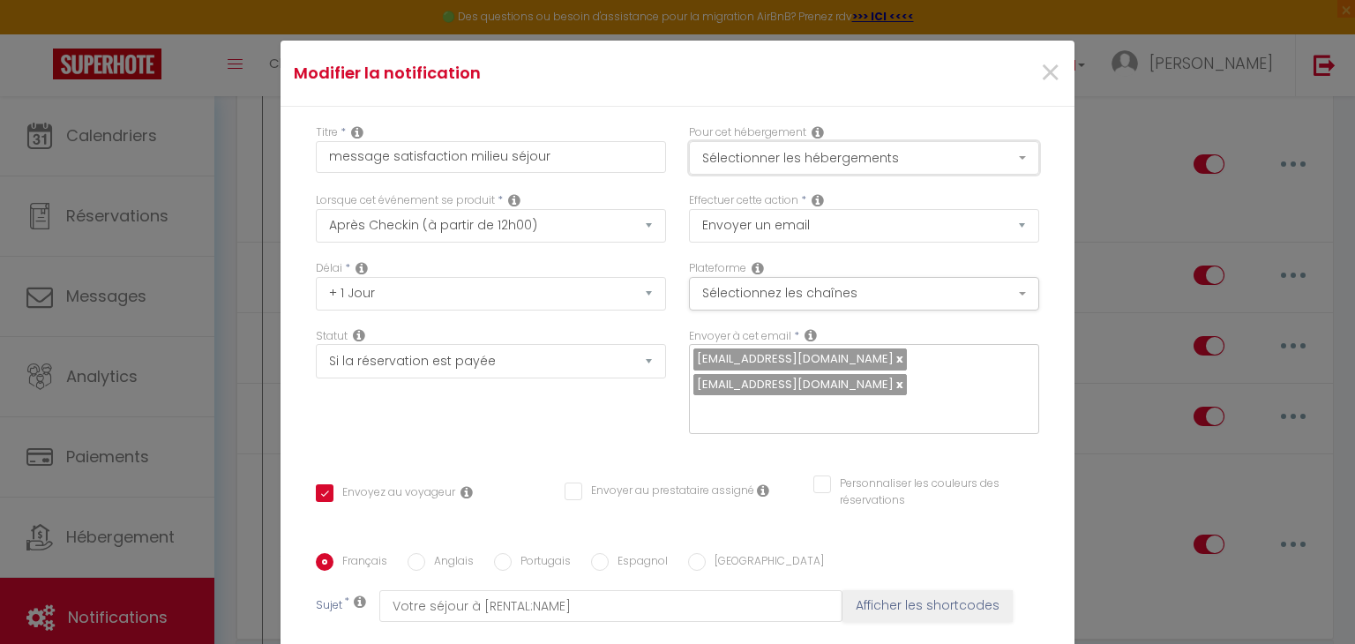
click at [779, 169] on button "Sélectionner les hébergements" at bounding box center [864, 158] width 350 height 34
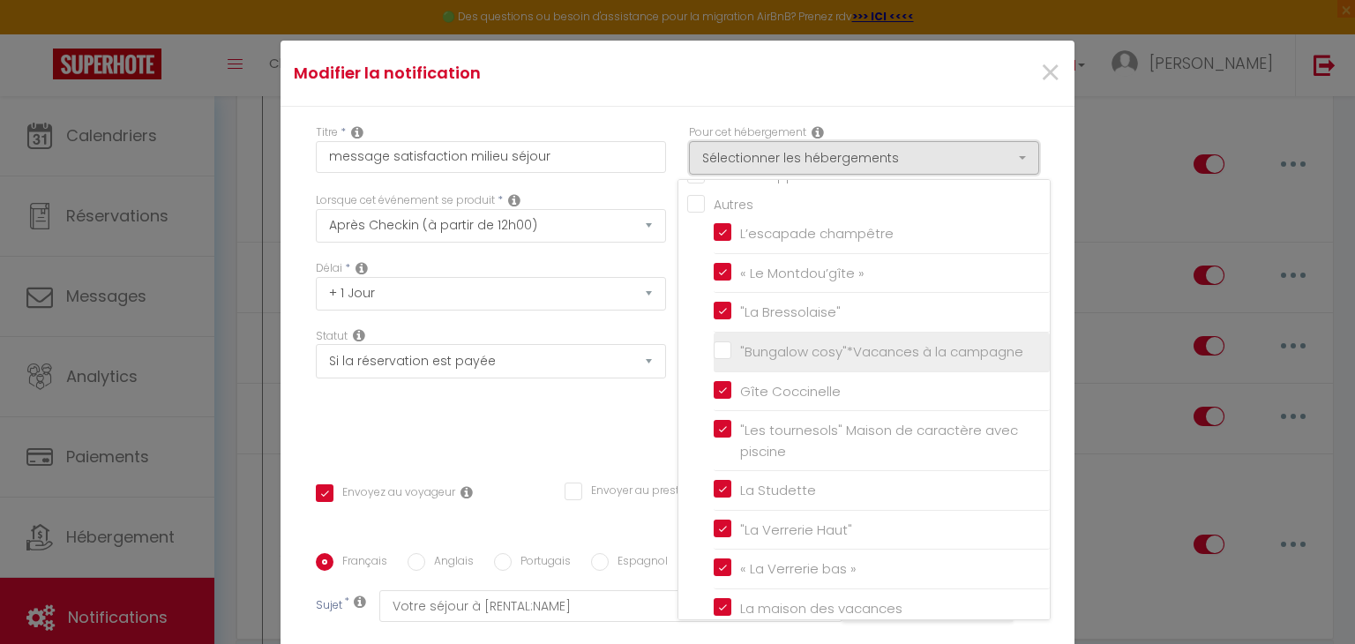
scroll to position [0, 0]
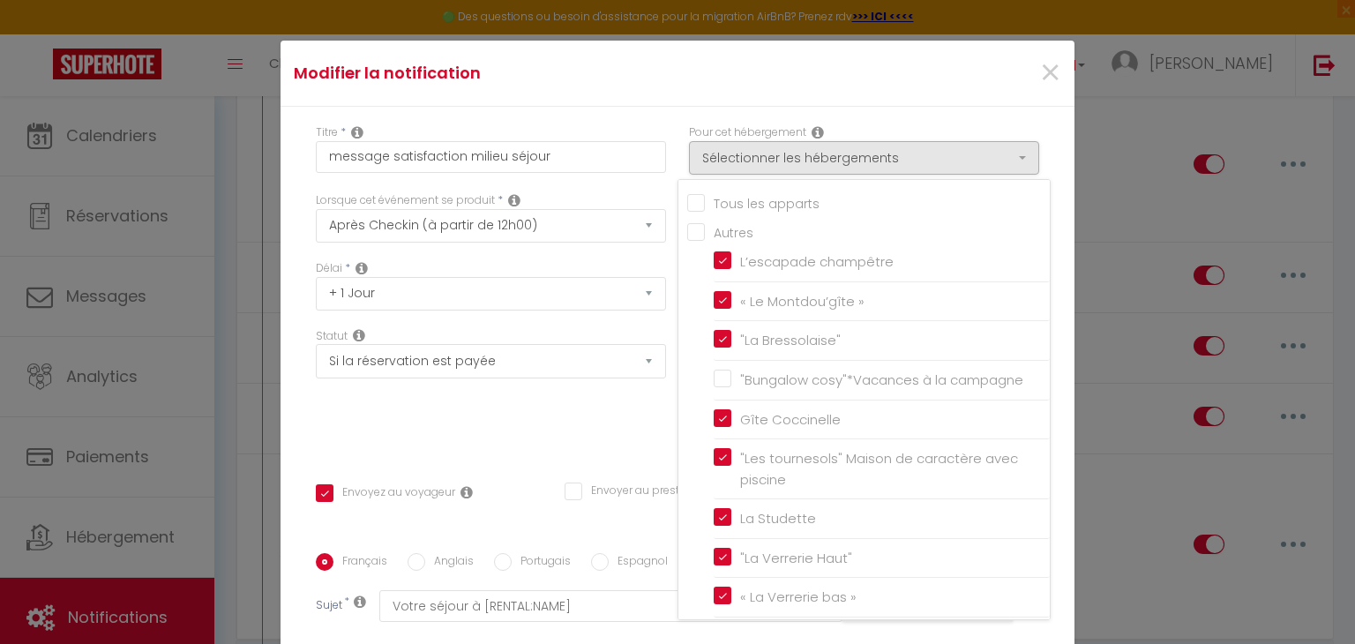
click at [744, 213] on div "Tous les apparts Autres L’escapade champêtre « Le Montdou’gîte » "La Bressolais…" at bounding box center [863, 399] width 373 height 441
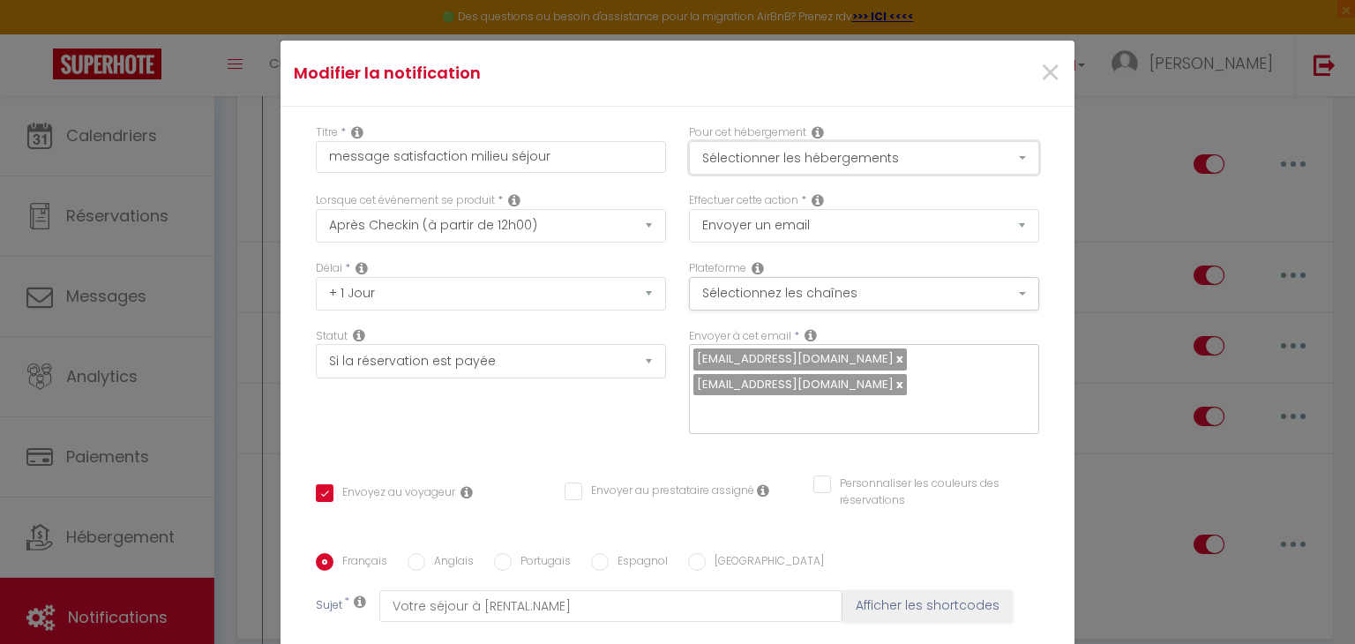
click at [739, 153] on button "Sélectionner les hébergements" at bounding box center [864, 158] width 350 height 34
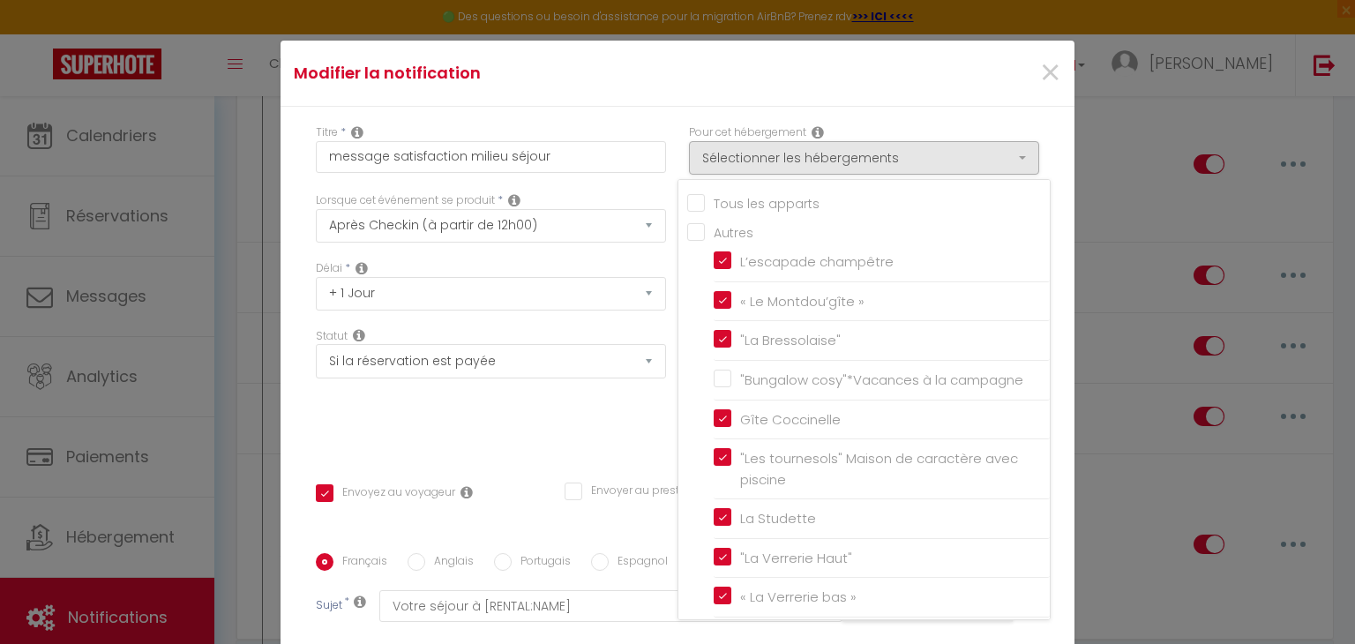
click at [707, 208] on input "Tous les apparts" at bounding box center [868, 202] width 362 height 18
checkbox input "true"
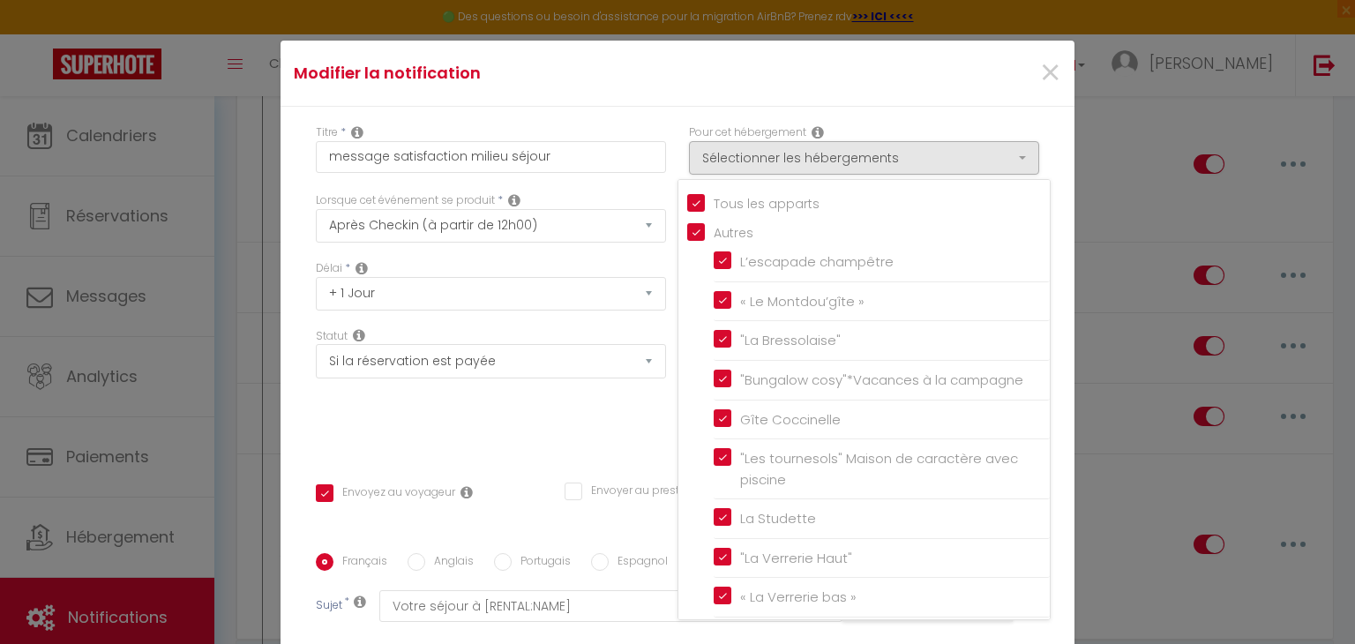
checkbox input "true"
checkbox input "false"
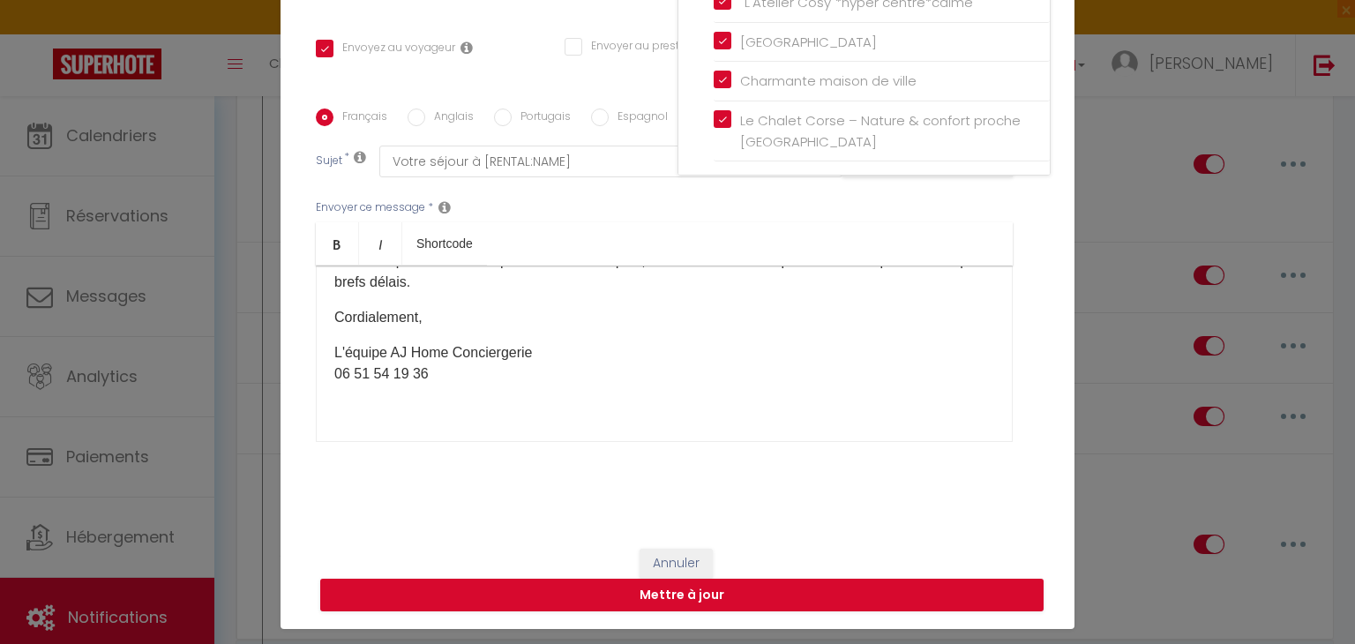
scroll to position [80, 0]
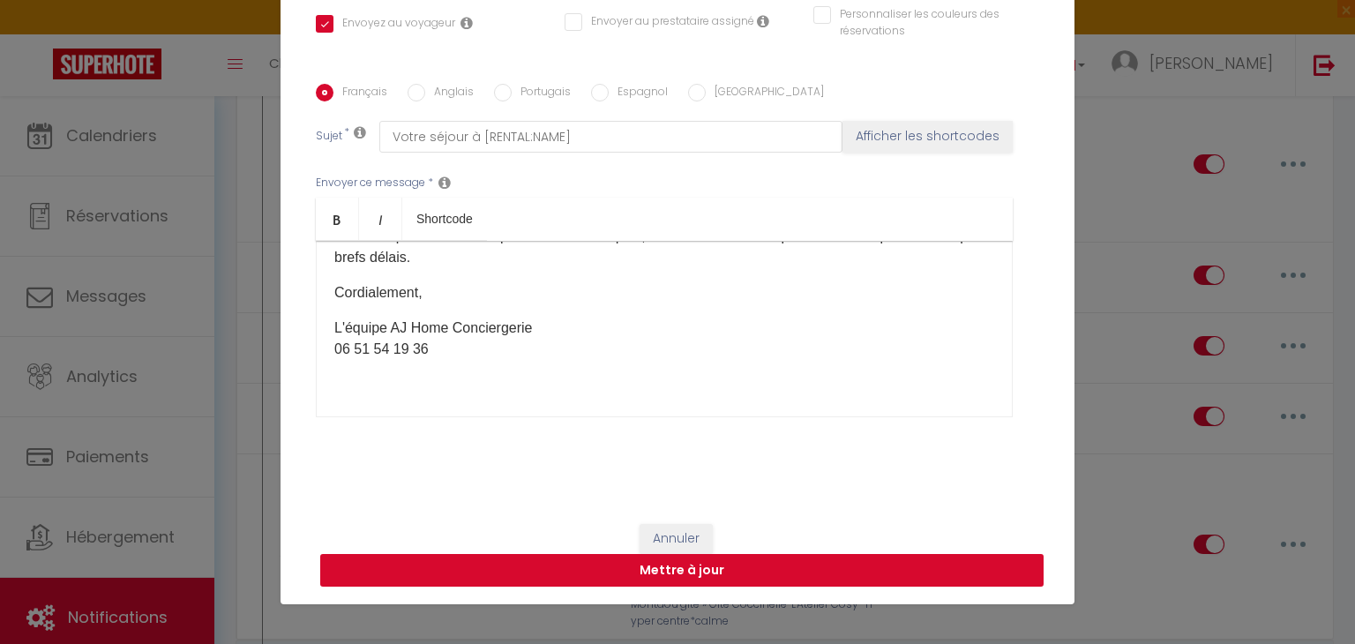
click at [720, 570] on button "Mettre à jour" at bounding box center [681, 571] width 723 height 34
checkbox input "true"
checkbox input "false"
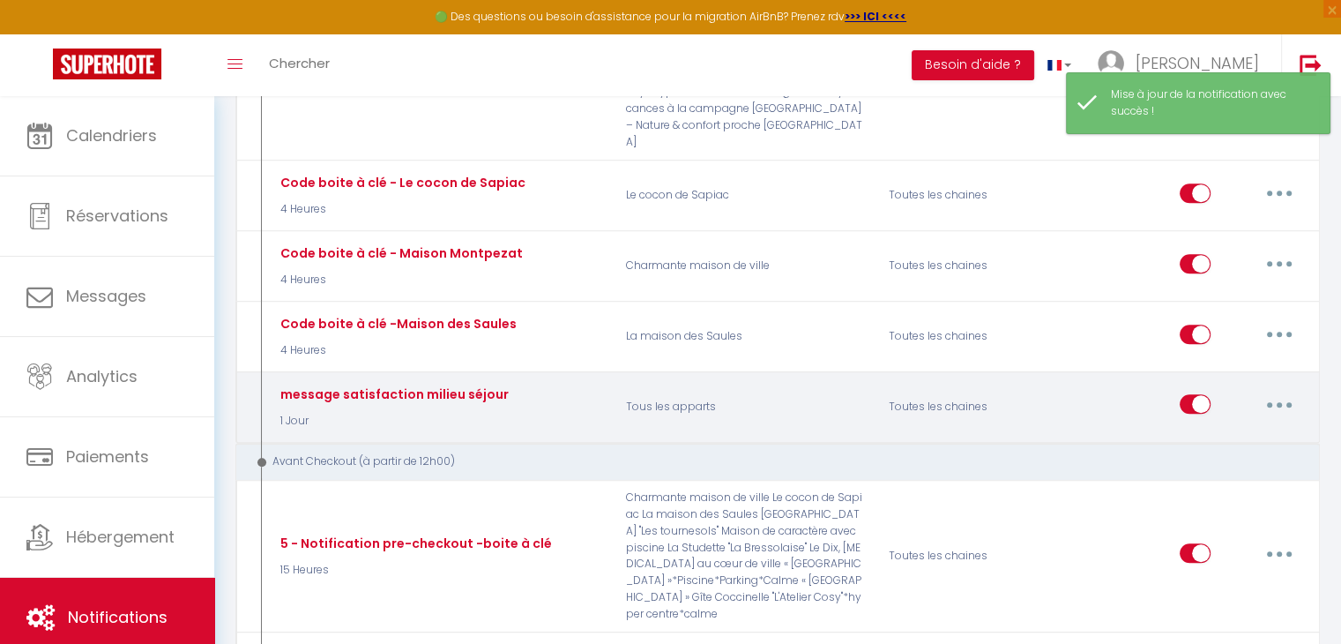
scroll to position [1147, 0]
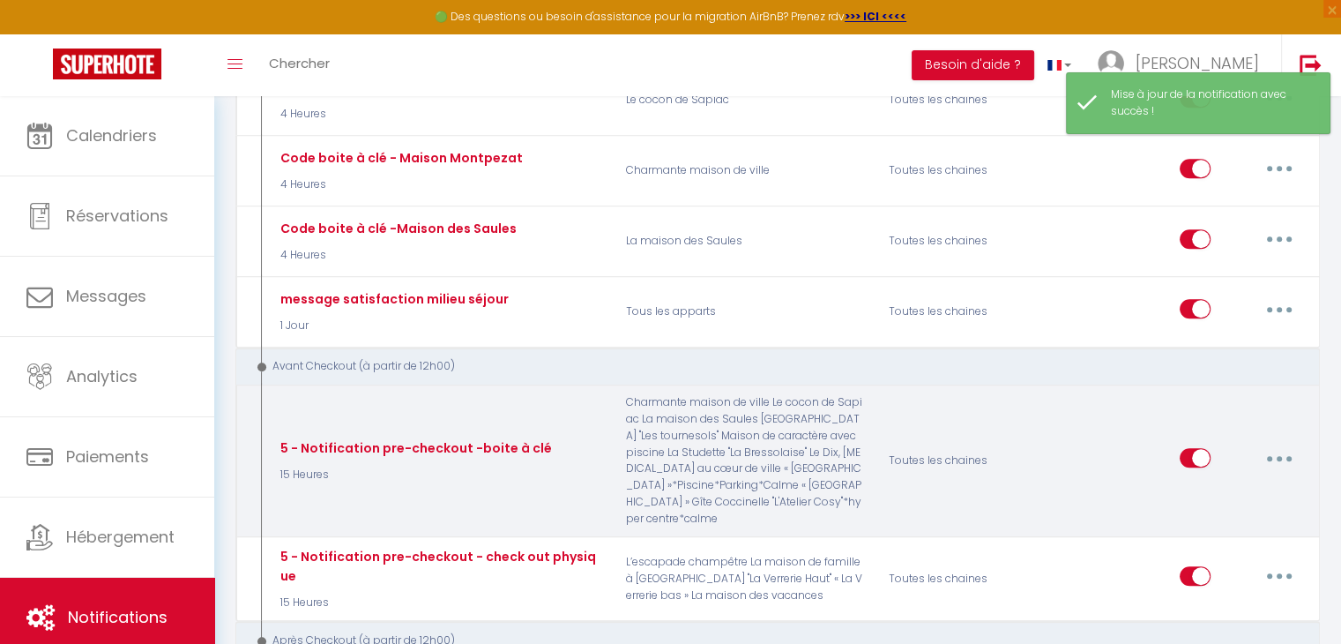
click at [1277, 456] on icon "button" at bounding box center [1279, 458] width 5 height 5
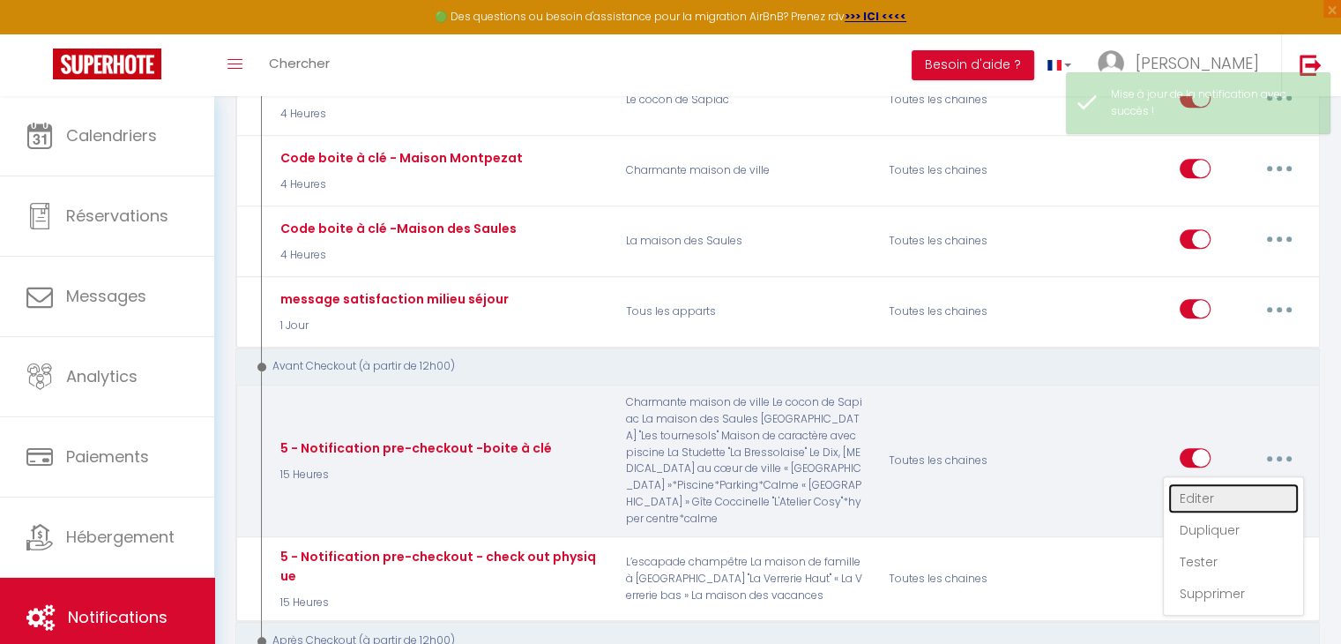
click at [1216, 483] on link "Editer" at bounding box center [1234, 498] width 131 height 30
type input "5 - Notification pre-checkout -boite à clé"
select select "4"
select select "15 Heures"
select select "if_booking_is_paid"
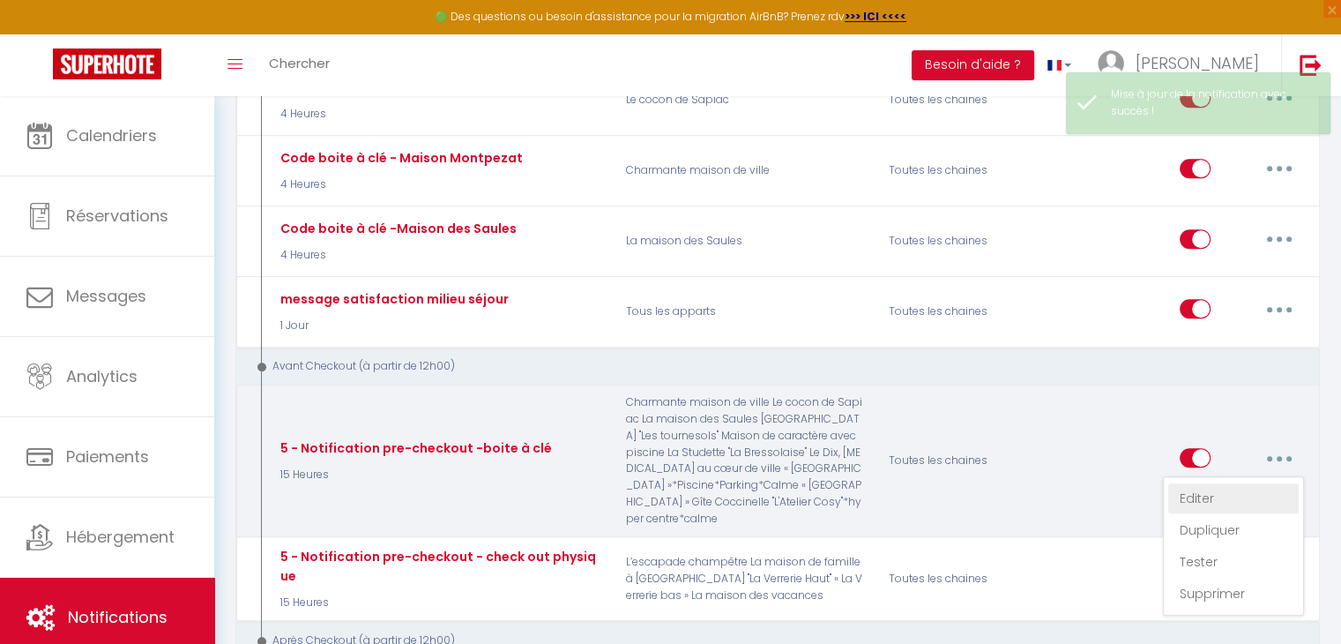
checkbox input "true"
checkbox input "false"
radio input "true"
type input "Procédure pour votre départ - [RENTAL:NAME]"
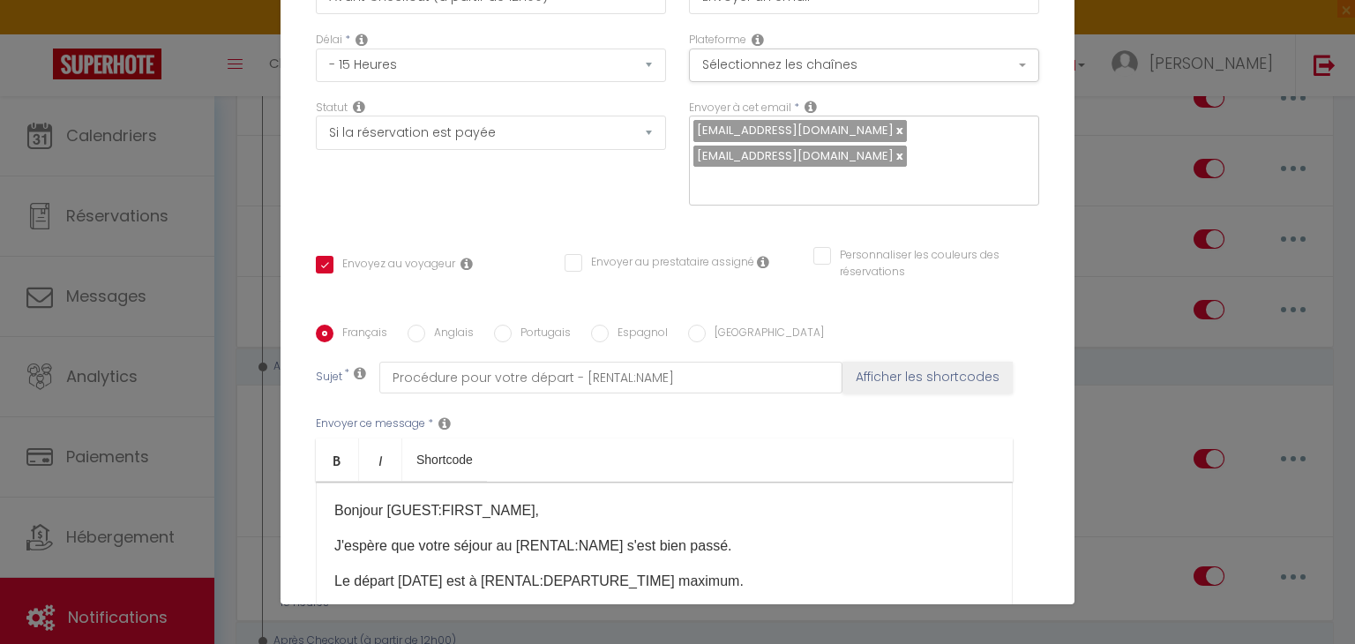
scroll to position [0, 0]
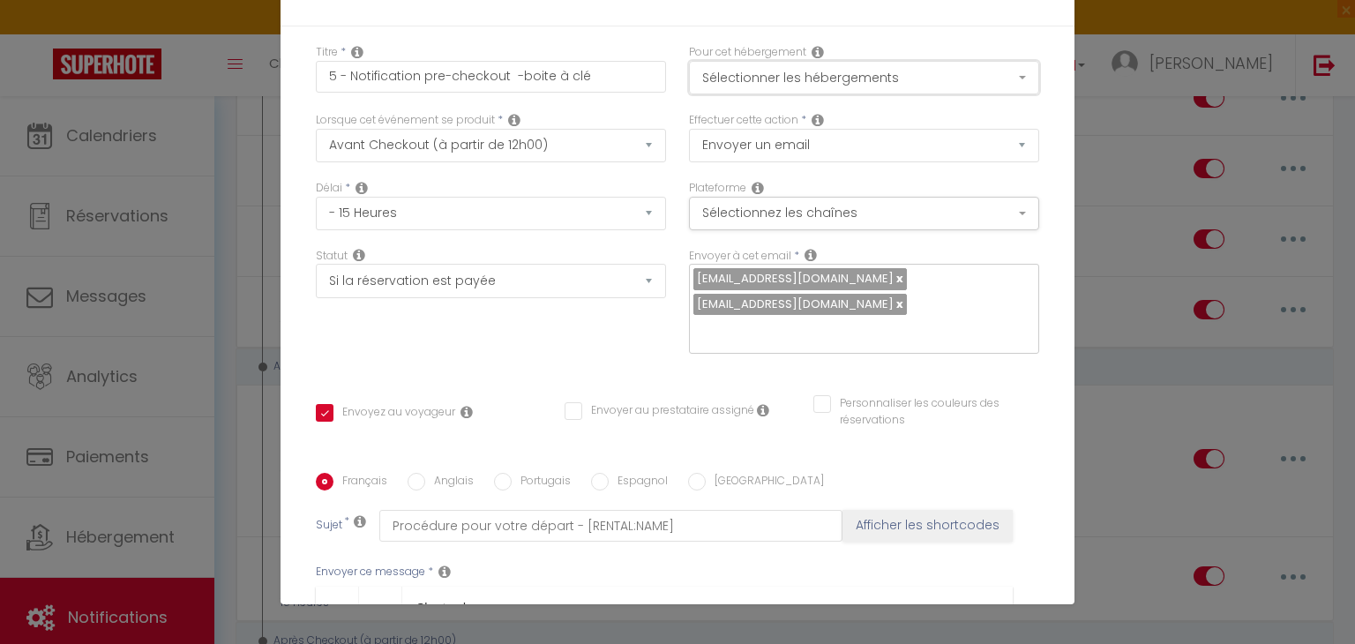
click at [889, 82] on button "Sélectionner les hébergements" at bounding box center [864, 78] width 350 height 34
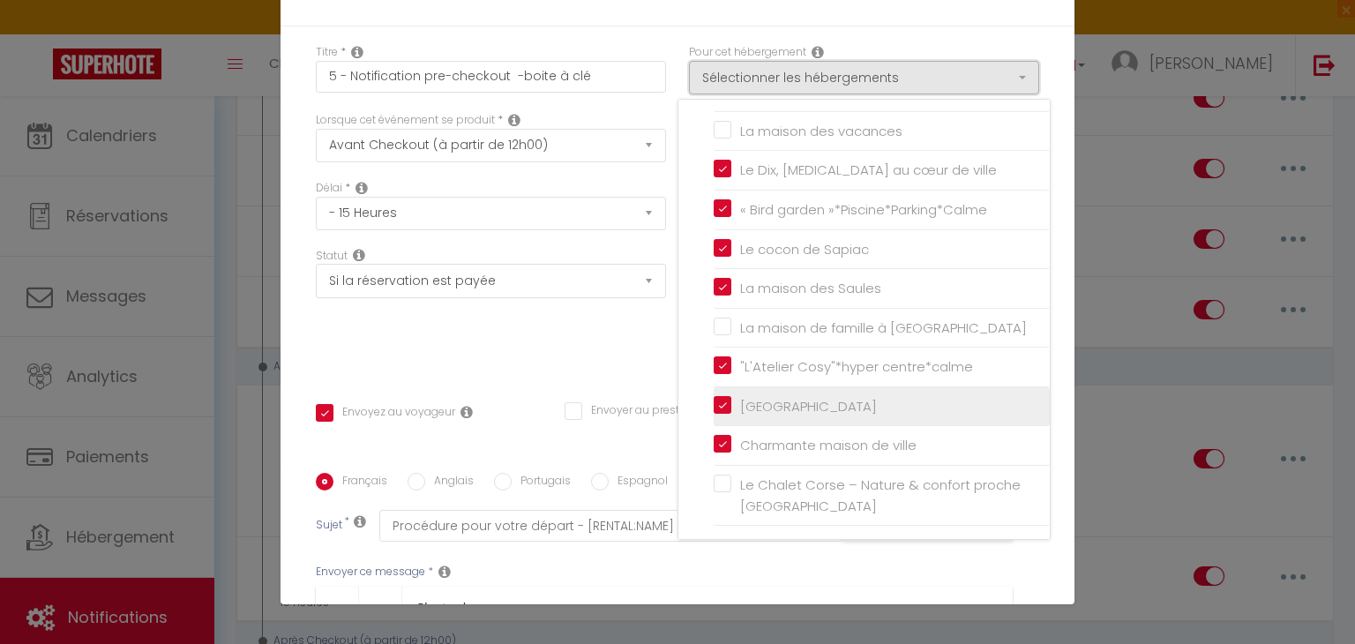
scroll to position [88, 0]
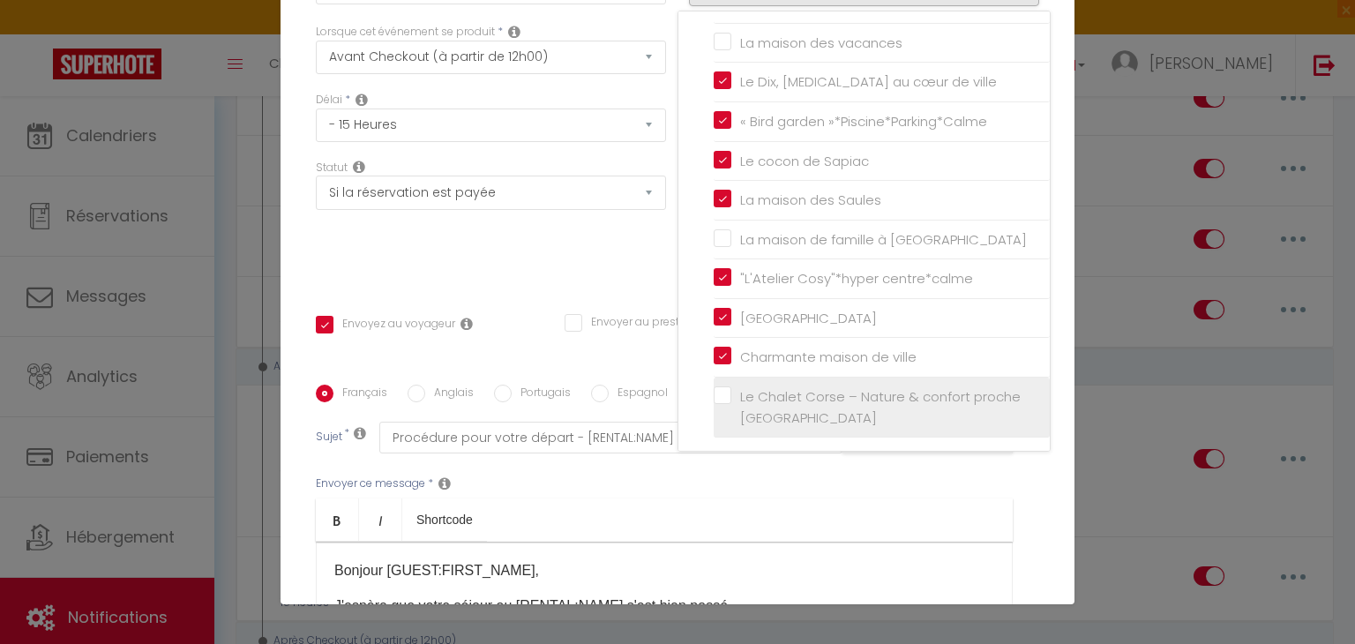
click at [714, 399] on input "Le Chalet Corse – Nature & confort proche [GEOGRAPHIC_DATA]" at bounding box center [881, 408] width 336 height 18
checkbox input "true"
checkbox input "false"
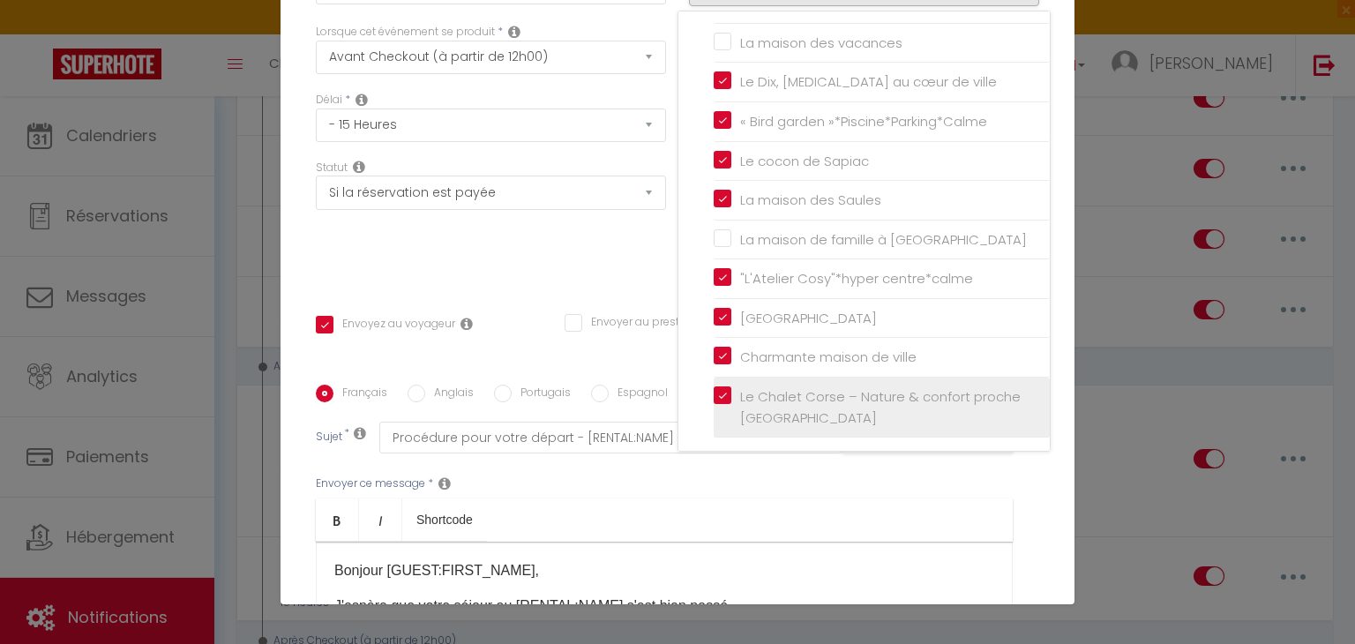
checkbox input "false"
checkbox input "true"
checkbox input "false"
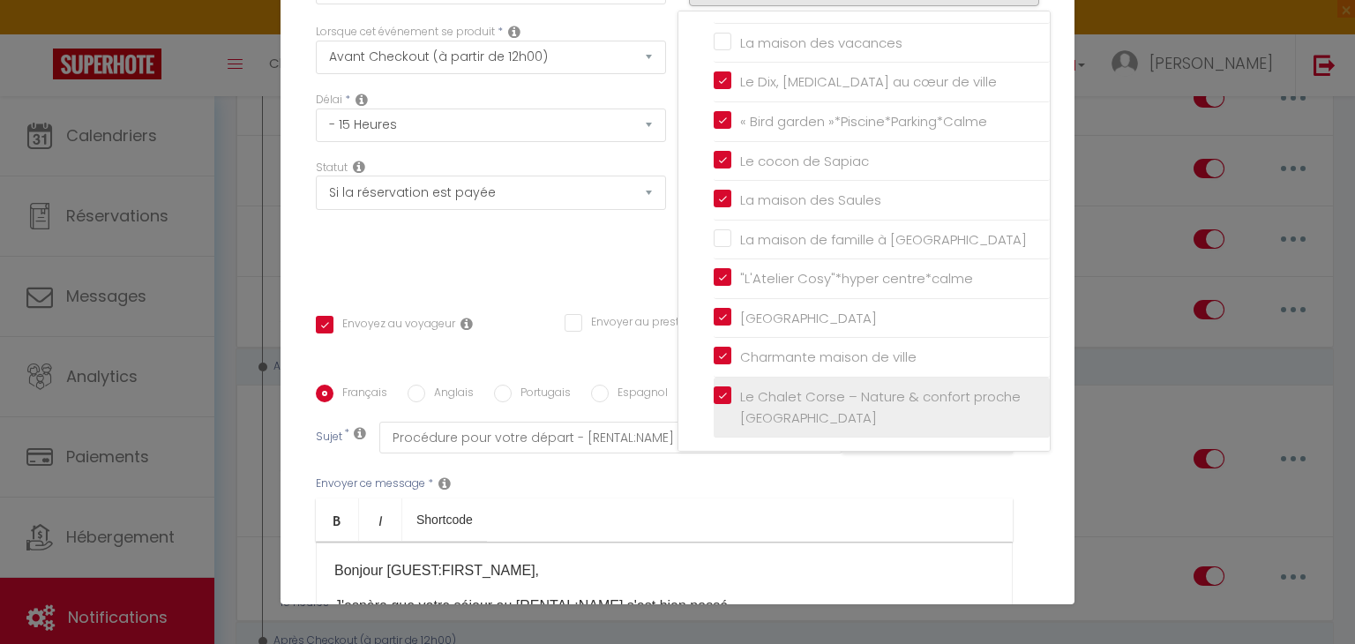
checkbox input "false"
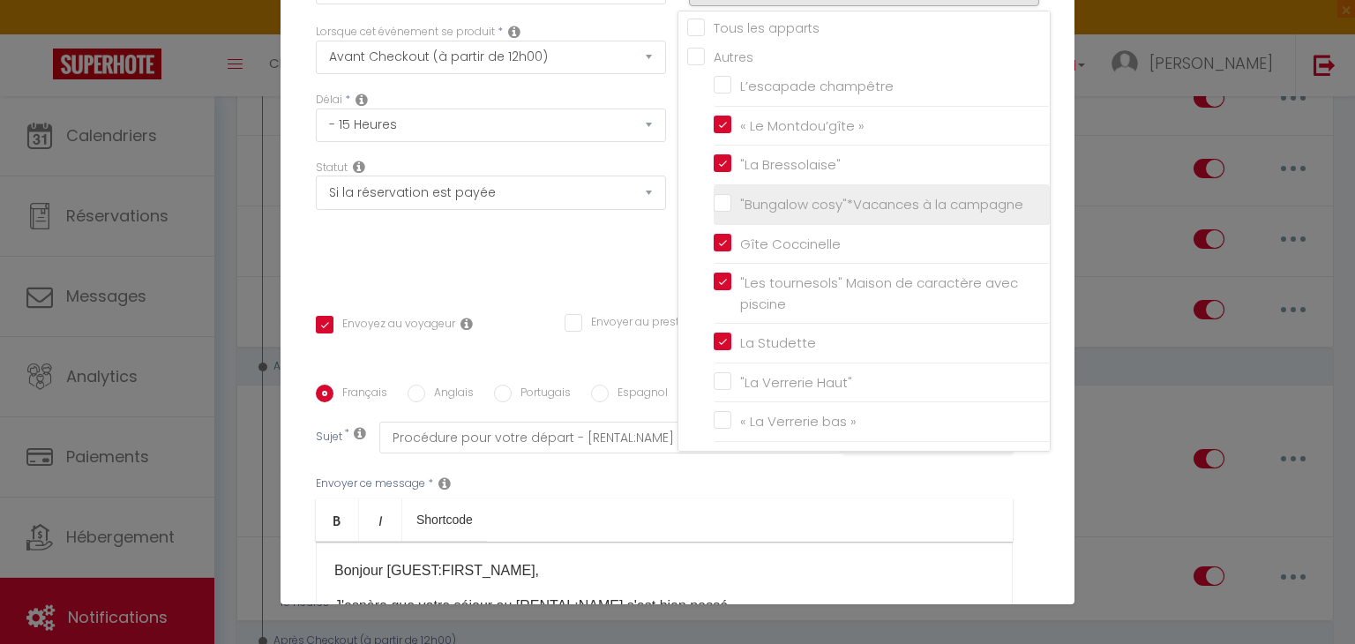
scroll to position [0, 0]
click at [713, 216] on input ""Bungalow cosy"*Vacances à la campagne" at bounding box center [881, 212] width 336 height 18
checkbox input "true"
checkbox input "false"
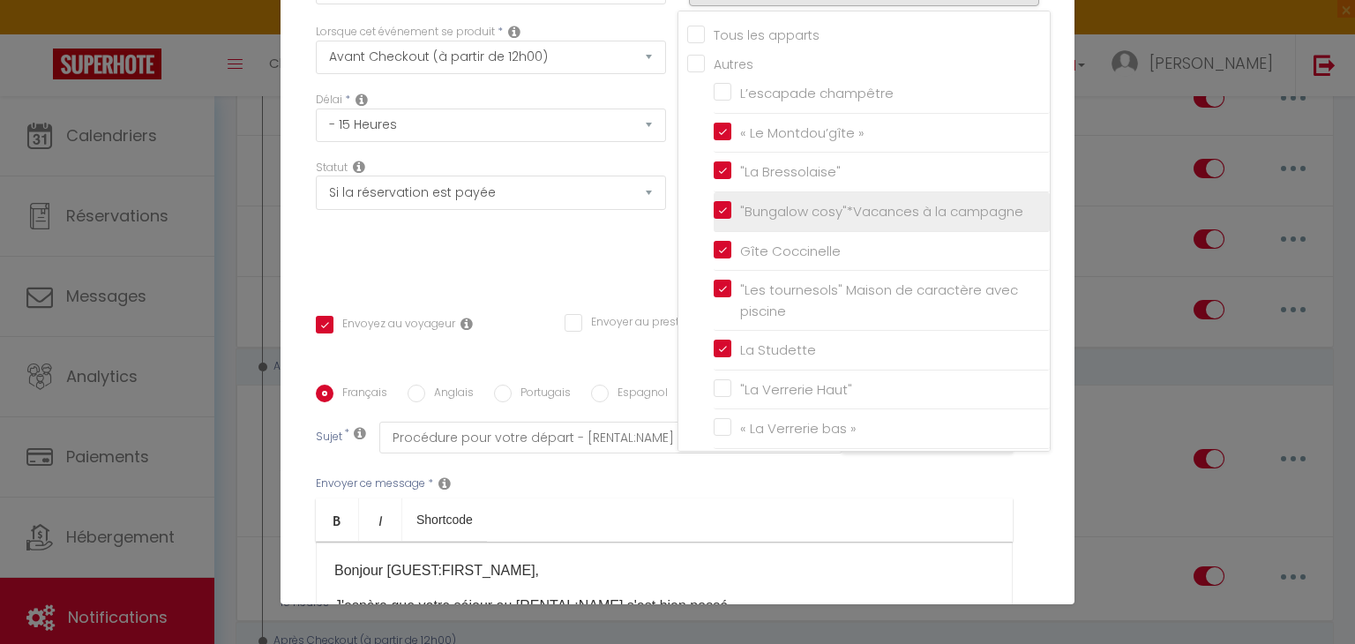
checkbox input "false"
checkbox input "true"
checkbox input "false"
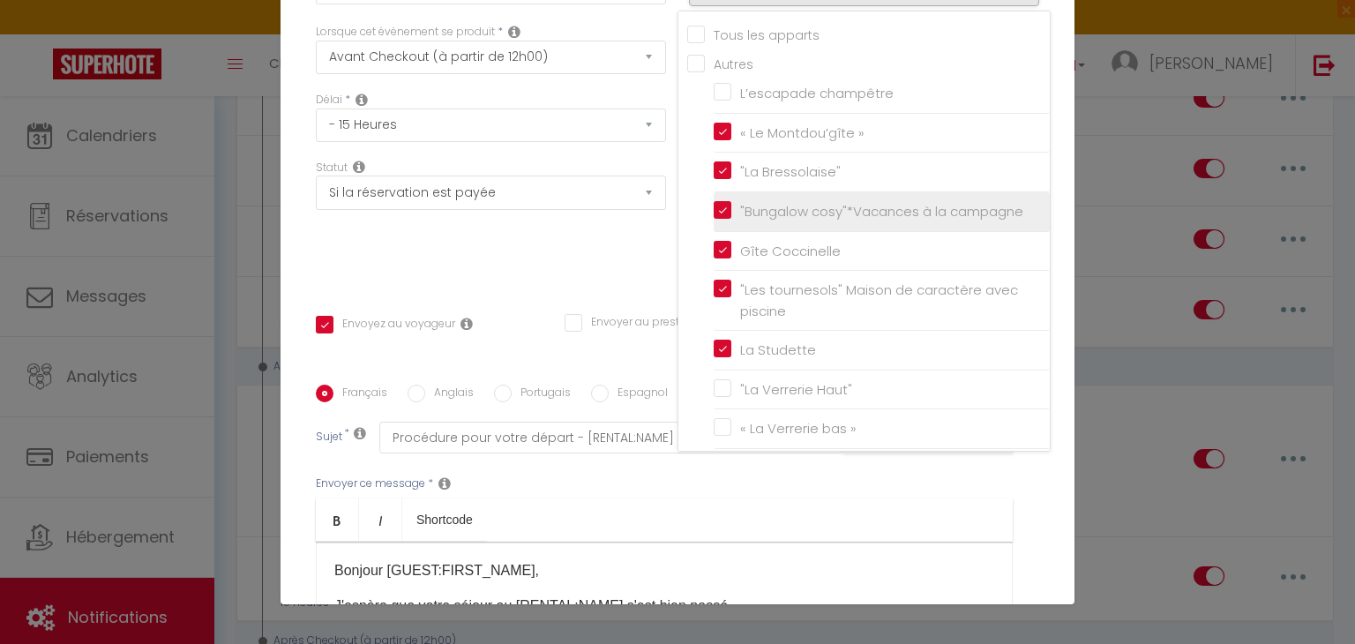
checkbox input "false"
click at [1046, 468] on div "Titre * 5 - Notification pre-checkout -boite à clé Pour cet hébergement Sélecti…" at bounding box center [677, 372] width 794 height 869
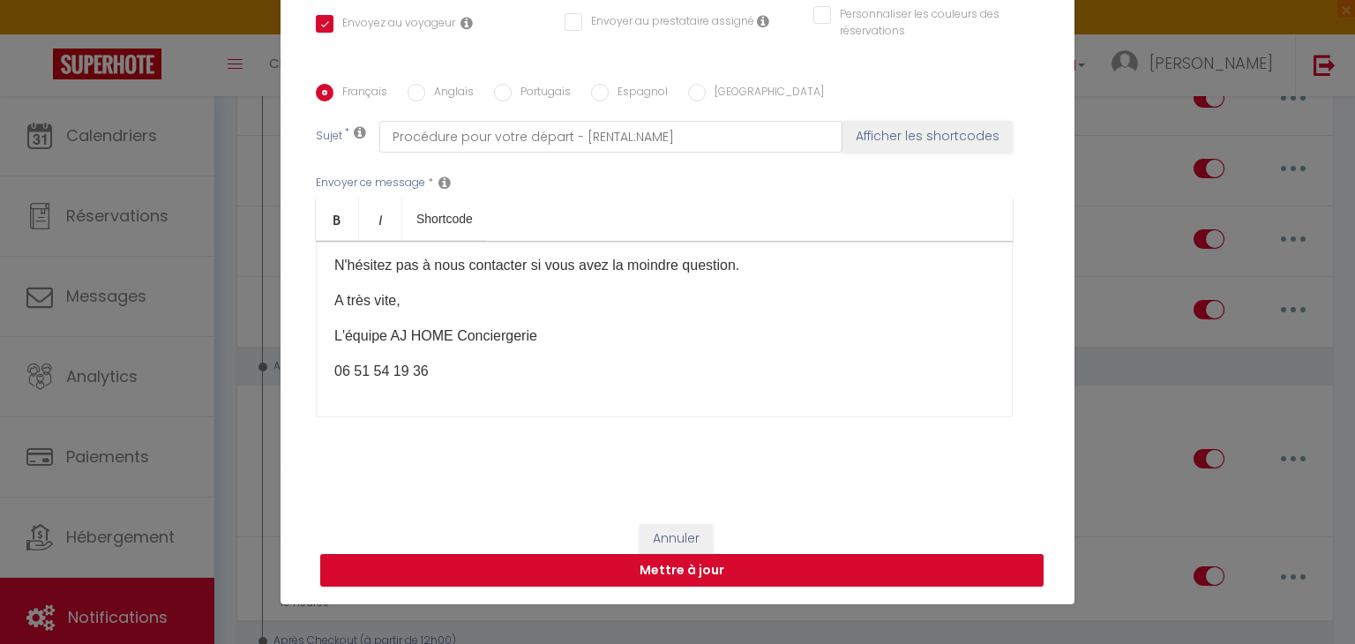
click at [713, 564] on button "Mettre à jour" at bounding box center [681, 571] width 723 height 34
checkbox input "true"
checkbox input "false"
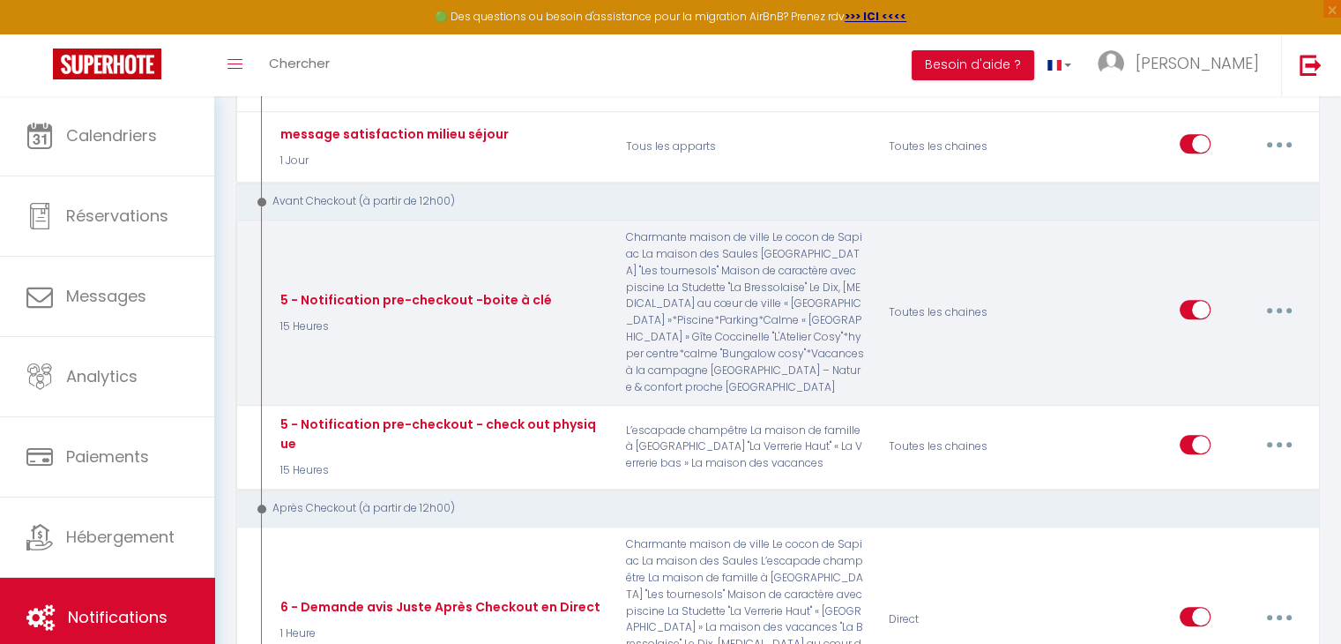
scroll to position [1499, 0]
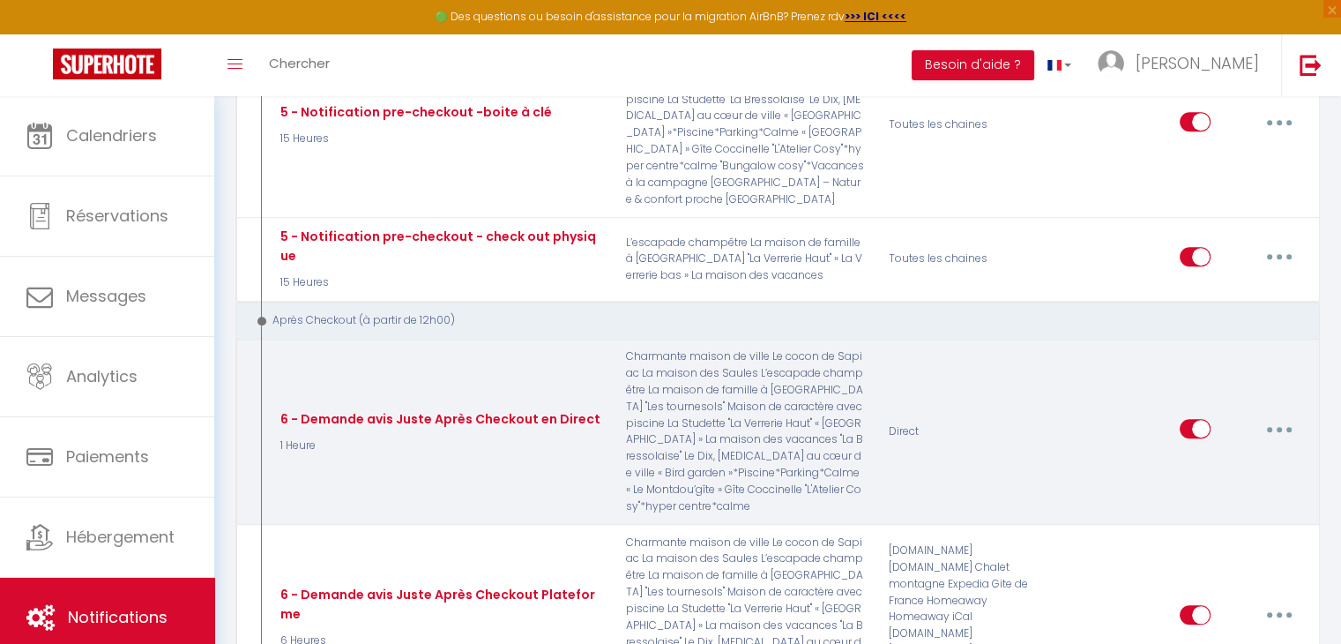
click at [1270, 406] on div "Editer Dupliquer Tester Supprimer" at bounding box center [1242, 431] width 124 height 51
click at [1275, 415] on button "button" at bounding box center [1279, 429] width 49 height 28
click at [1185, 454] on link "Editer" at bounding box center [1234, 469] width 131 height 30
type input "6 - Demande avis Juste Après Checkout en Direct"
checkbox input "true"
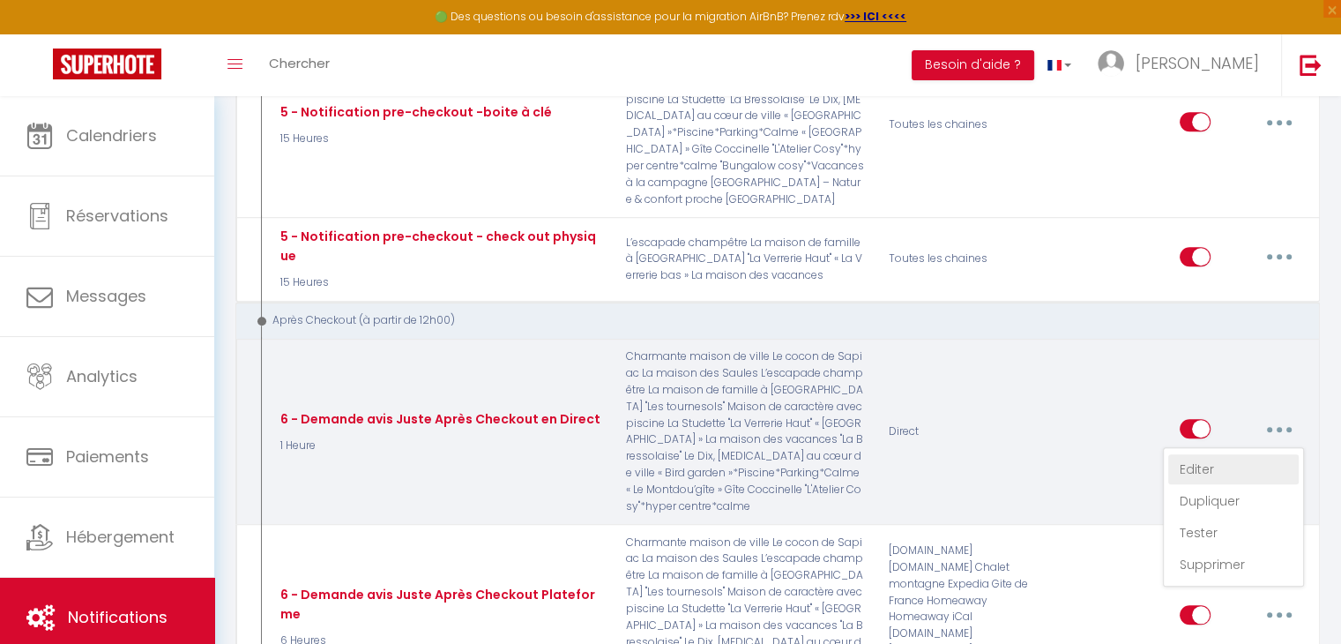
checkbox input "false"
checkbox input "true"
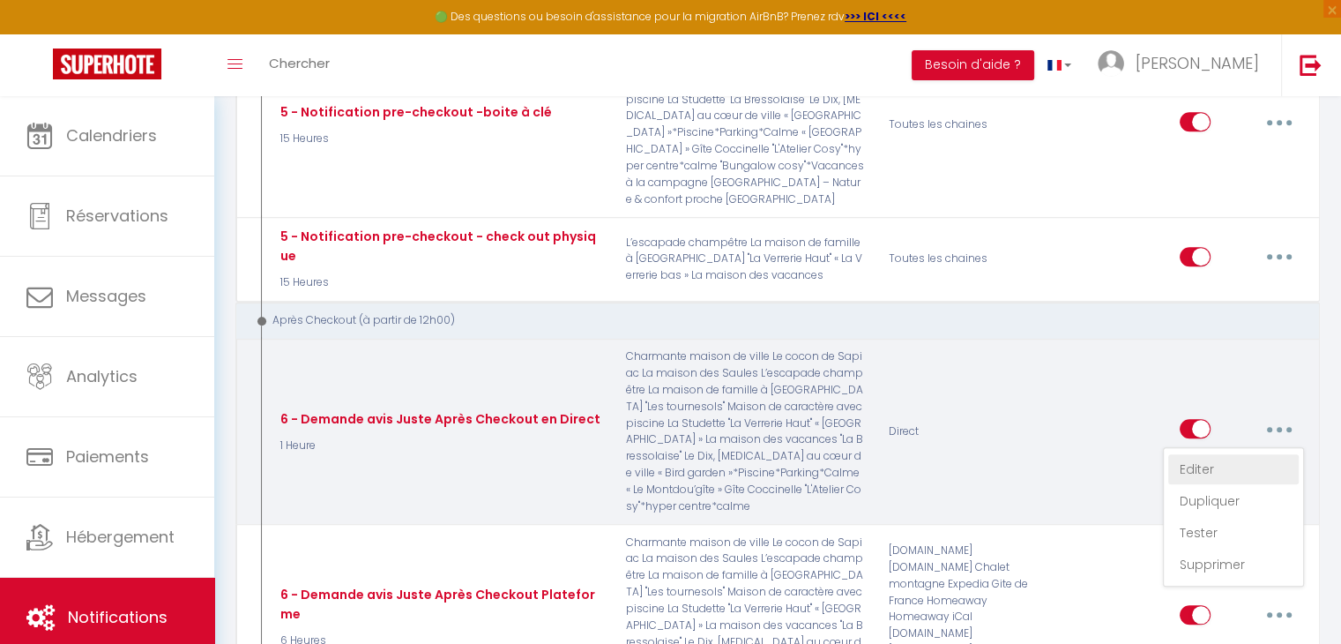
checkbox input "false"
select select "5"
select select "1 Heure"
select select "if_booking_is_paid"
checkbox input "true"
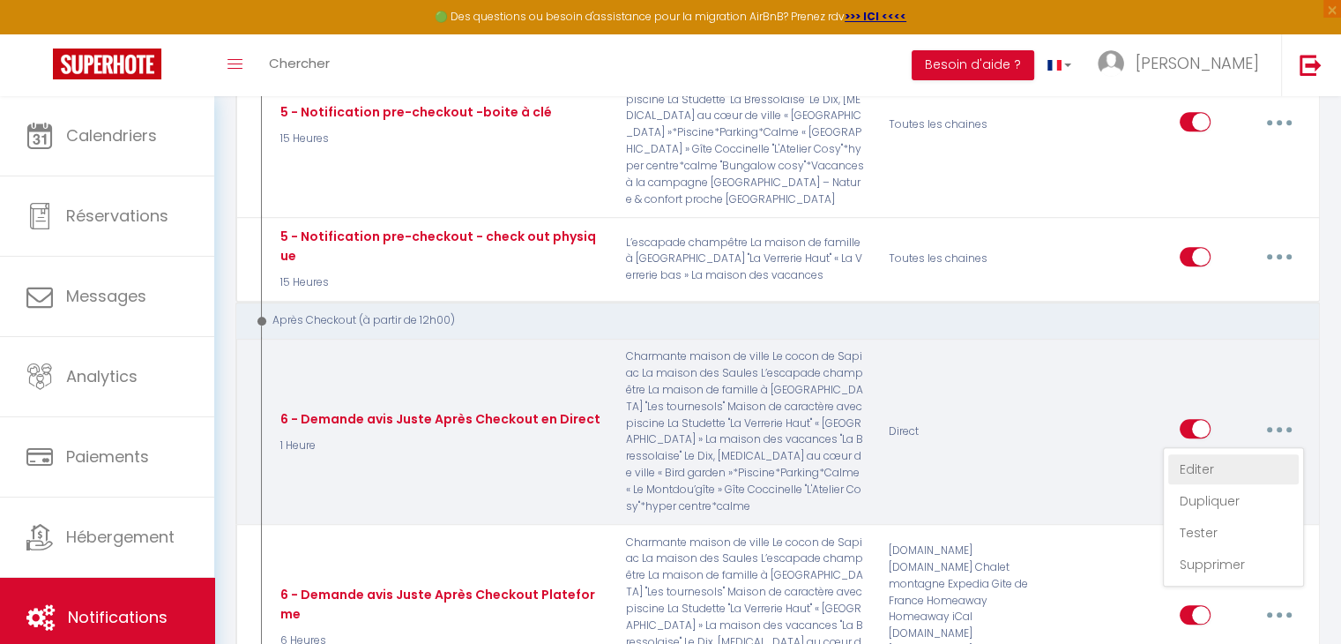
checkbox input "false"
radio input "true"
type input "[GUEST:FIRST_NAME], voici un cadeau pour vous avant de quitter [RENTAL:CITY]"
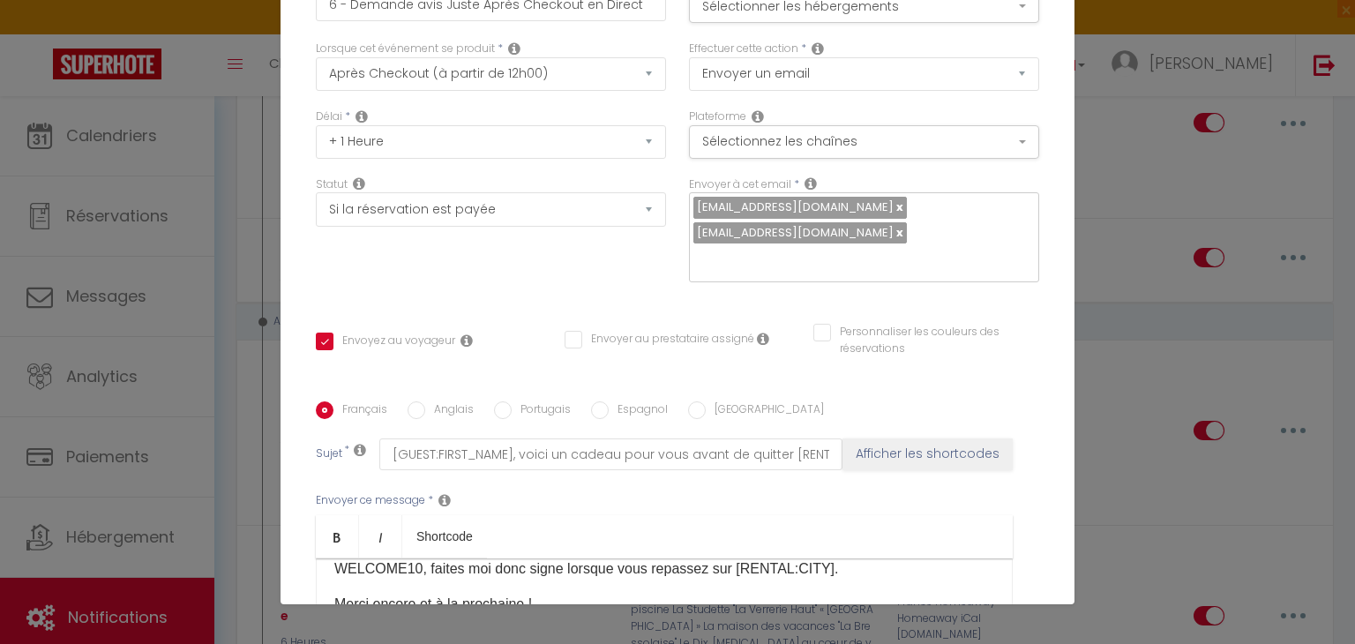
scroll to position [0, 0]
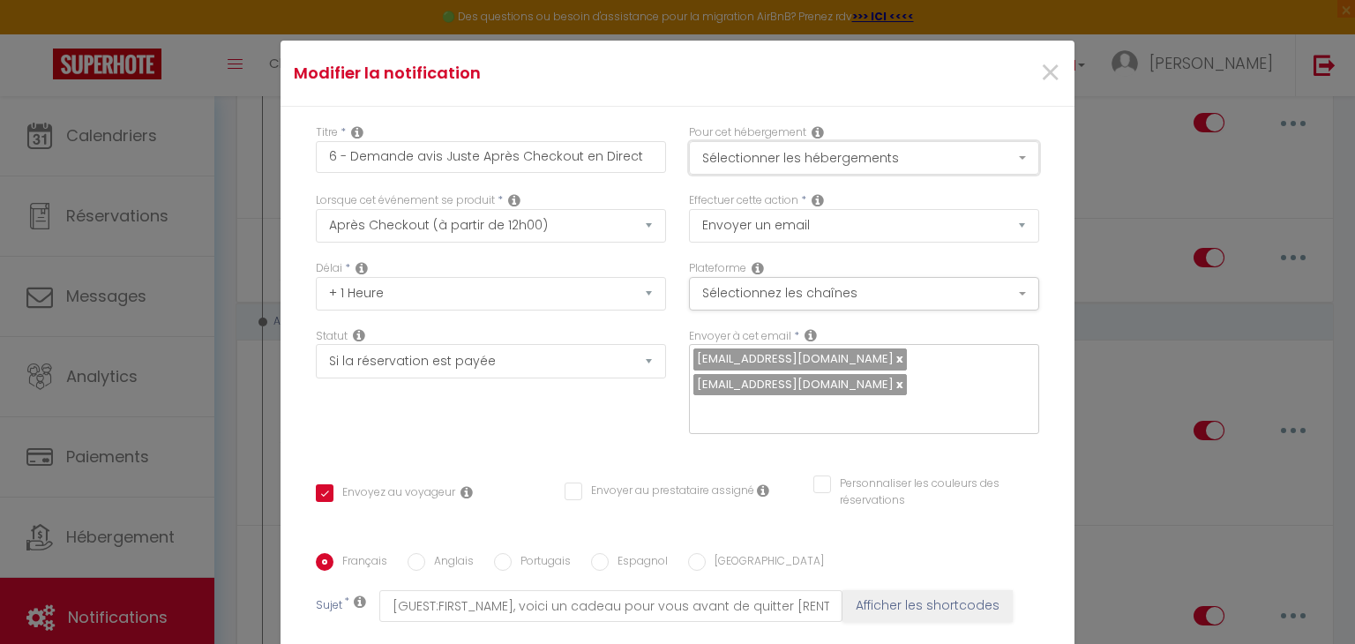
click at [900, 164] on button "Sélectionner les hébergements" at bounding box center [864, 158] width 350 height 34
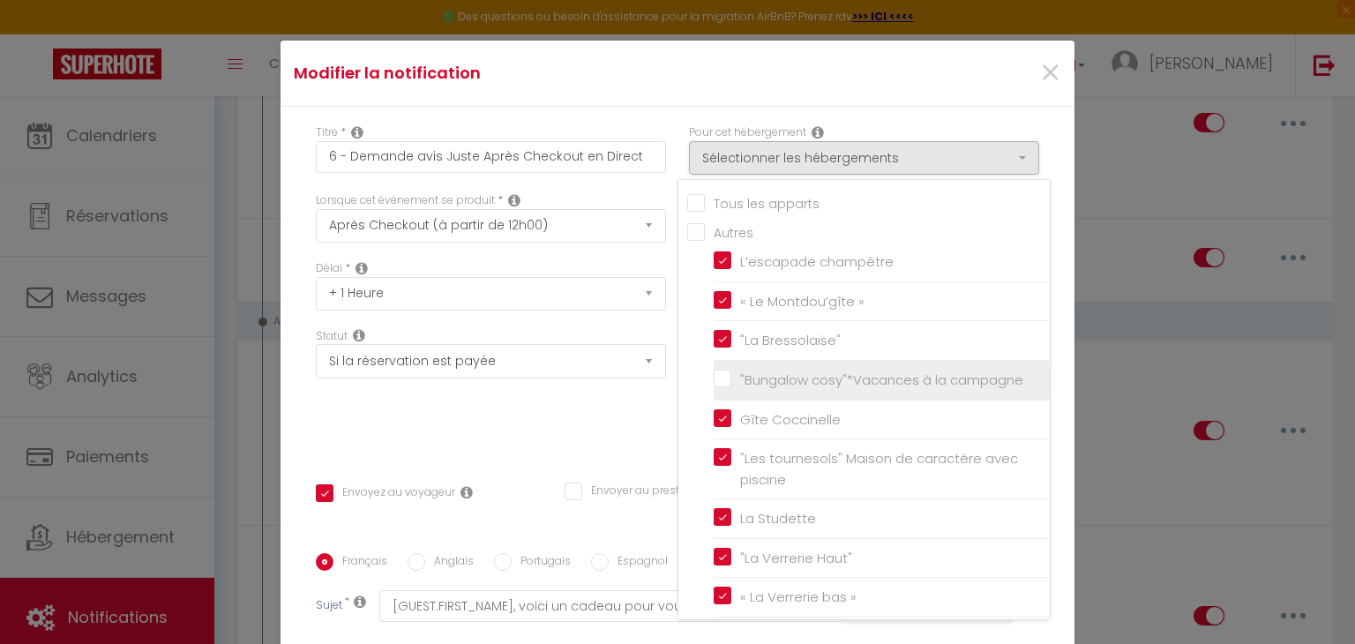
click at [832, 389] on input ""Bungalow cosy"*Vacances à la campagne" at bounding box center [881, 380] width 336 height 18
checkbox input "true"
checkbox input "false"
checkbox input "true"
checkbox input "false"
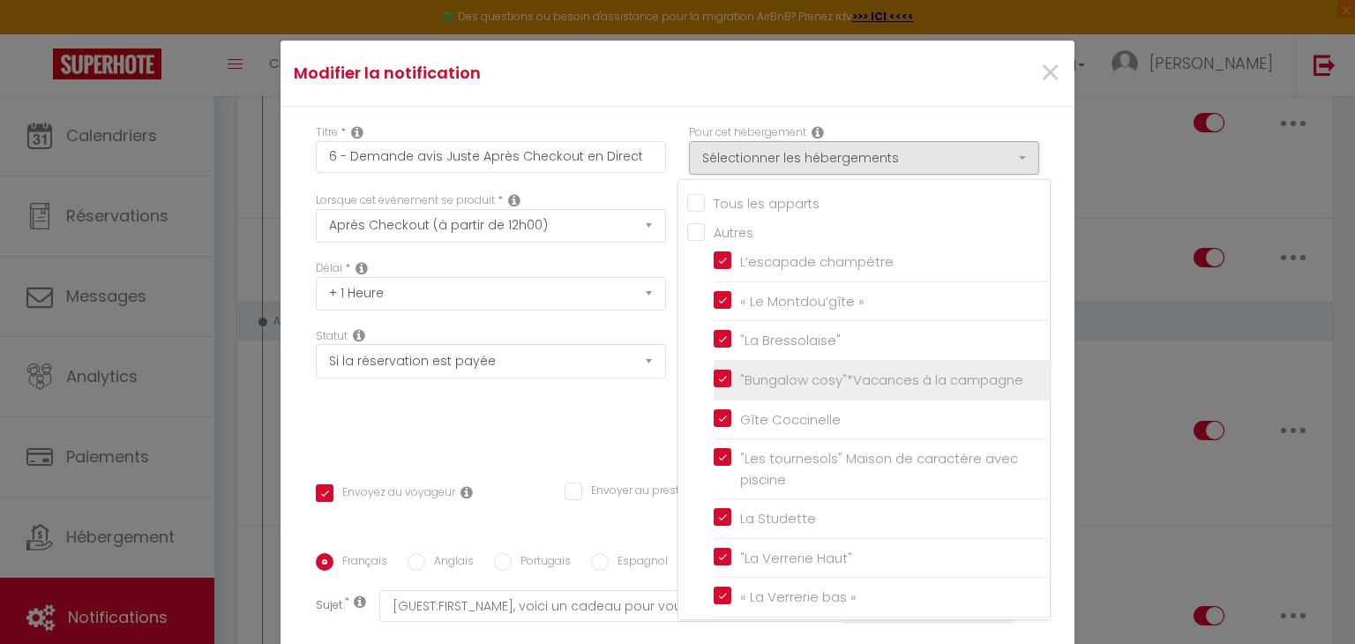
checkbox input "false"
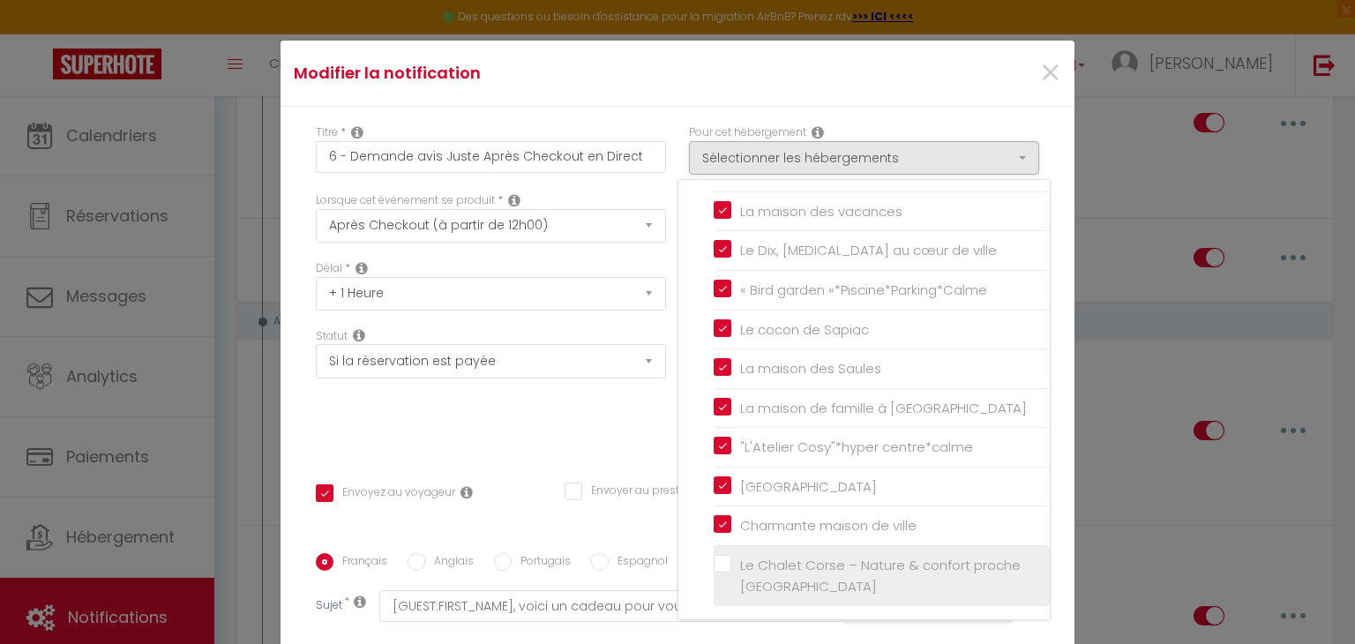
click at [823, 571] on input "Le Chalet Corse – Nature & confort proche [GEOGRAPHIC_DATA]" at bounding box center [881, 576] width 336 height 18
checkbox input "true"
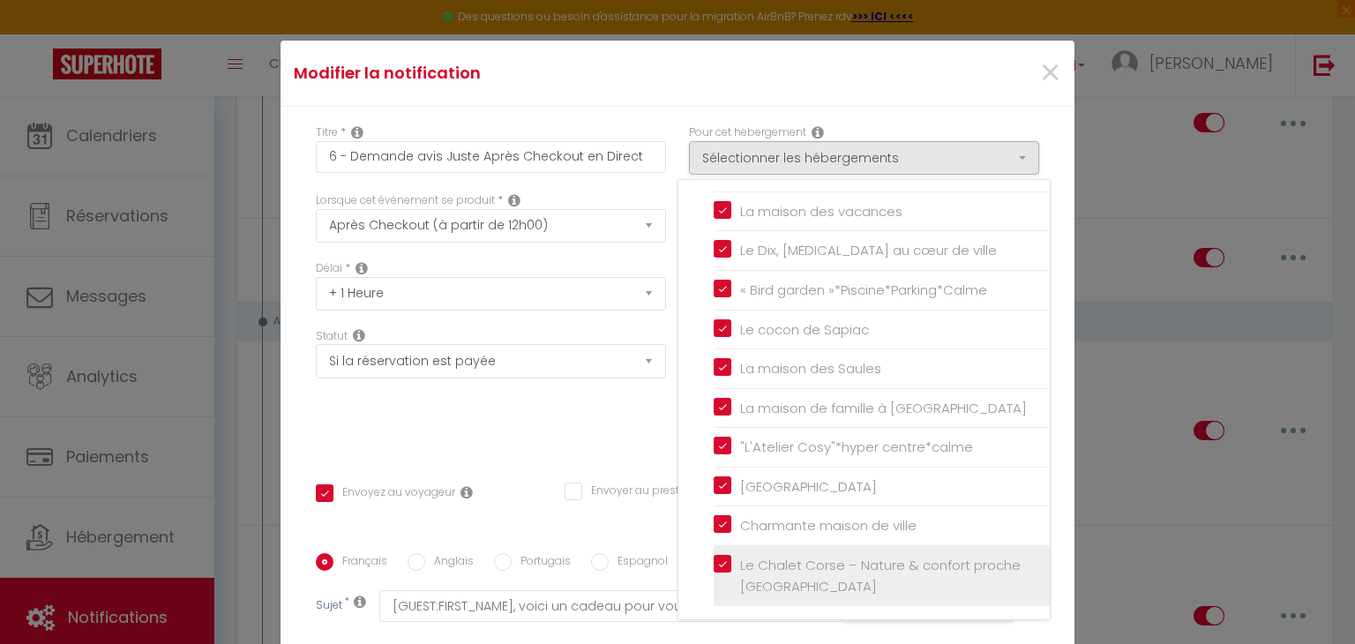
checkbox input "false"
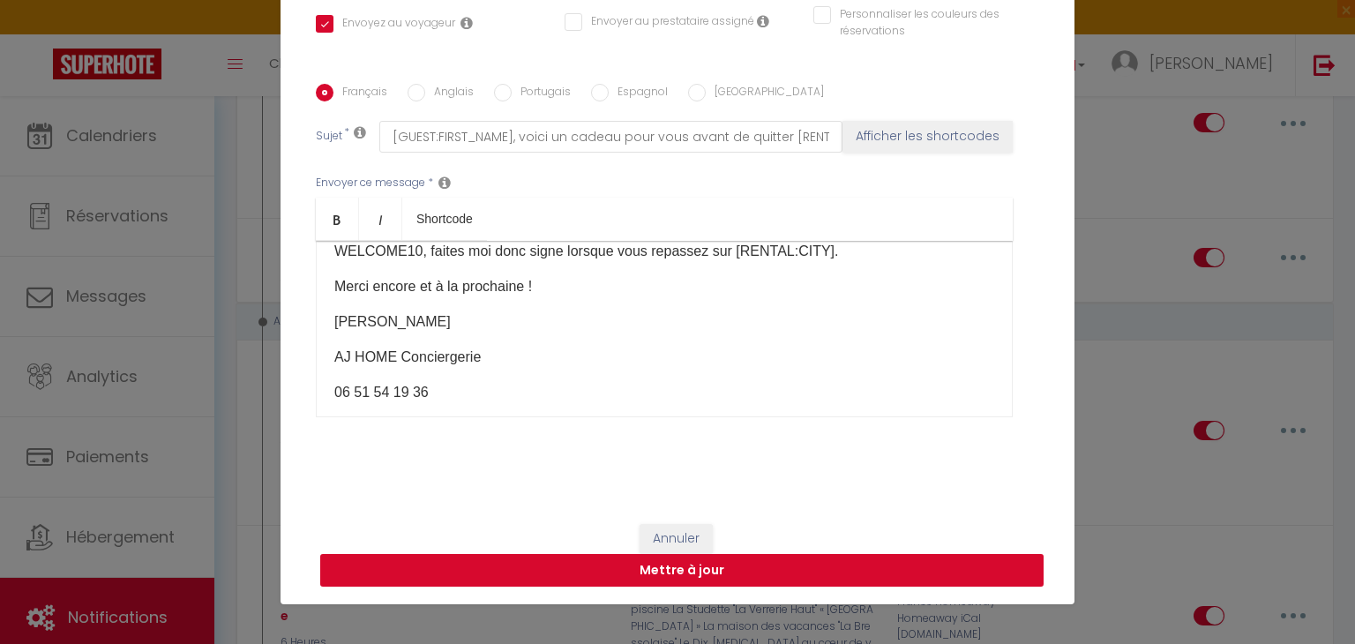
click at [772, 579] on button "Mettre à jour" at bounding box center [681, 571] width 723 height 34
checkbox input "true"
checkbox input "false"
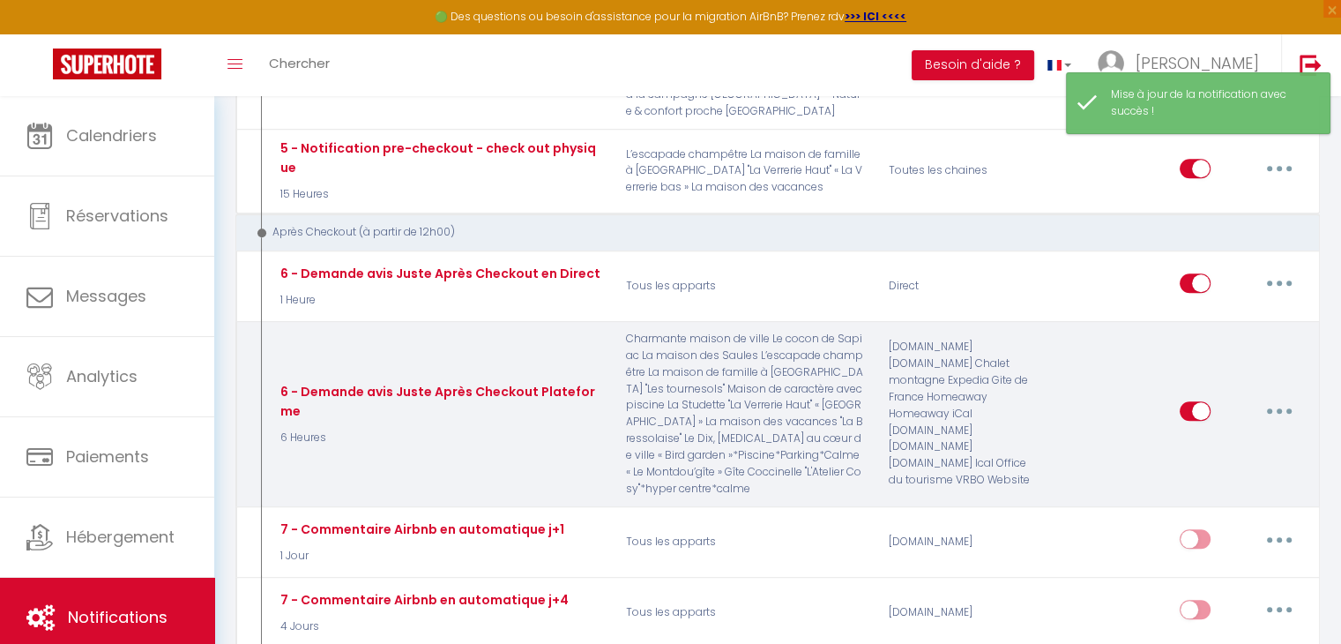
click at [1287, 397] on button "button" at bounding box center [1279, 411] width 49 height 28
click at [1203, 437] on link "Editer" at bounding box center [1234, 452] width 131 height 30
type input "6 - Demande avis Juste Après Checkout Plateforme"
select select "5"
select select "6 Heures"
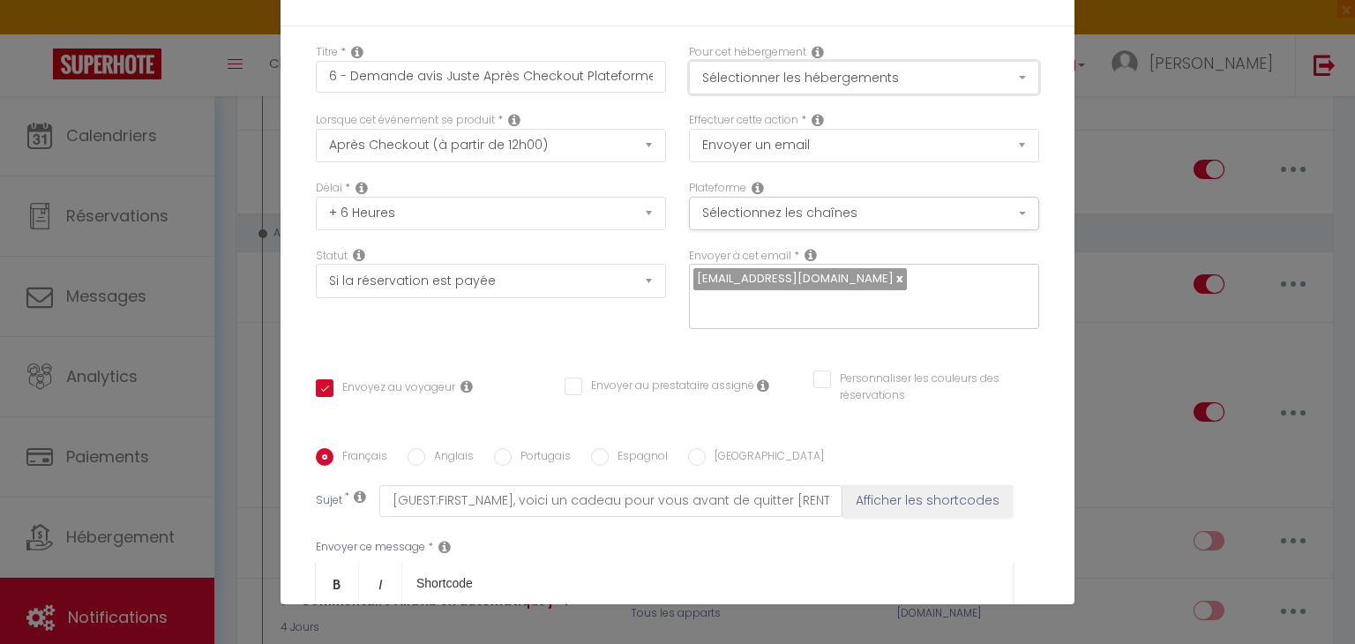
click at [711, 78] on button "Sélectionner les hébergements" at bounding box center [864, 78] width 350 height 34
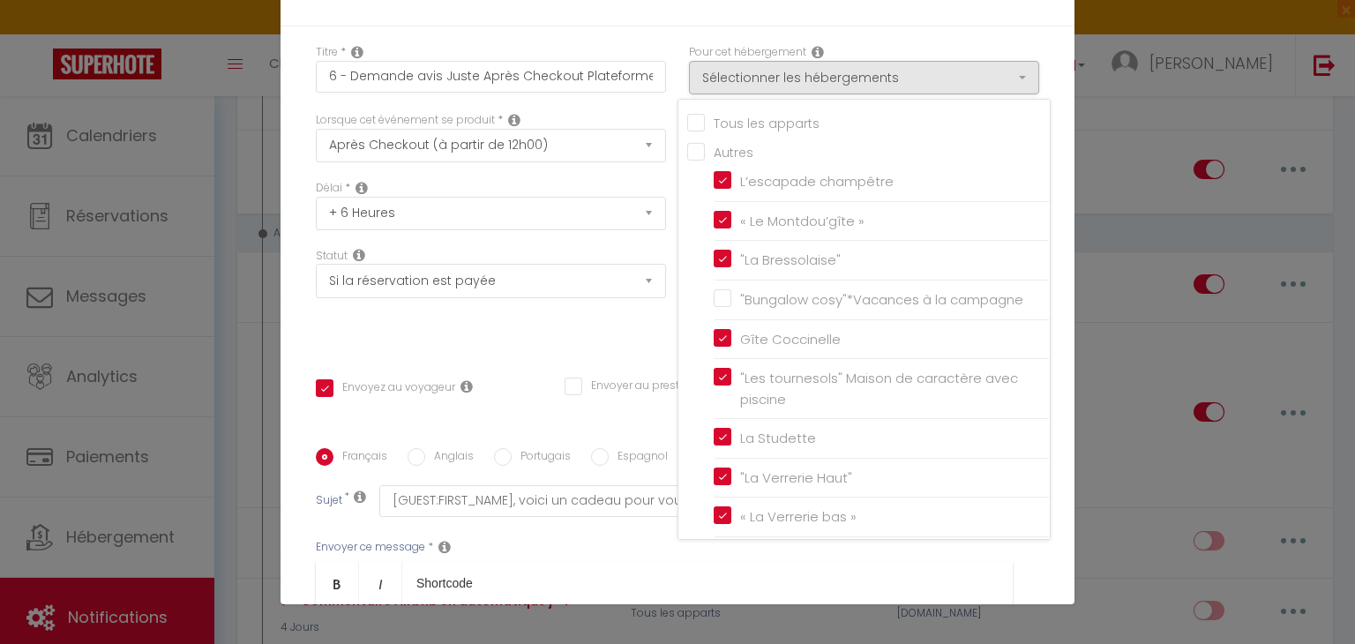
click at [687, 121] on input "Tous les apparts" at bounding box center [868, 122] width 362 height 18
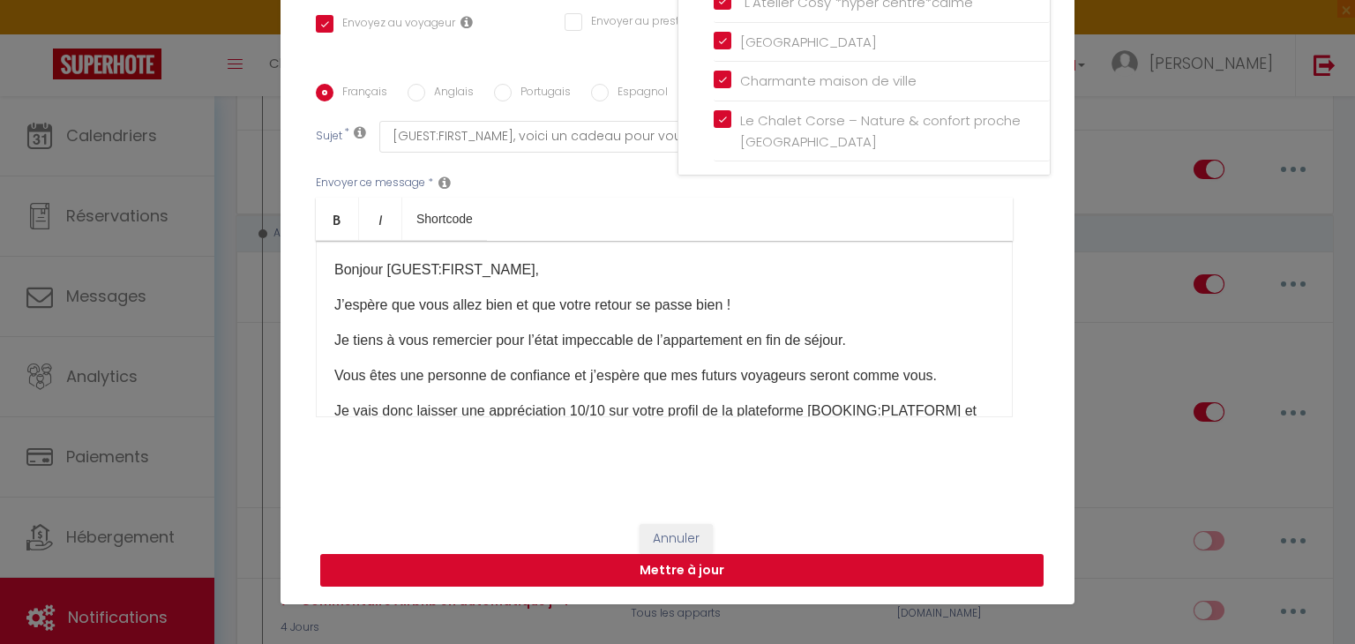
click at [706, 570] on button "Mettre à jour" at bounding box center [681, 571] width 723 height 34
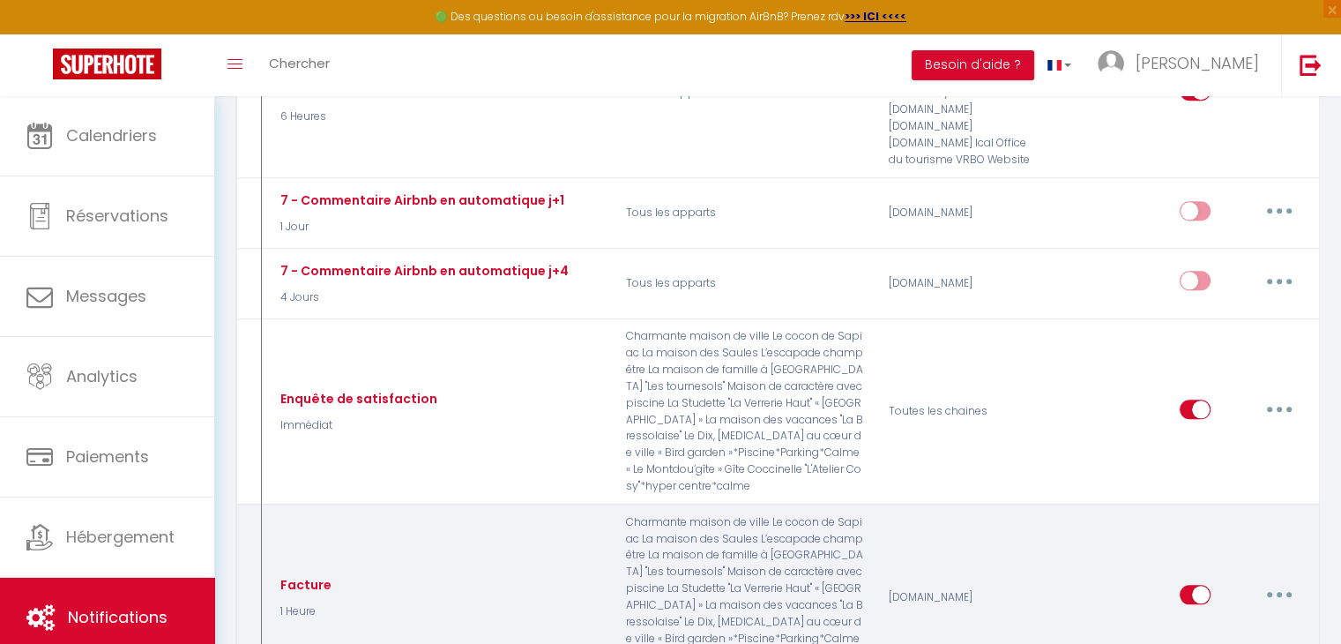
scroll to position [1940, 0]
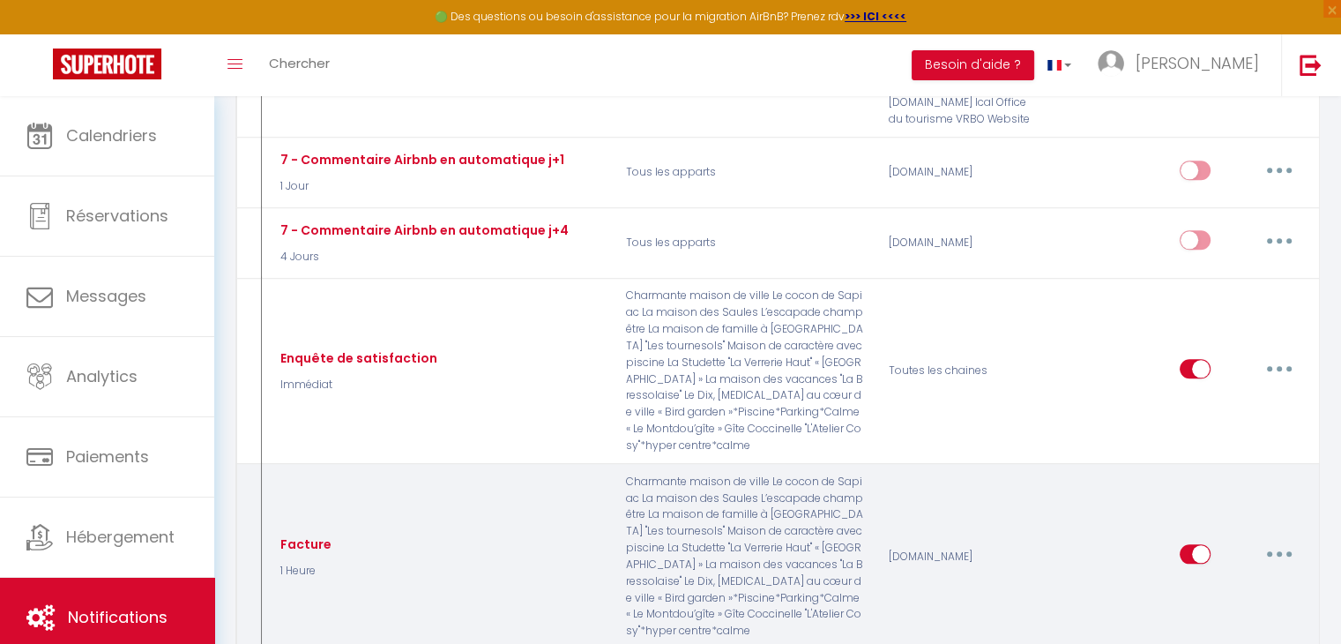
click at [1281, 540] on button "button" at bounding box center [1279, 554] width 49 height 28
click at [1192, 579] on link "Editer" at bounding box center [1234, 594] width 131 height 30
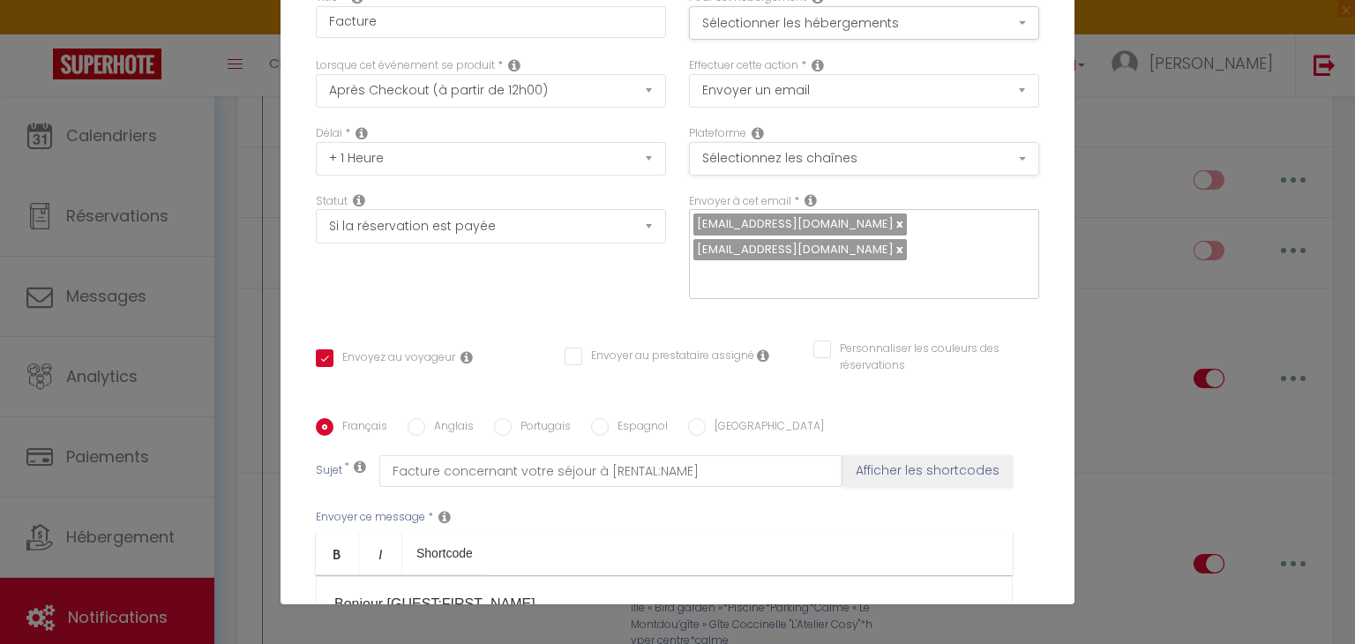
scroll to position [0, 0]
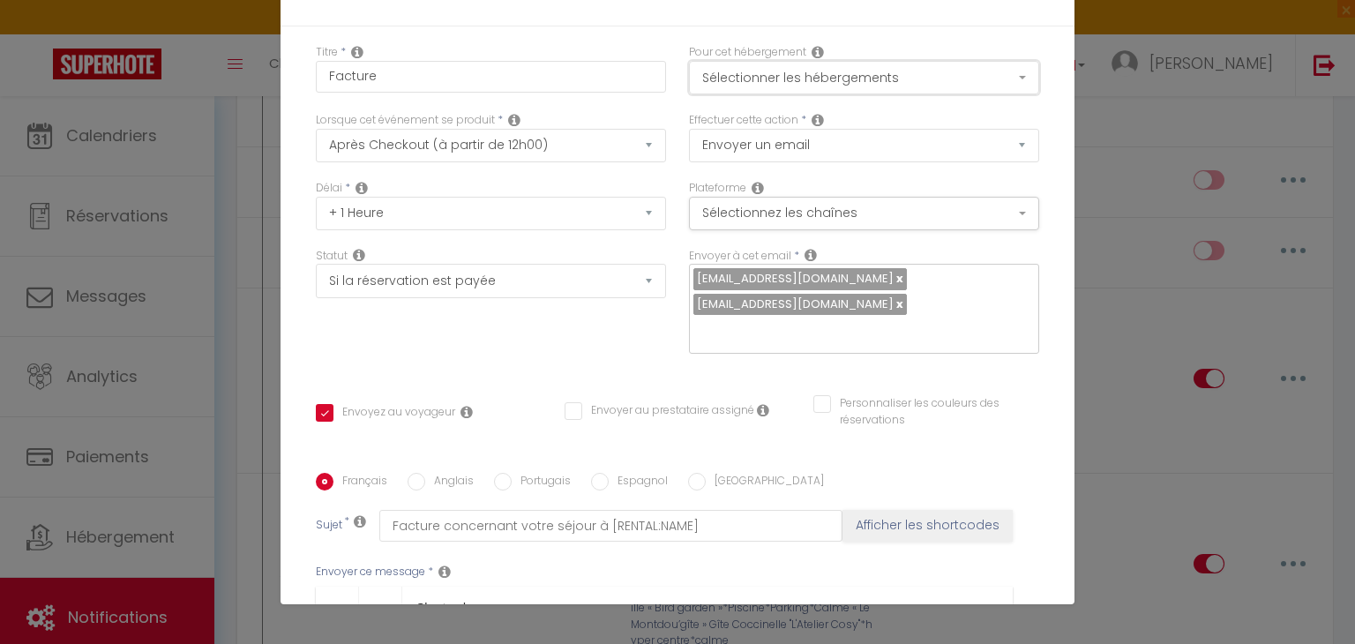
click at [784, 75] on button "Sélectionner les hébergements" at bounding box center [864, 78] width 350 height 34
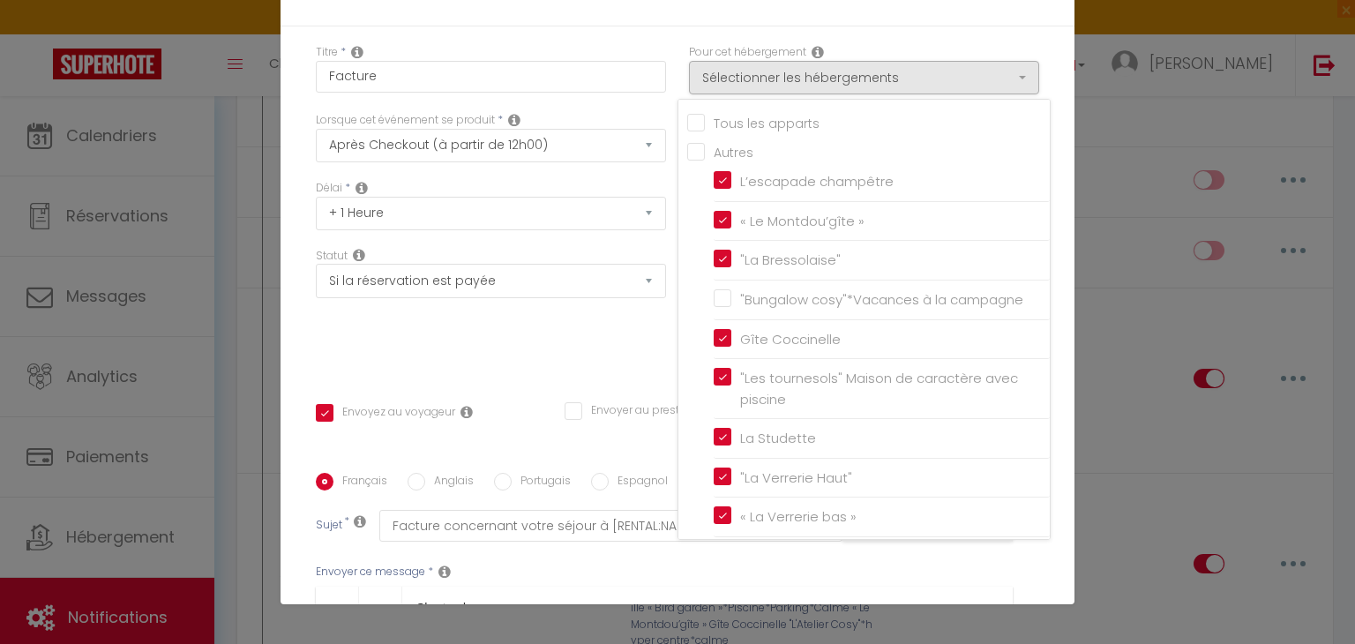
click at [698, 118] on input "Tous les apparts" at bounding box center [868, 122] width 362 height 18
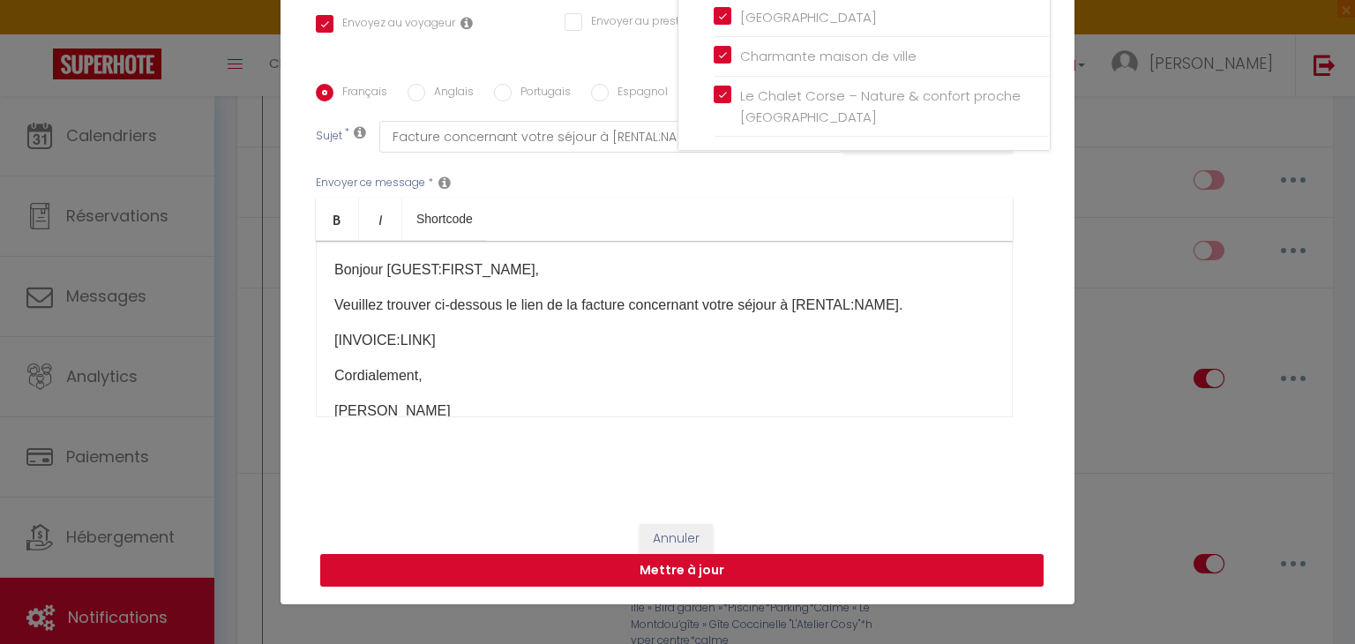
click at [649, 565] on button "Mettre à jour" at bounding box center [681, 571] width 723 height 34
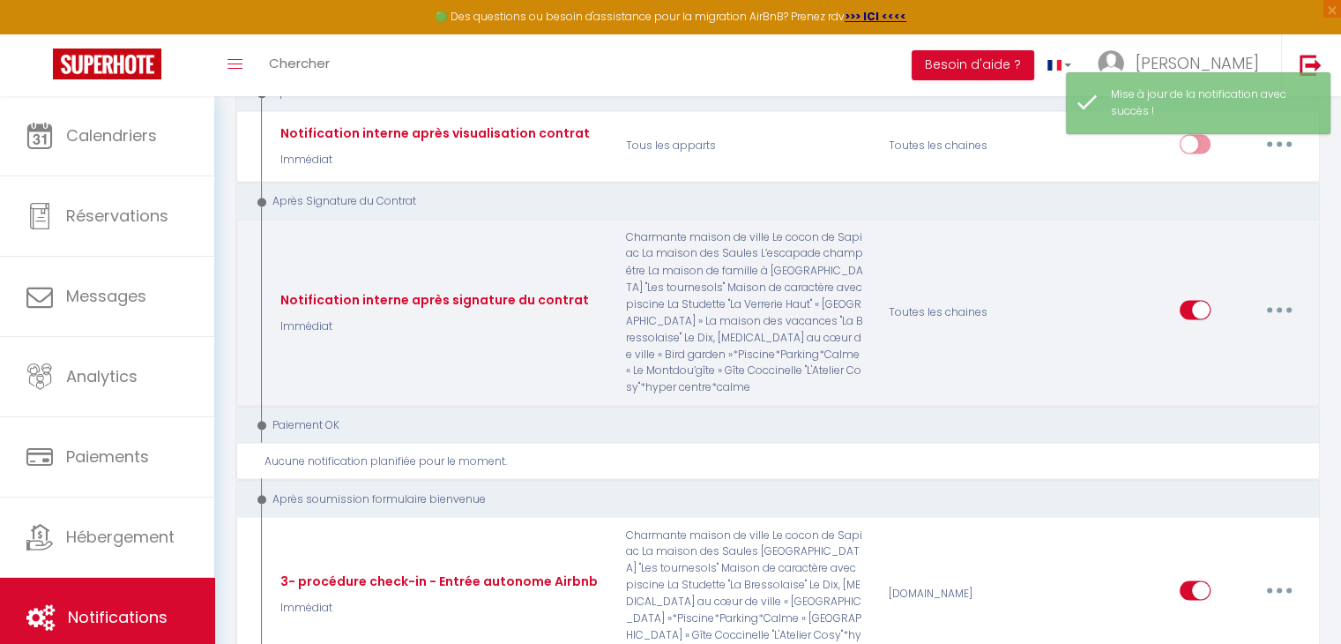
click at [1264, 295] on button "button" at bounding box center [1279, 309] width 49 height 28
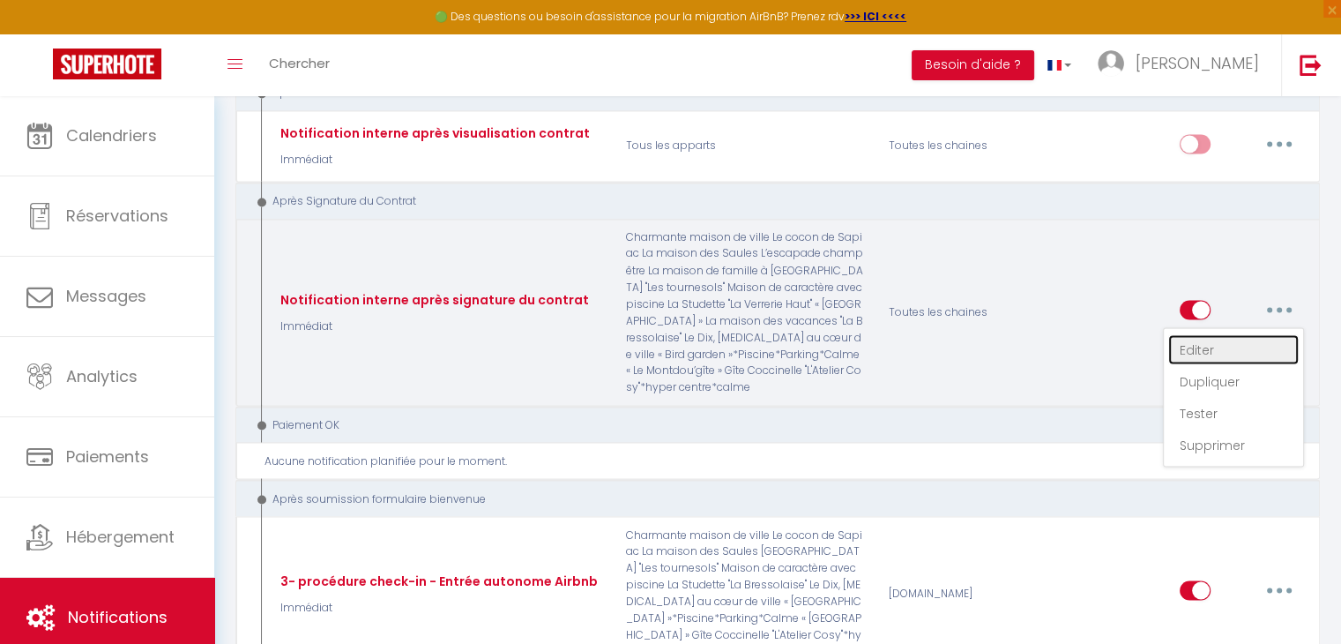
click at [1207, 334] on link "Editer" at bounding box center [1234, 349] width 131 height 30
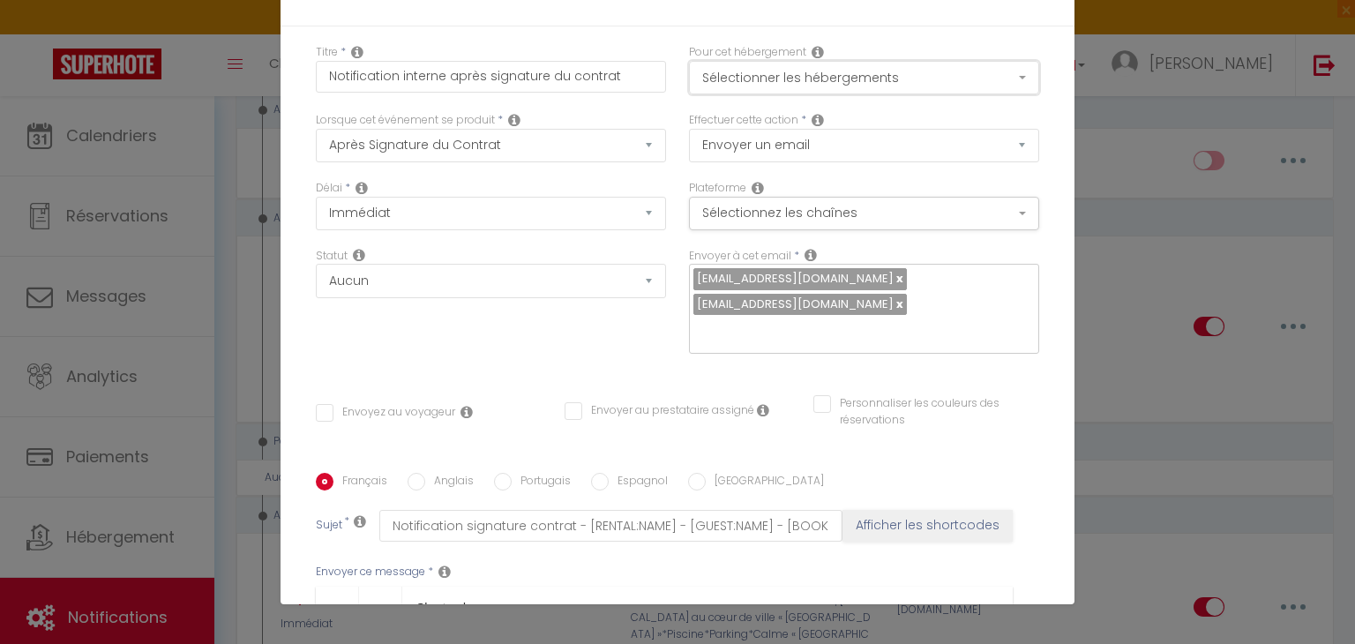
click at [878, 81] on button "Sélectionner les hébergements" at bounding box center [864, 78] width 350 height 34
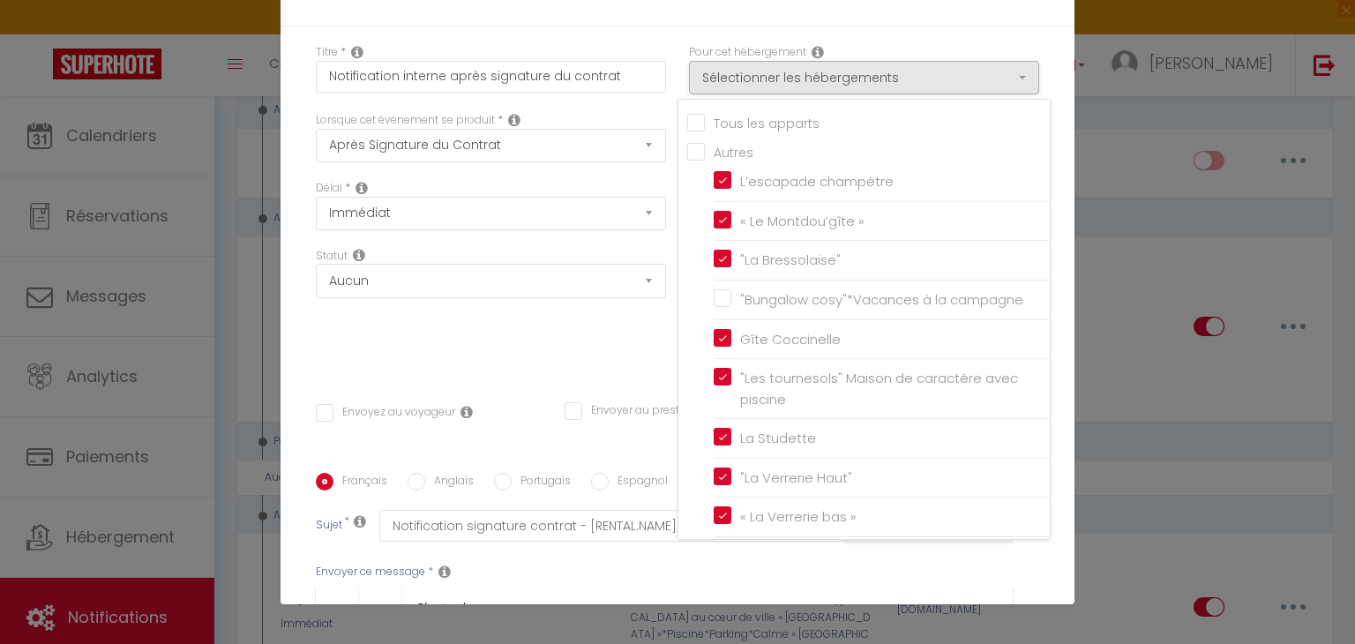
click at [763, 117] on input "Tous les apparts" at bounding box center [868, 122] width 362 height 18
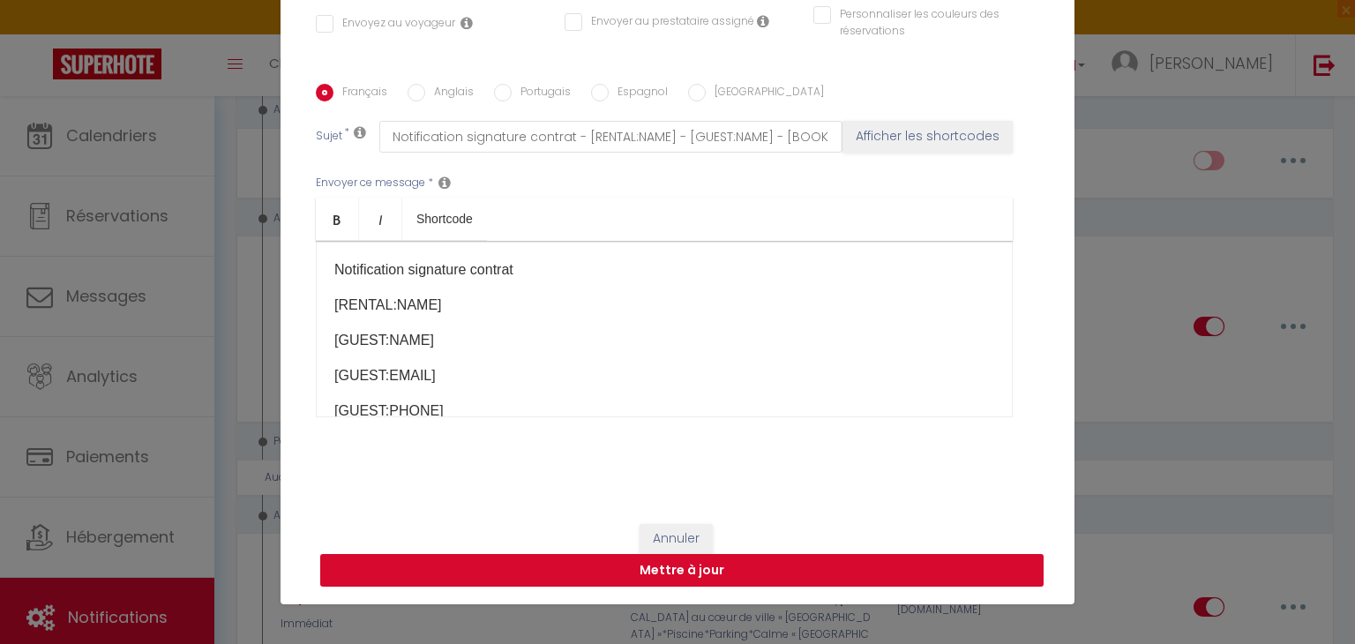
click at [796, 569] on button "Mettre à jour" at bounding box center [681, 571] width 723 height 34
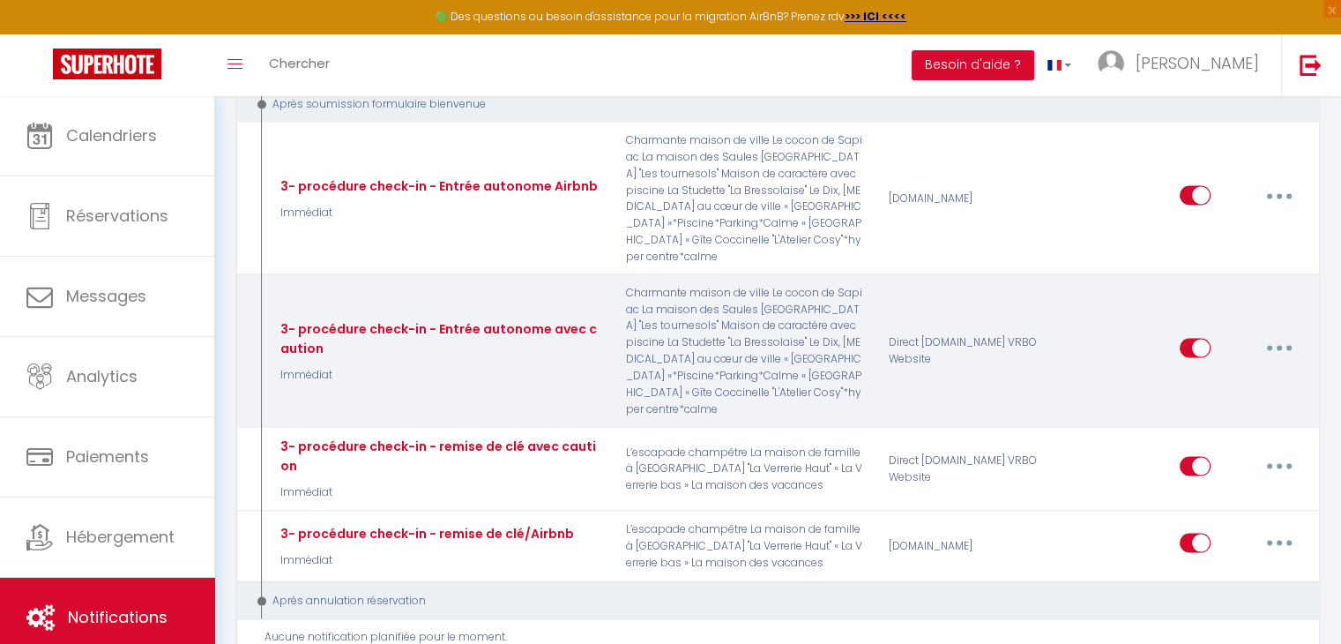
click at [1288, 334] on button "button" at bounding box center [1279, 348] width 49 height 28
click at [1204, 374] on link "Editer" at bounding box center [1234, 389] width 131 height 30
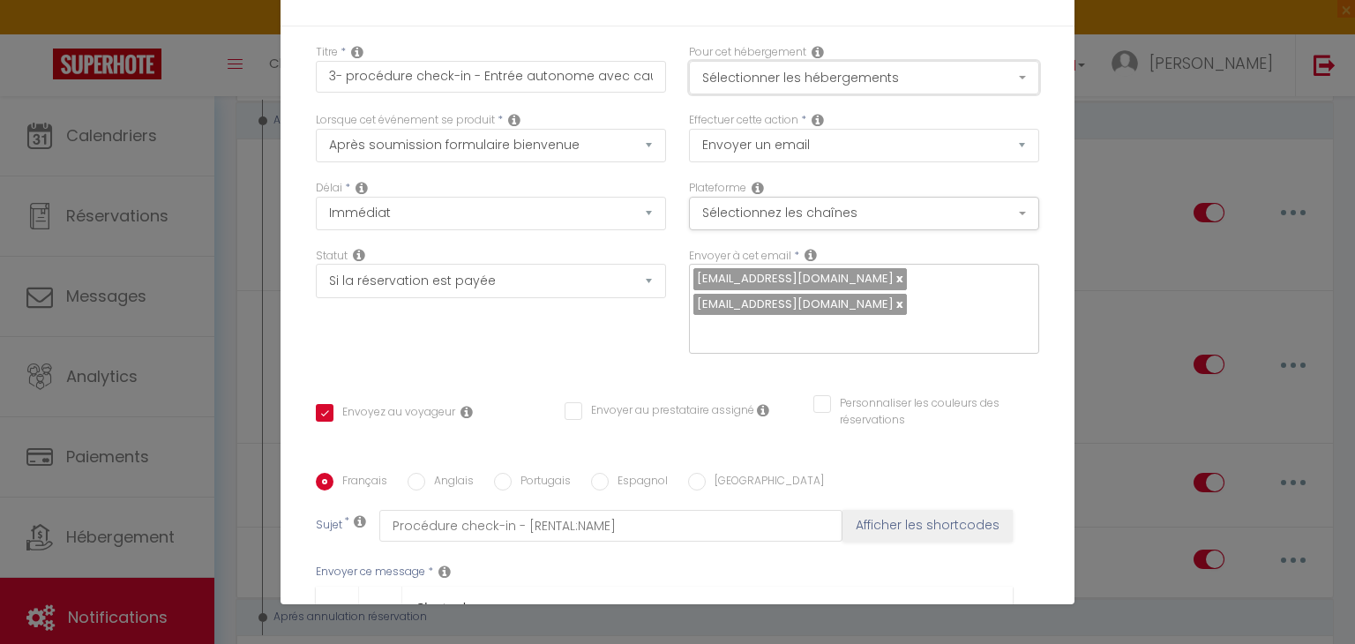
click at [749, 75] on button "Sélectionner les hébergements" at bounding box center [864, 78] width 350 height 34
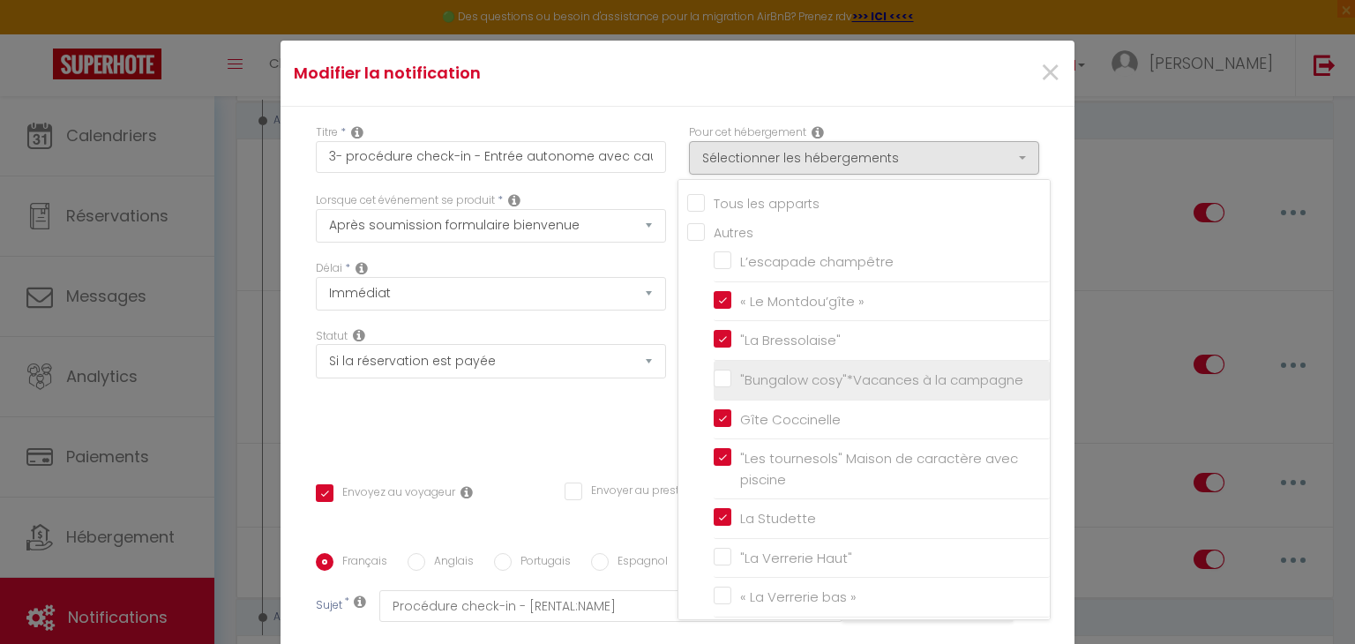
click at [808, 374] on span ""Bungalow cosy"*Vacances à la campagne" at bounding box center [881, 379] width 283 height 19
click at [808, 374] on input ""Bungalow cosy"*Vacances à la campagne" at bounding box center [881, 380] width 336 height 18
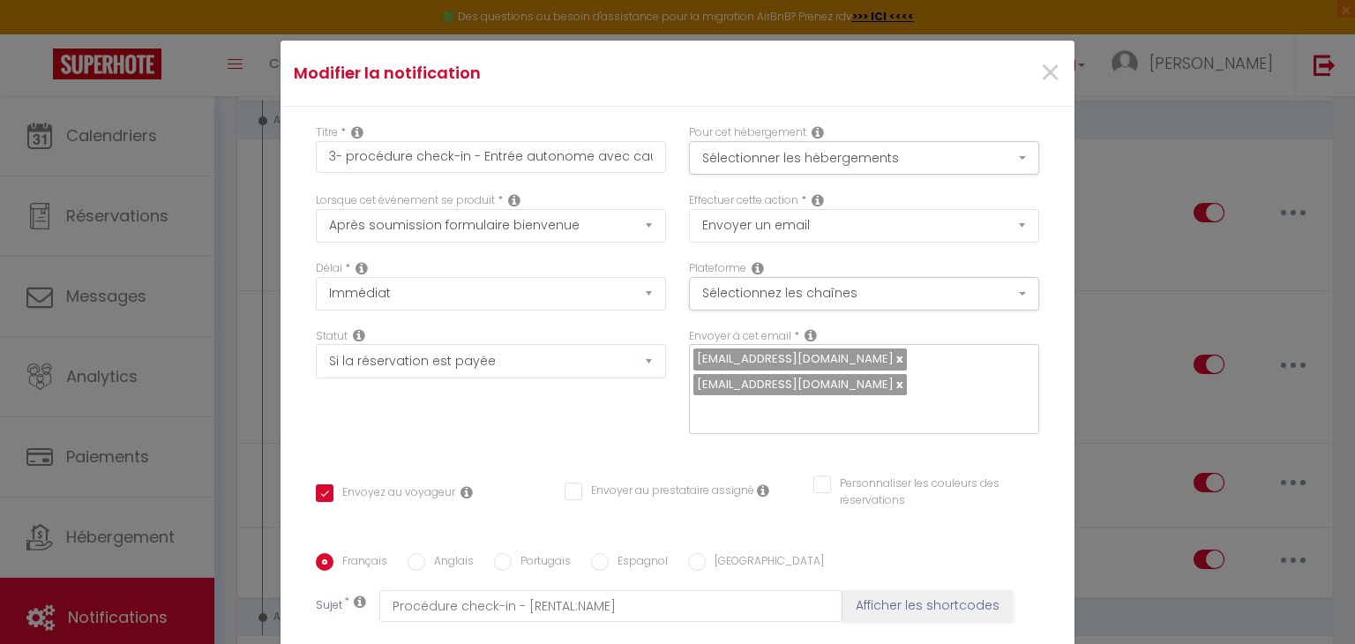
click at [849, 175] on div "Pour cet hébergement Sélectionner les hébergements Tous les apparts Autres L’es…" at bounding box center [863, 158] width 373 height 68
click at [843, 150] on button "Sélectionner les hébergements" at bounding box center [864, 158] width 350 height 34
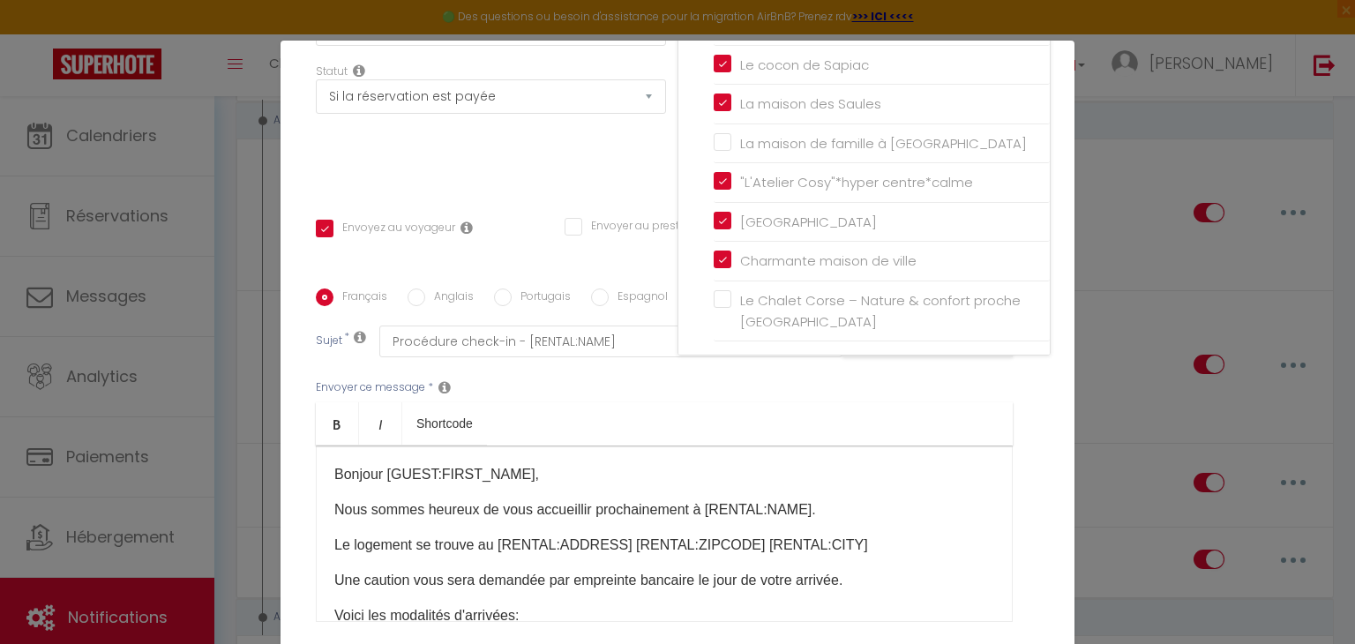
click at [816, 295] on span "Le Chalet Corse – Nature & confort proche [GEOGRAPHIC_DATA]" at bounding box center [880, 311] width 280 height 40
click at [816, 303] on input "Le Chalet Corse – Nature & confort proche [GEOGRAPHIC_DATA]" at bounding box center [881, 312] width 336 height 18
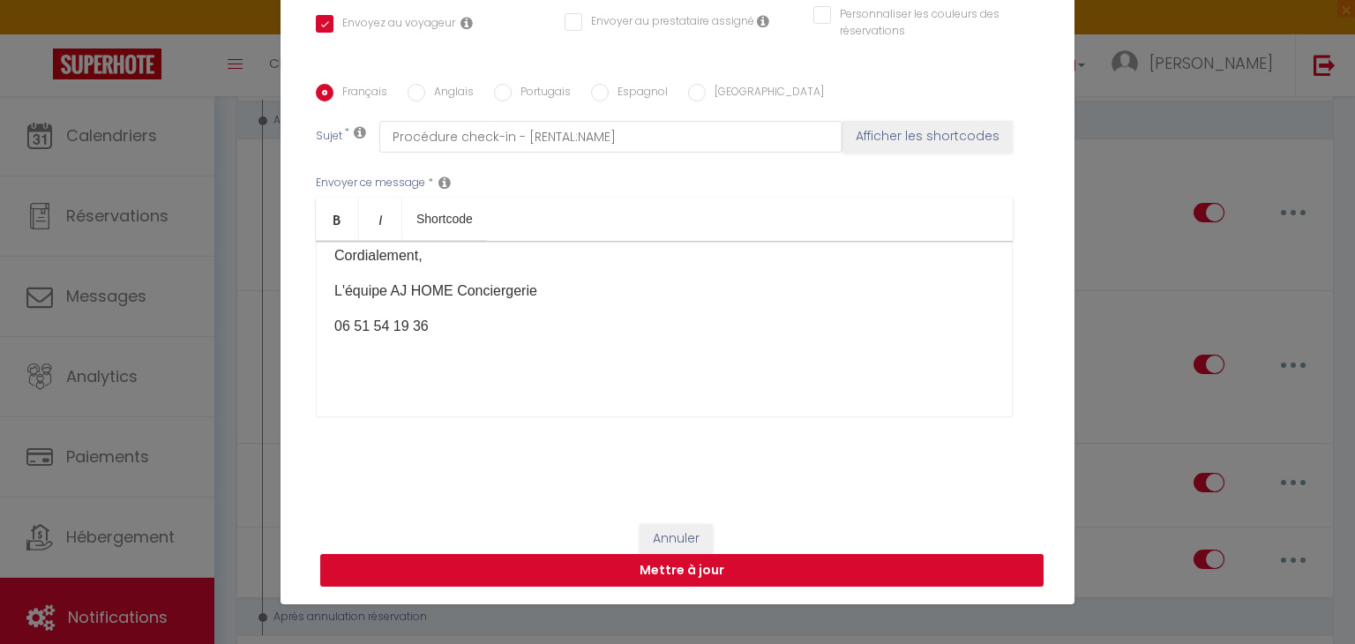
click at [705, 565] on button "Mettre à jour" at bounding box center [681, 571] width 723 height 34
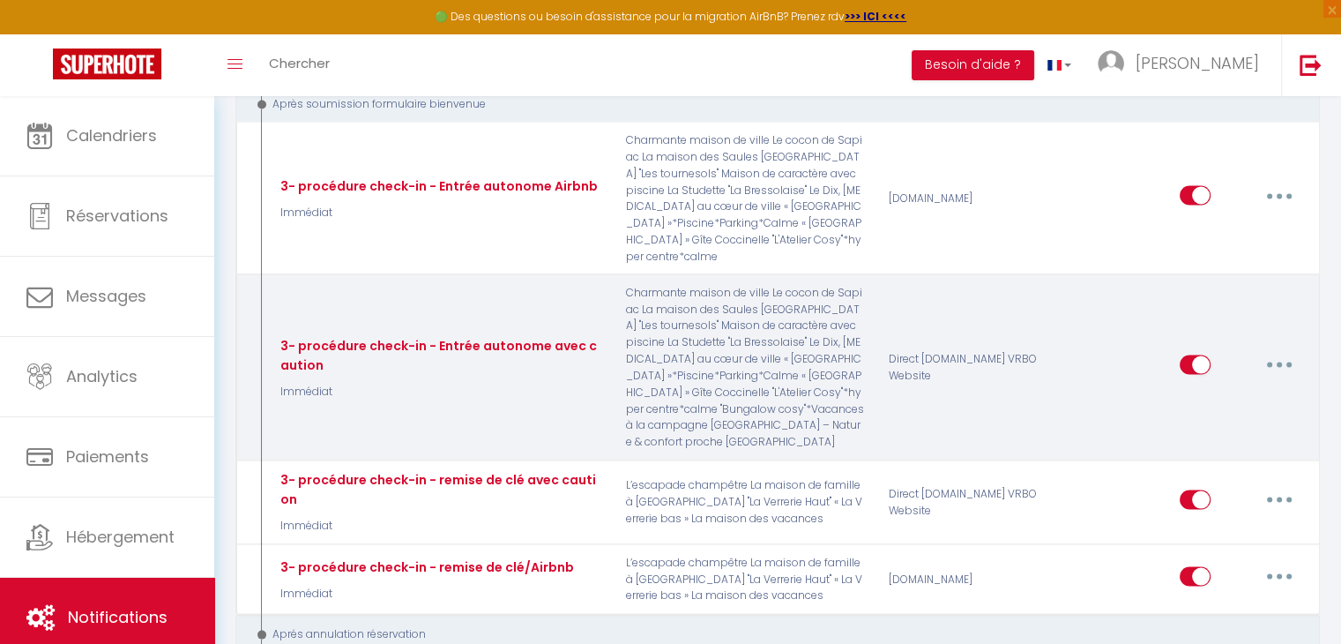
click at [1286, 351] on button "button" at bounding box center [1279, 365] width 49 height 28
click at [1210, 391] on link "Editer" at bounding box center [1234, 406] width 131 height 30
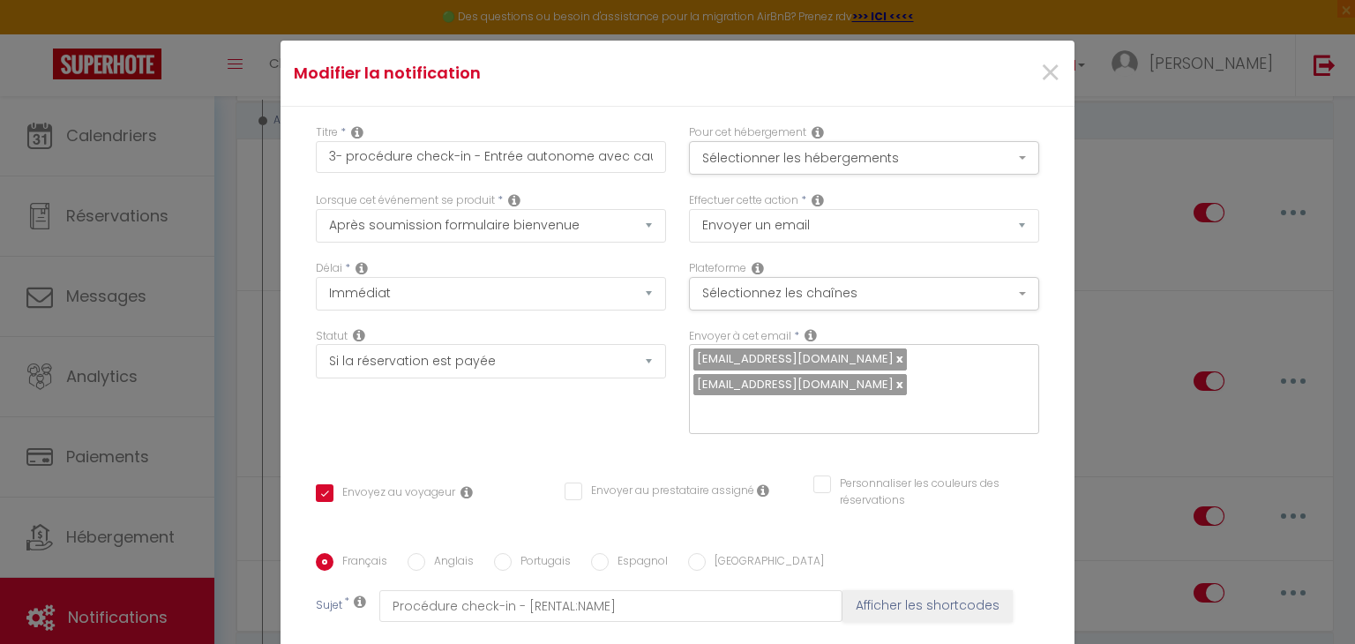
click at [871, 177] on div "Pour cet hébergement Sélectionner les hébergements Tous les apparts Autres L’es…" at bounding box center [863, 158] width 373 height 68
click at [862, 166] on button "Sélectionner les hébergements" at bounding box center [864, 158] width 350 height 34
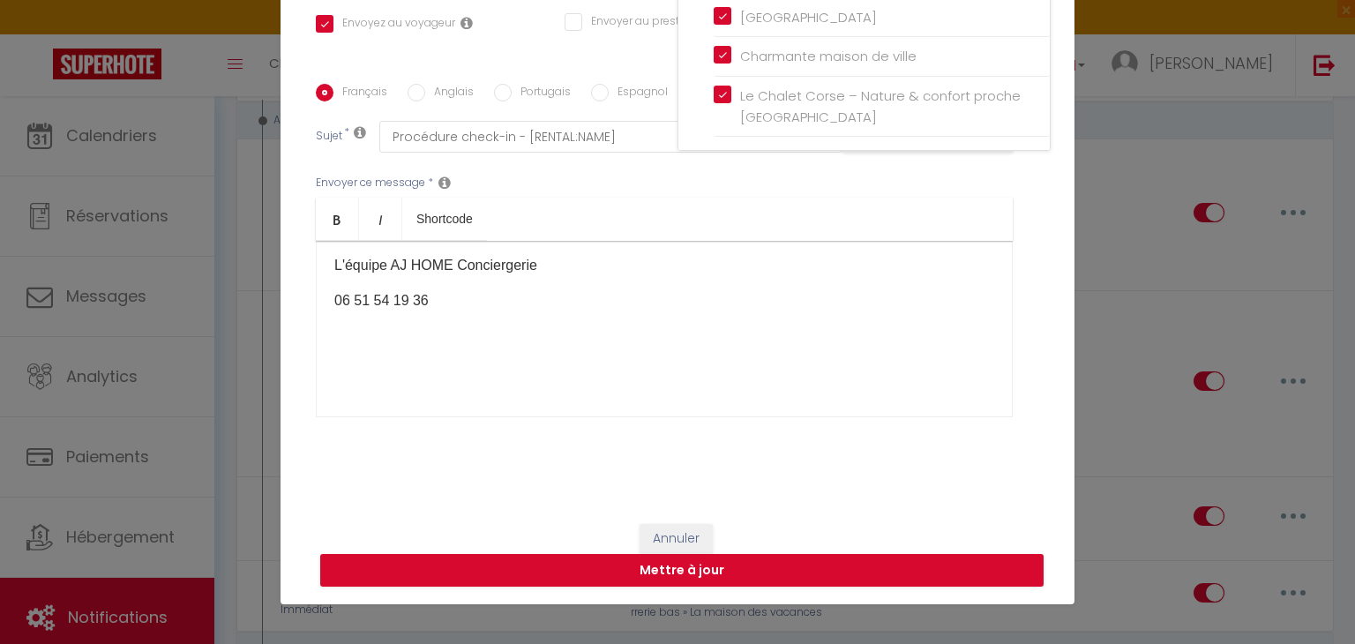
click at [787, 542] on div "Annuler Mettre à jour" at bounding box center [677, 555] width 794 height 98
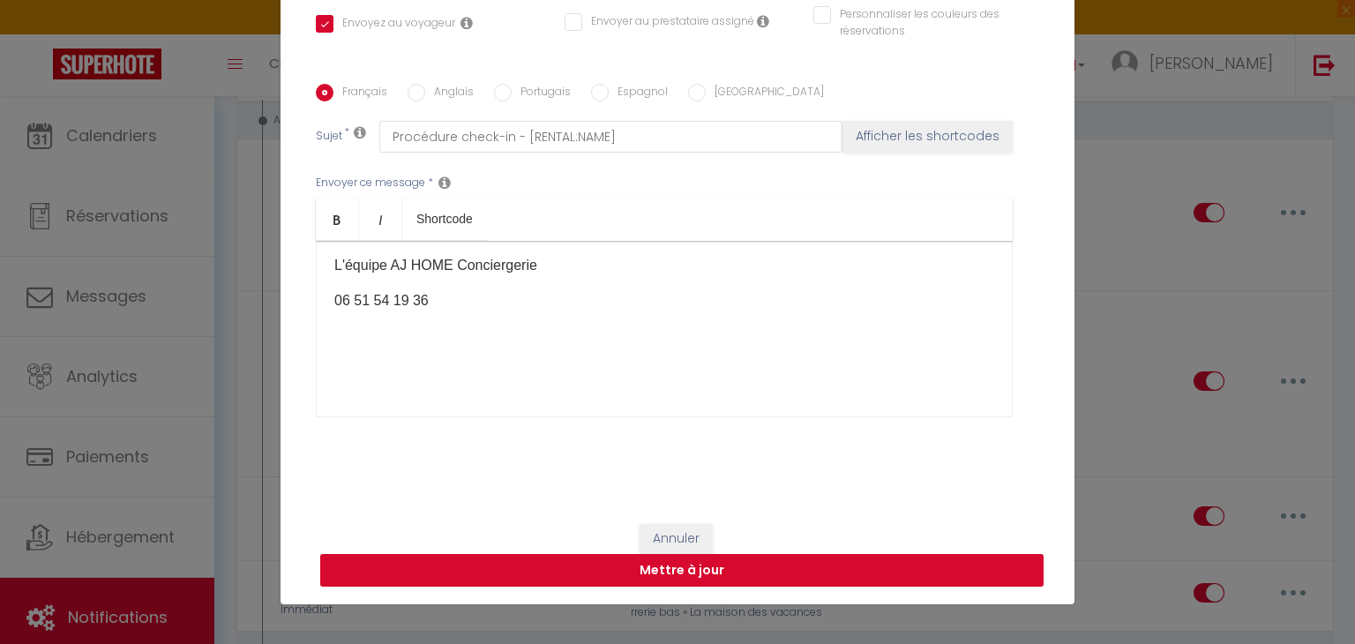
click at [784, 572] on button "Mettre à jour" at bounding box center [681, 571] width 723 height 34
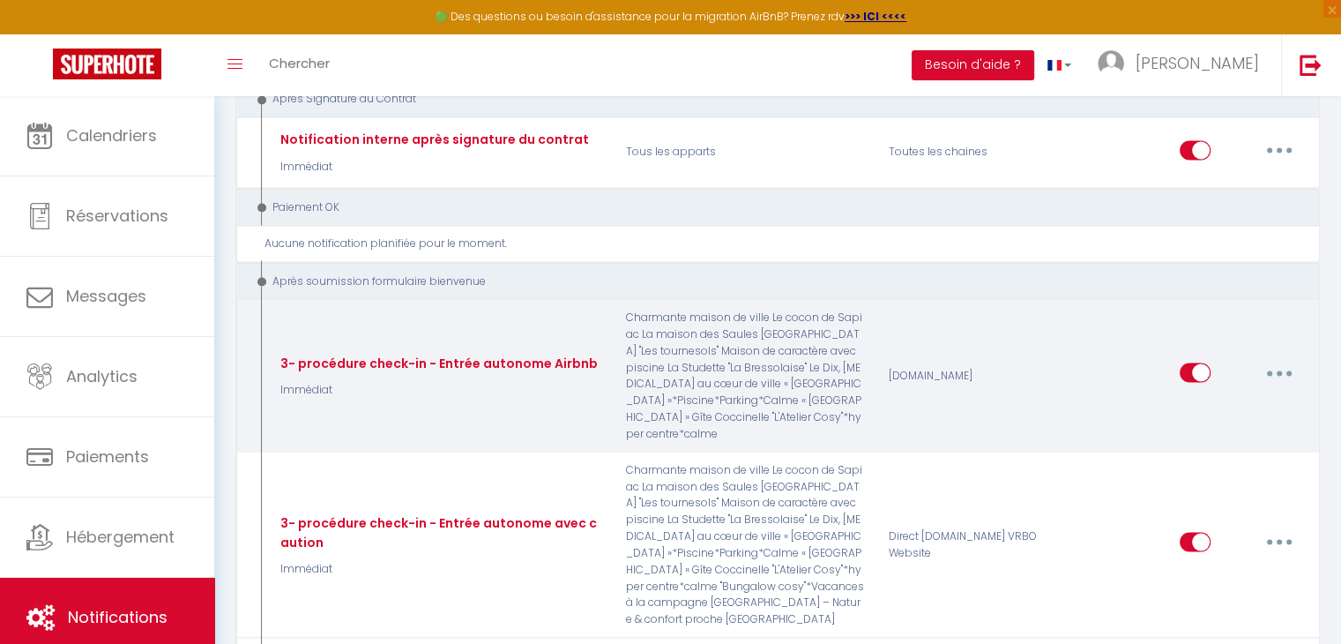
click at [1278, 358] on button "button" at bounding box center [1279, 372] width 49 height 28
click at [1199, 398] on link "Editer" at bounding box center [1234, 413] width 131 height 30
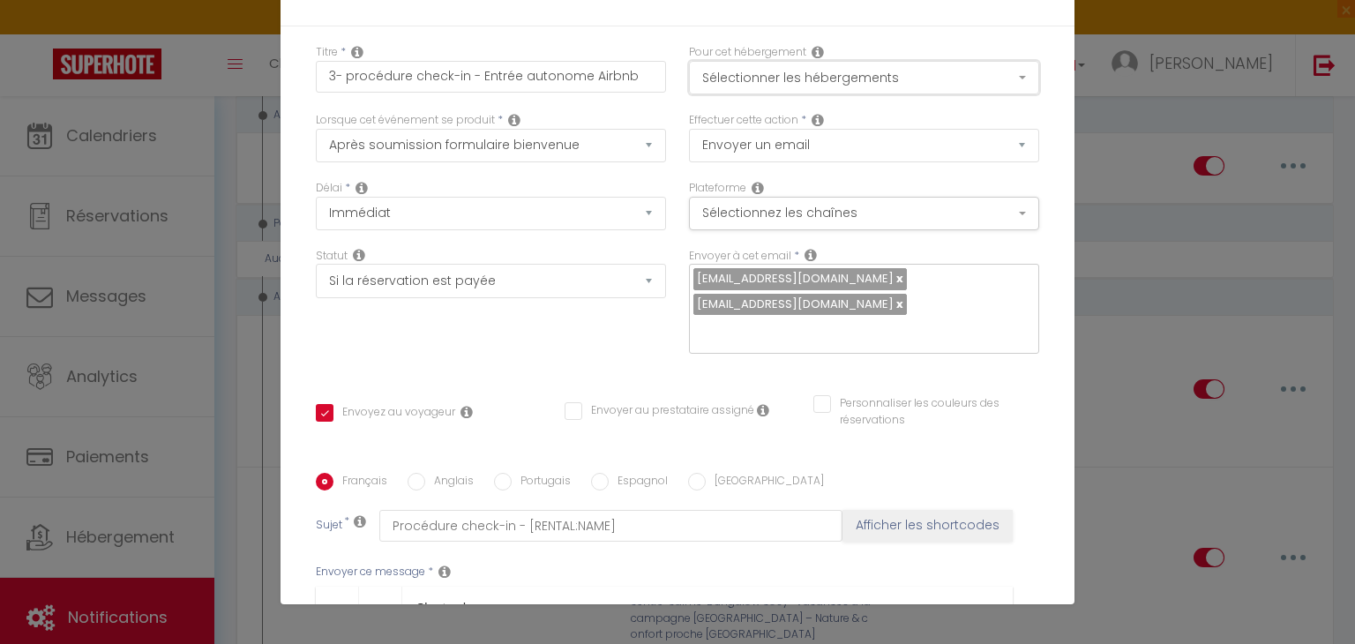
click at [970, 68] on button "Sélectionner les hébergements" at bounding box center [864, 78] width 350 height 34
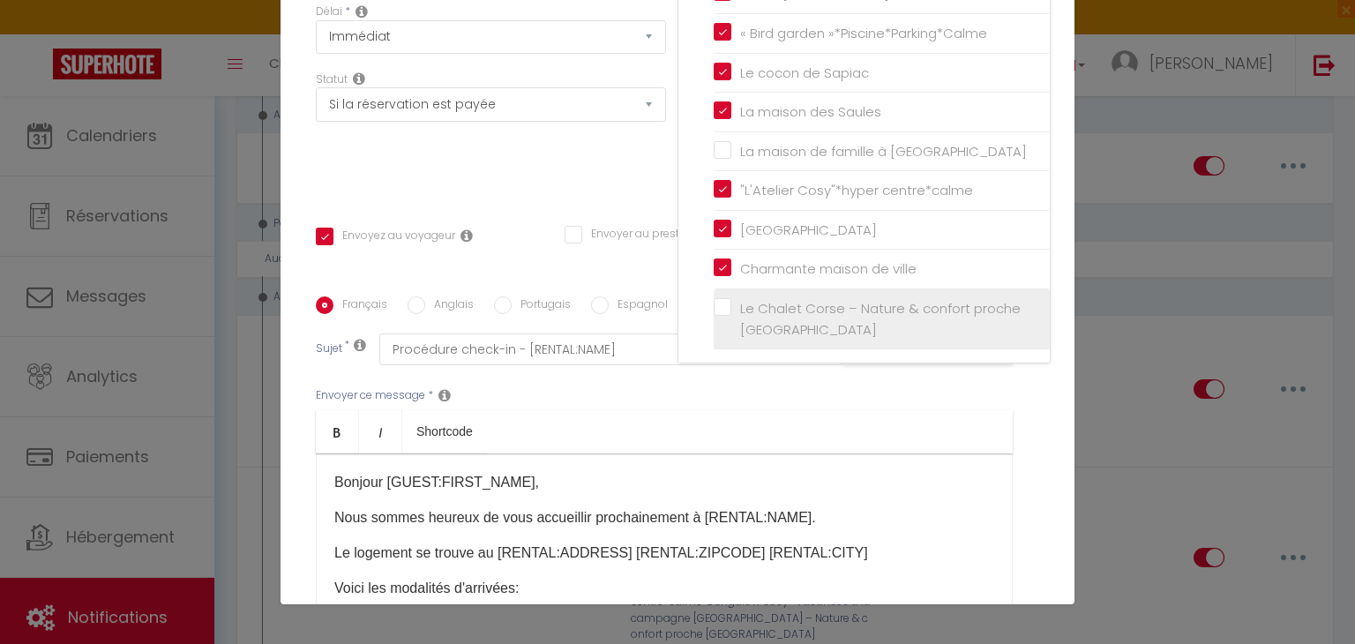
click at [713, 310] on input "Le Chalet Corse – Nature & confort proche [GEOGRAPHIC_DATA]" at bounding box center [881, 319] width 336 height 18
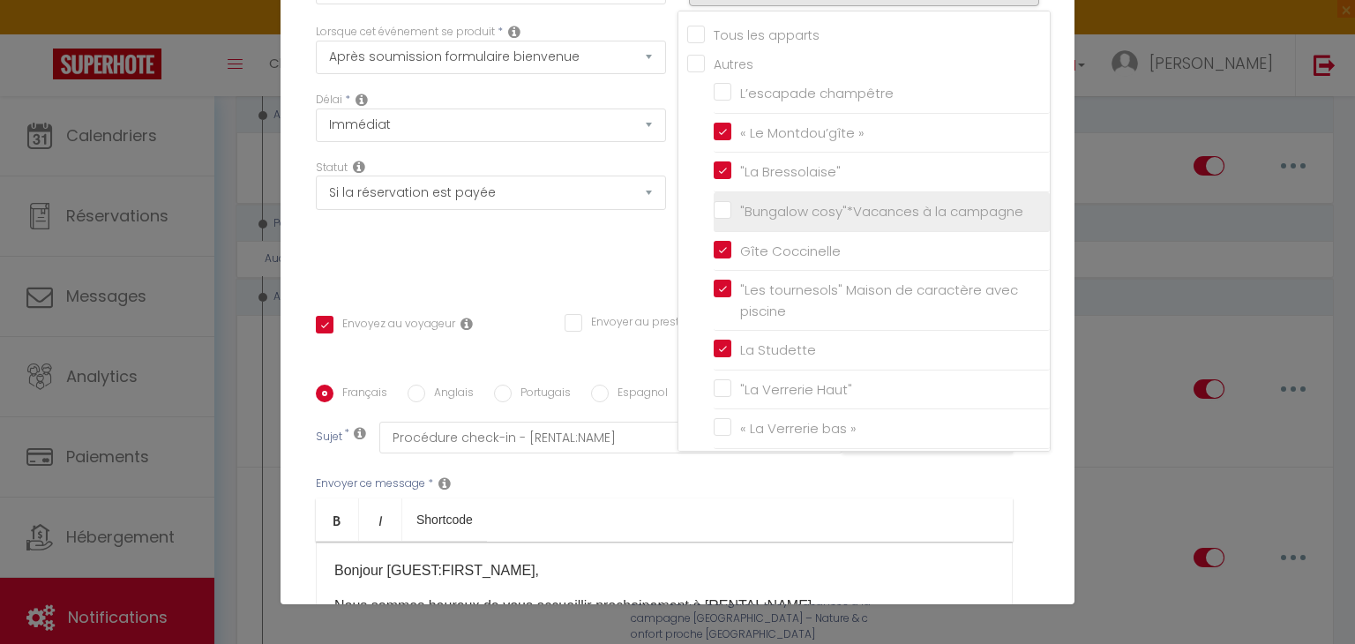
click at [731, 209] on label ""Bungalow cosy"*Vacances à la campagne" at bounding box center [877, 211] width 292 height 21
click at [713, 209] on input ""Bungalow cosy"*Vacances à la campagne" at bounding box center [881, 212] width 336 height 18
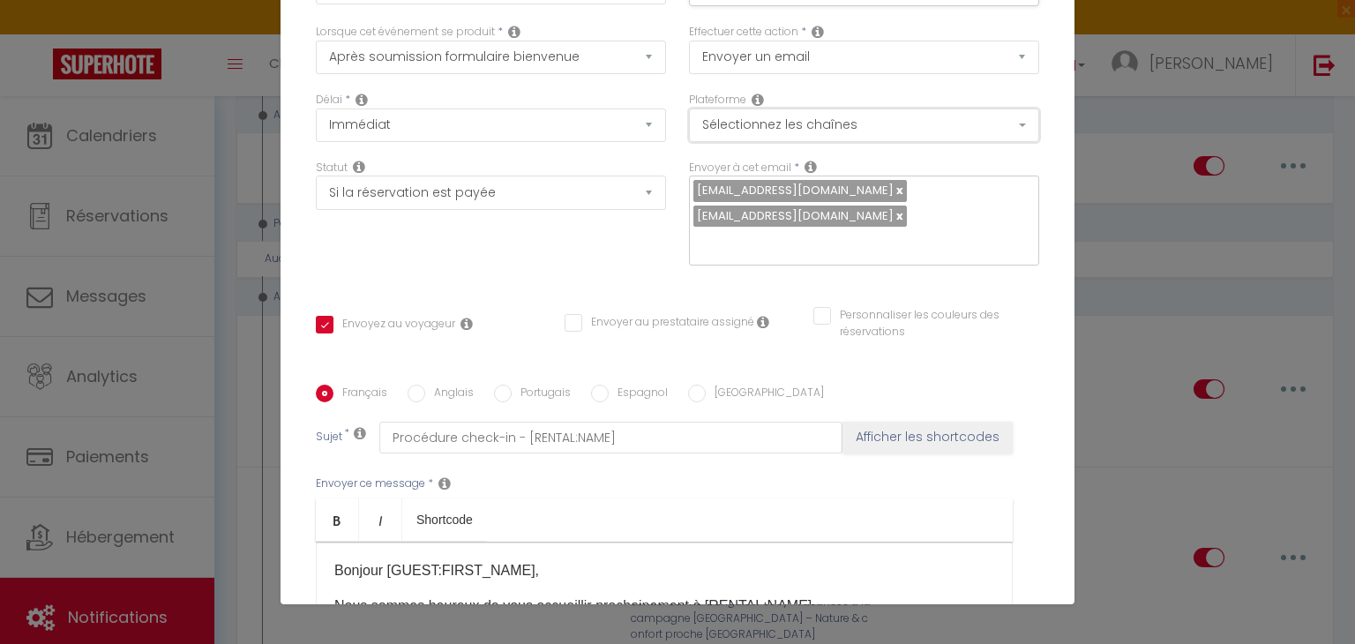
click at [889, 131] on button "Sélectionnez les chaînes" at bounding box center [864, 125] width 350 height 34
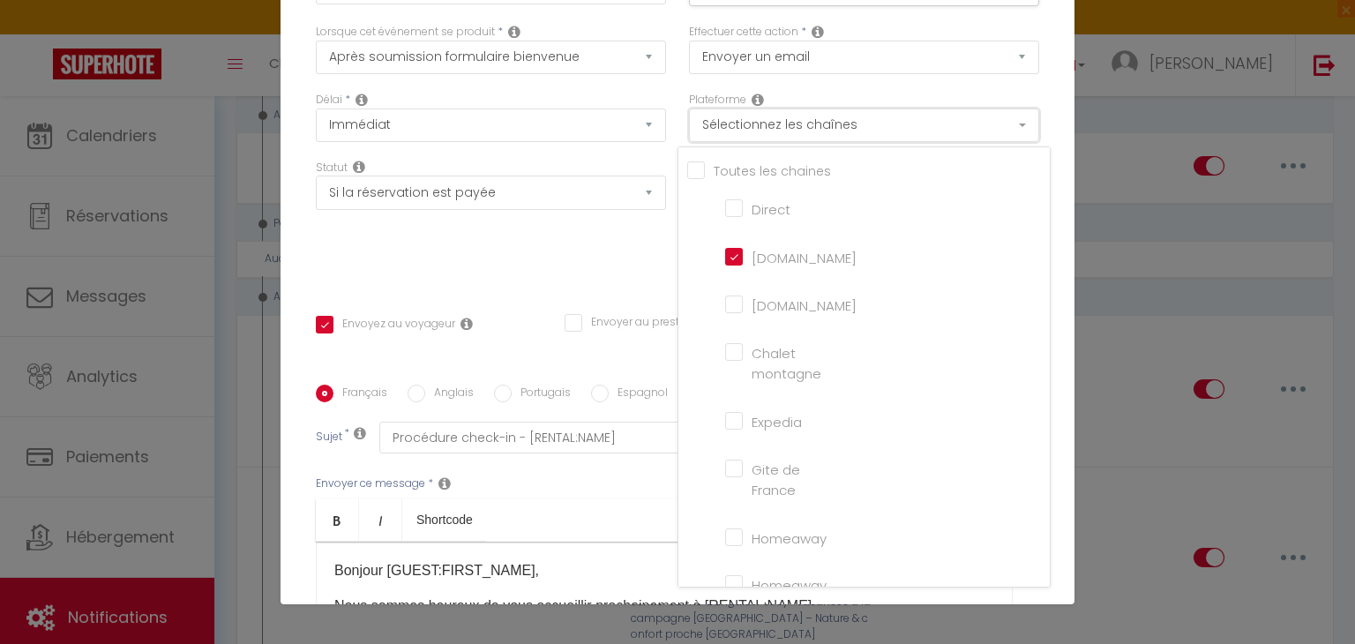
click at [889, 131] on button "Sélectionnez les chaînes" at bounding box center [864, 125] width 350 height 34
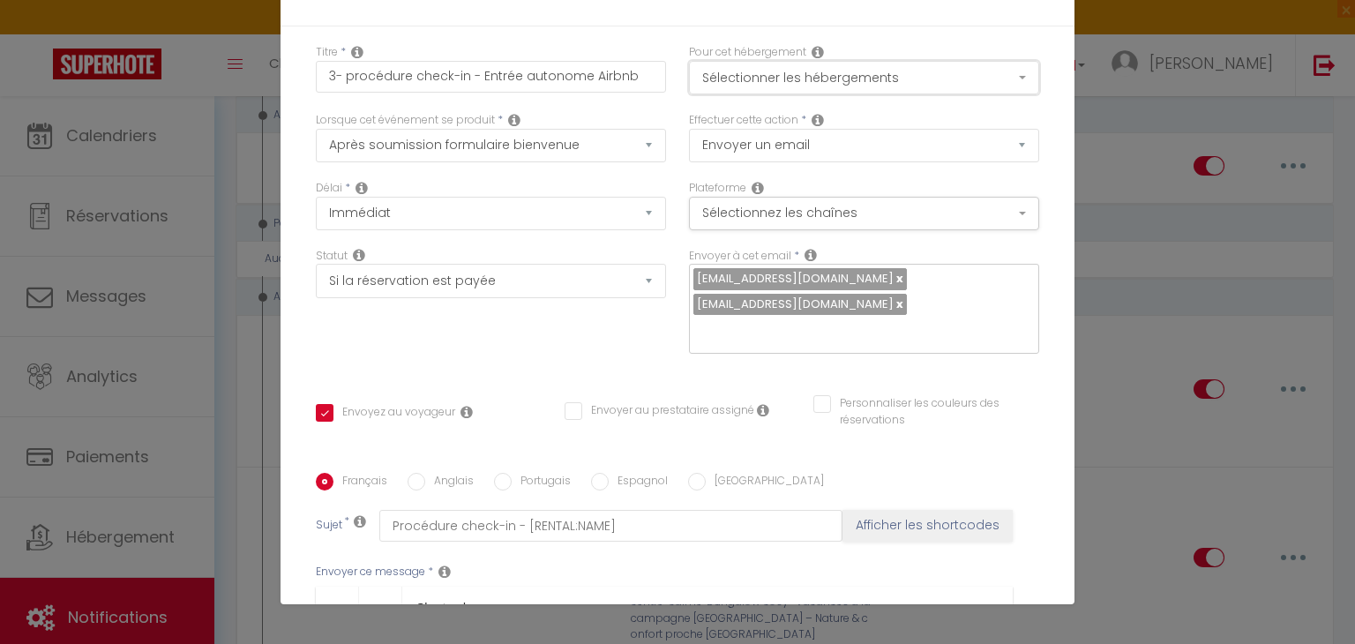
click at [900, 88] on button "Sélectionner les hébergements" at bounding box center [864, 78] width 350 height 34
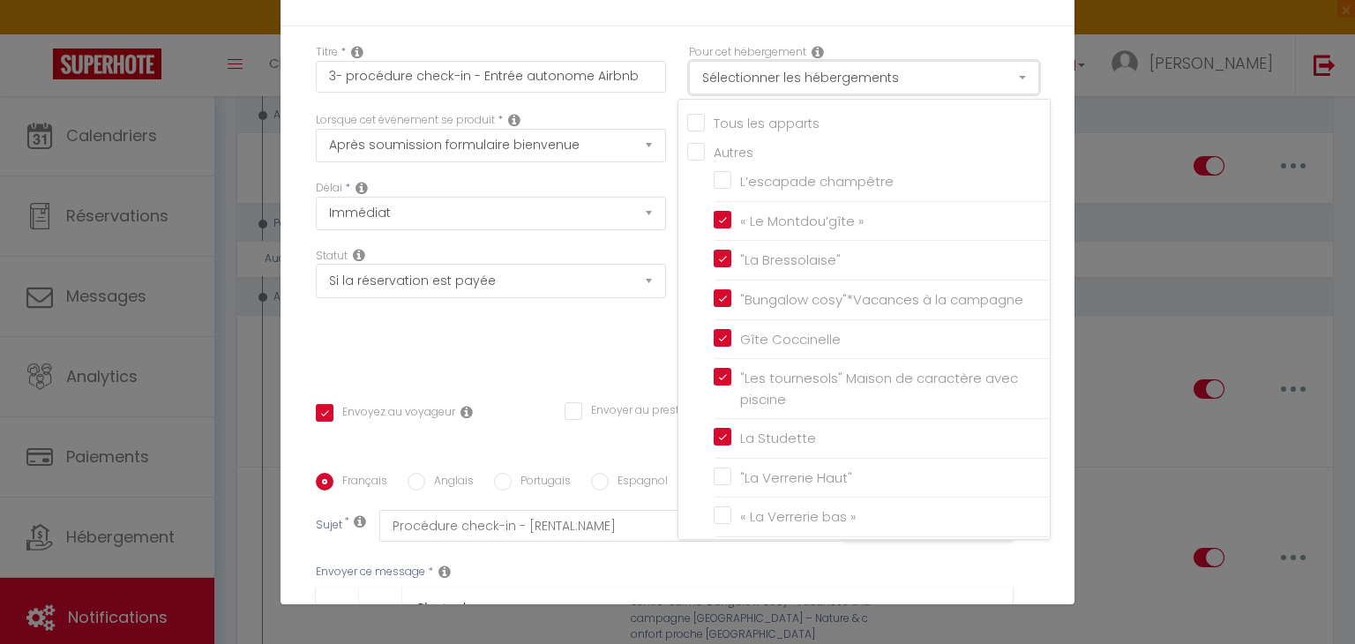
click at [900, 88] on button "Sélectionner les hébergements" at bounding box center [864, 78] width 350 height 34
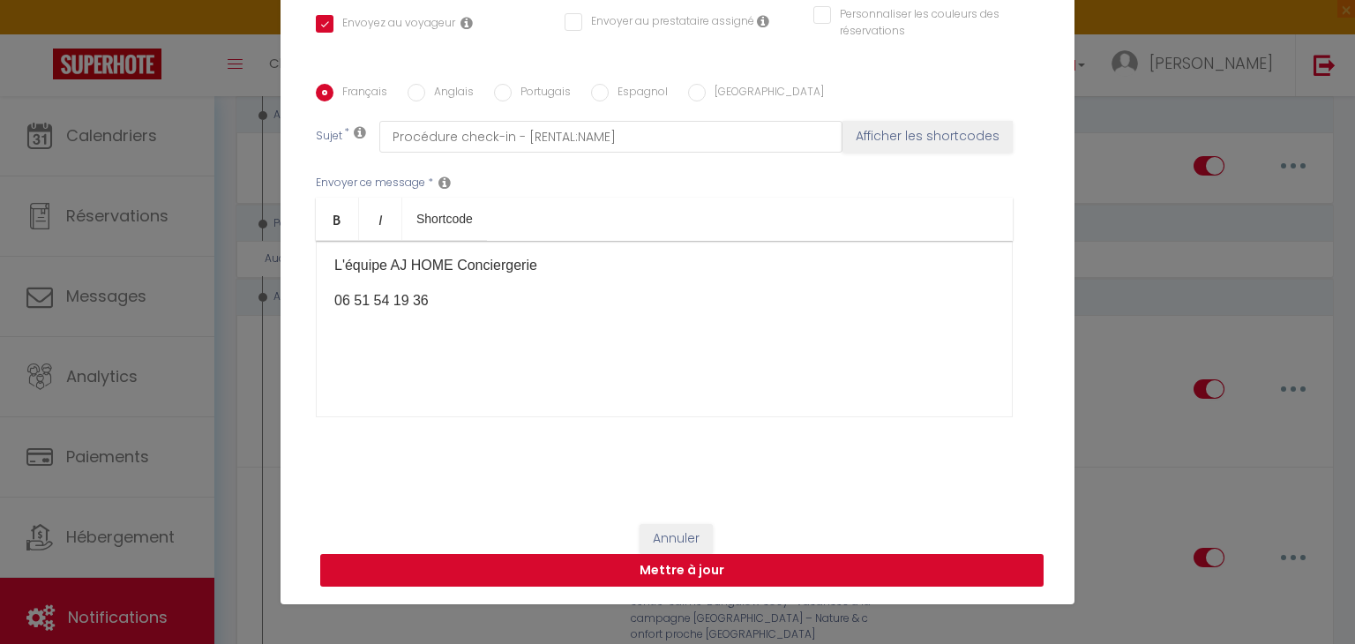
click at [841, 566] on button "Mettre à jour" at bounding box center [681, 571] width 723 height 34
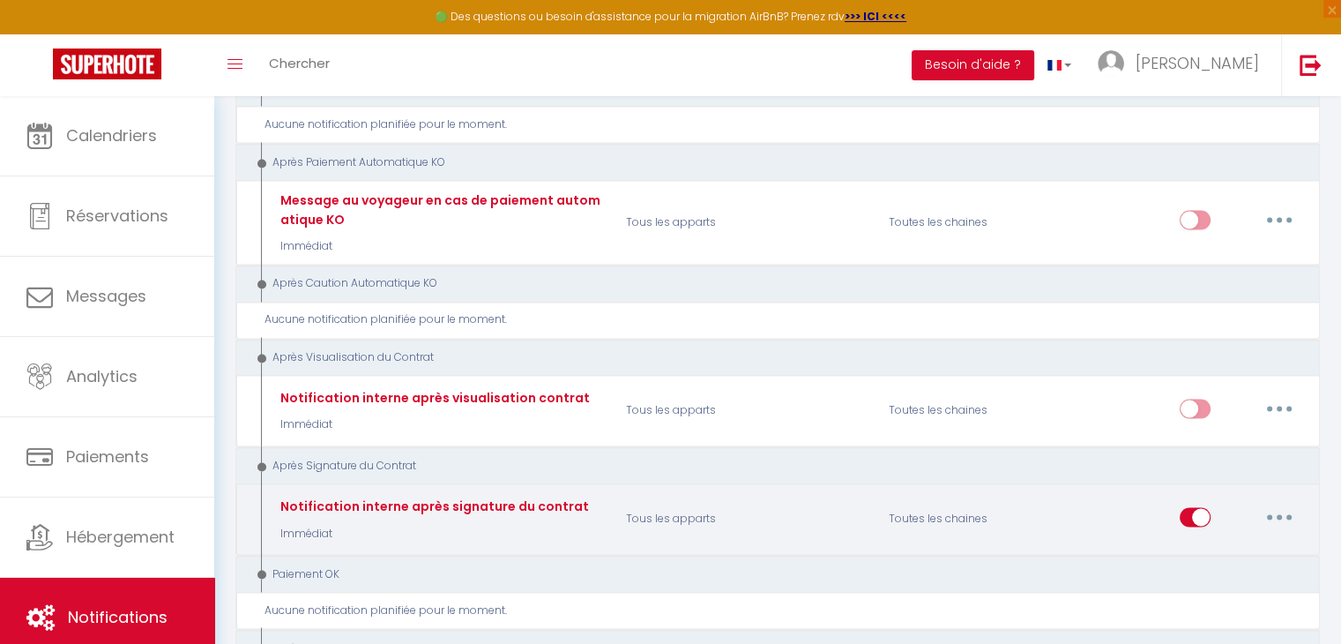
click at [1284, 503] on button "button" at bounding box center [1279, 517] width 49 height 28
click at [1200, 542] on link "Editer" at bounding box center [1234, 557] width 131 height 30
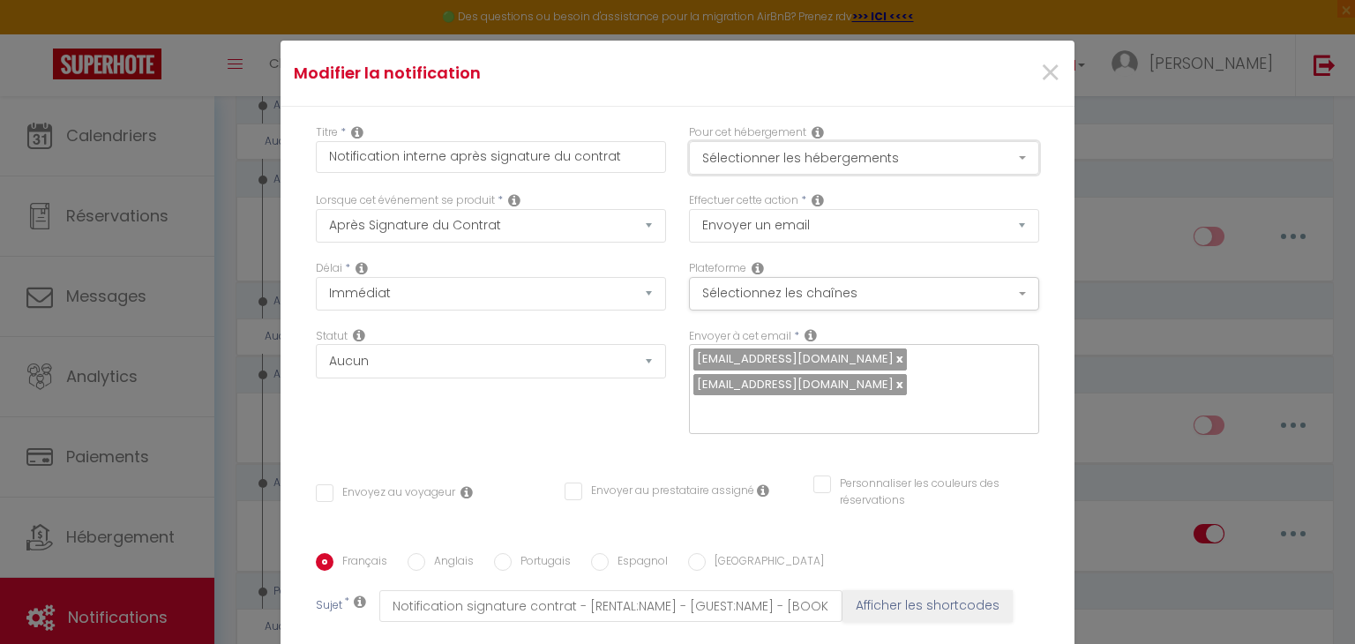
click at [821, 167] on button "Sélectionner les hébergements" at bounding box center [864, 158] width 350 height 34
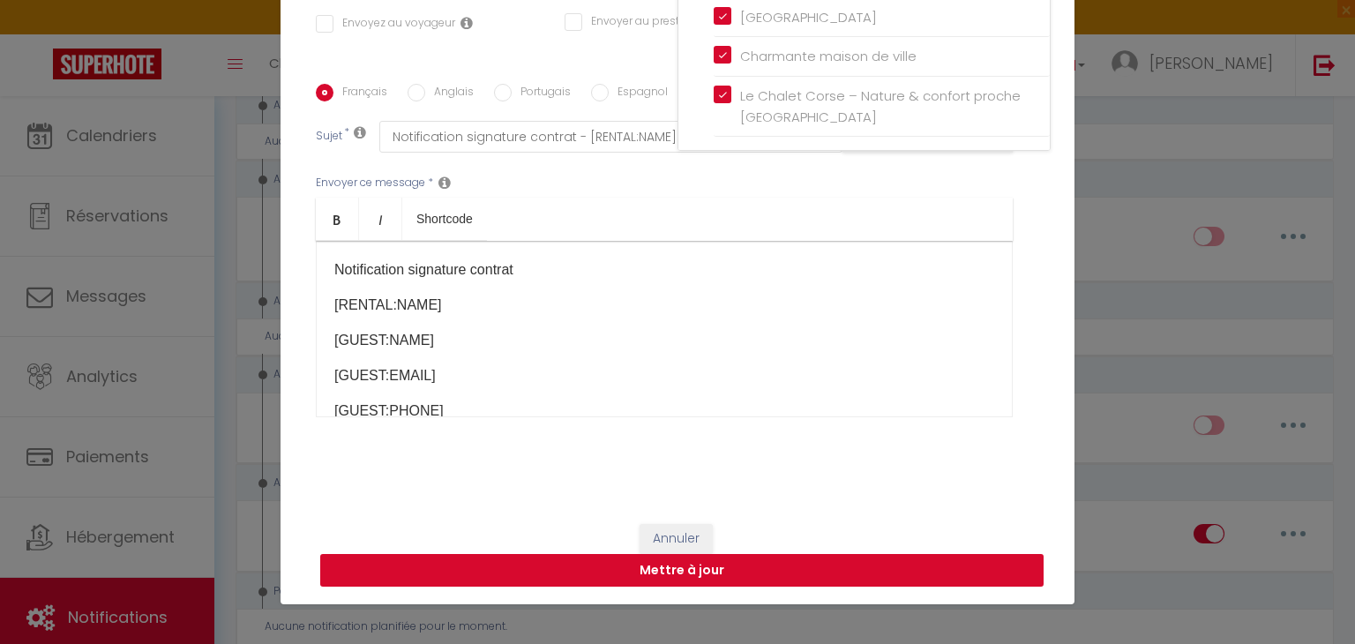
click at [721, 566] on button "Mettre à jour" at bounding box center [681, 571] width 723 height 34
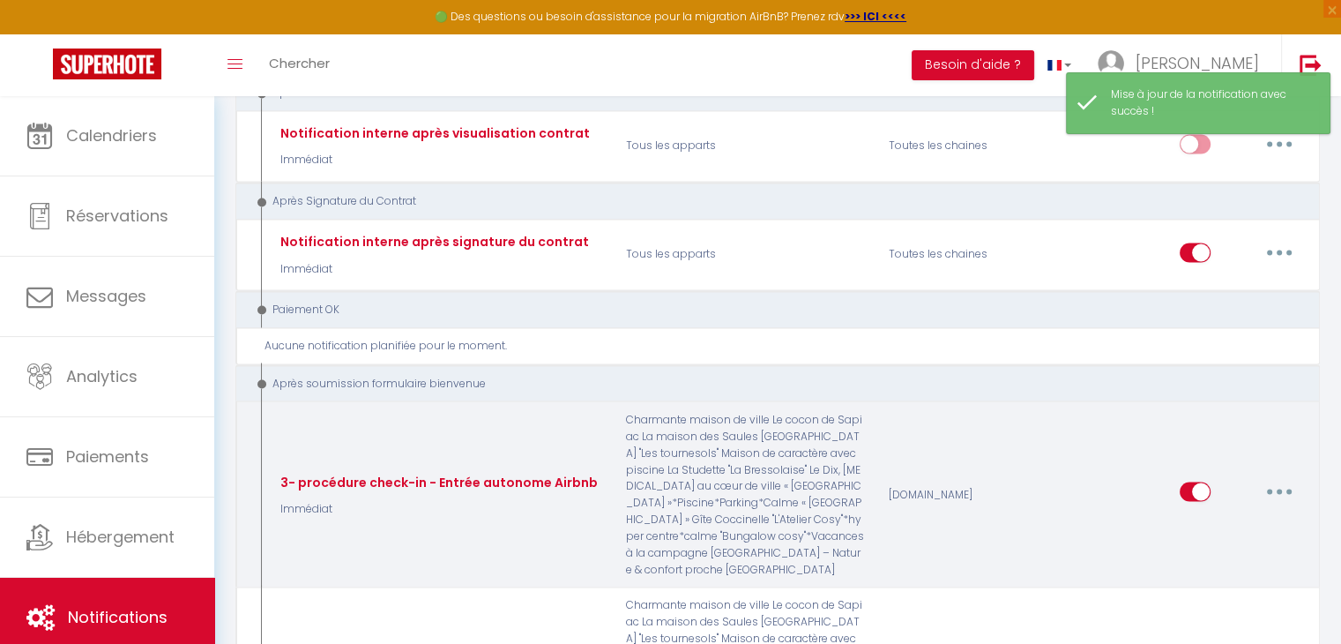
click at [1280, 489] on icon "button" at bounding box center [1279, 491] width 5 height 5
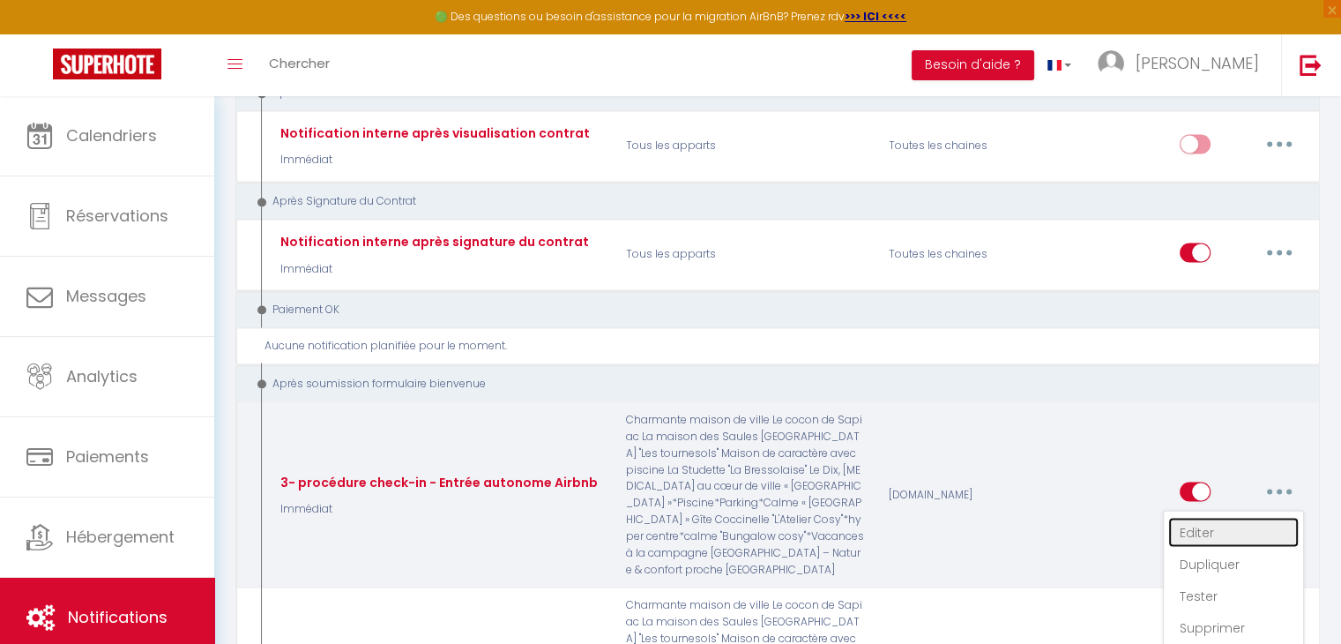
click at [1227, 517] on link "Editer" at bounding box center [1234, 532] width 131 height 30
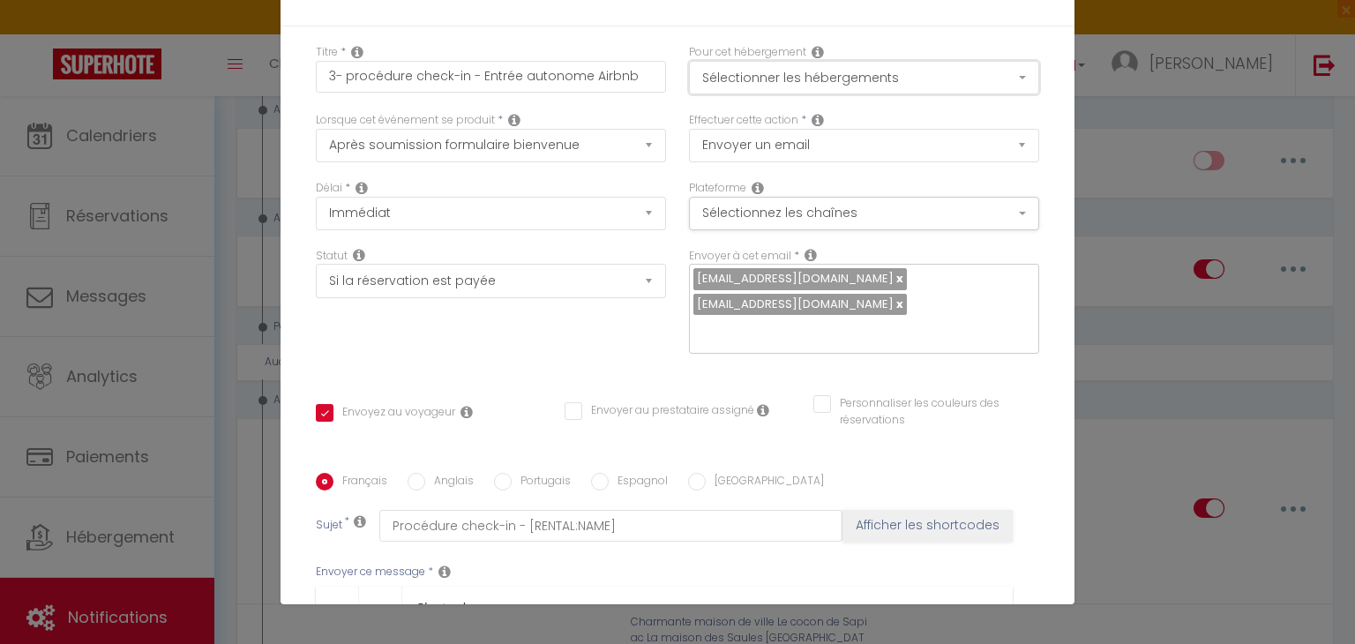
click at [843, 84] on button "Sélectionner les hébergements" at bounding box center [864, 78] width 350 height 34
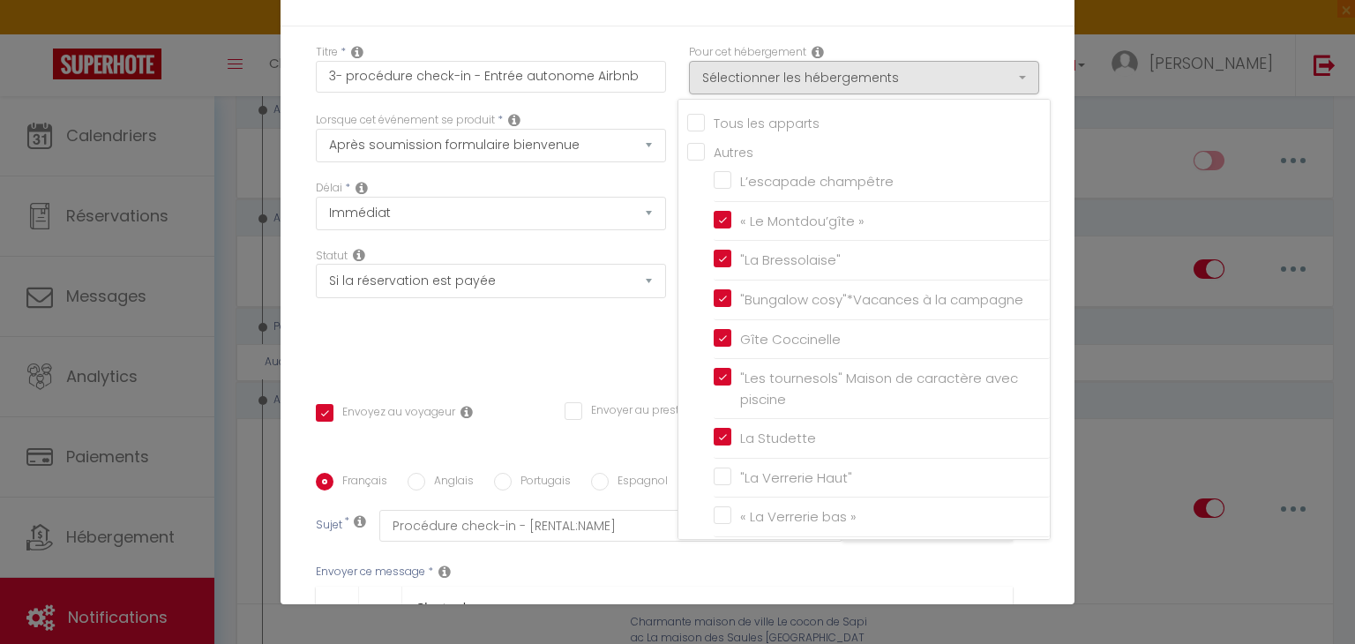
click at [1178, 321] on div "Modifier la notification × Titre * 3- procédure check-in - Entrée autonome Airb…" at bounding box center [677, 322] width 1355 height 644
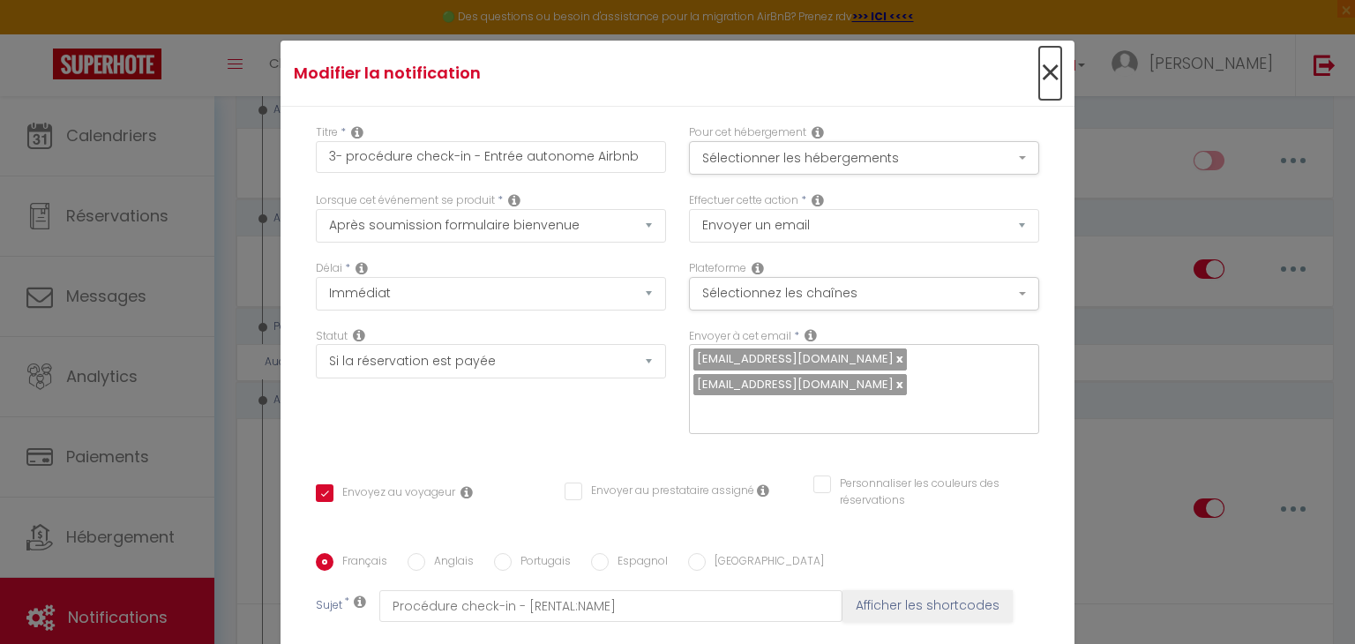
click at [1039, 69] on span "×" at bounding box center [1050, 73] width 22 height 53
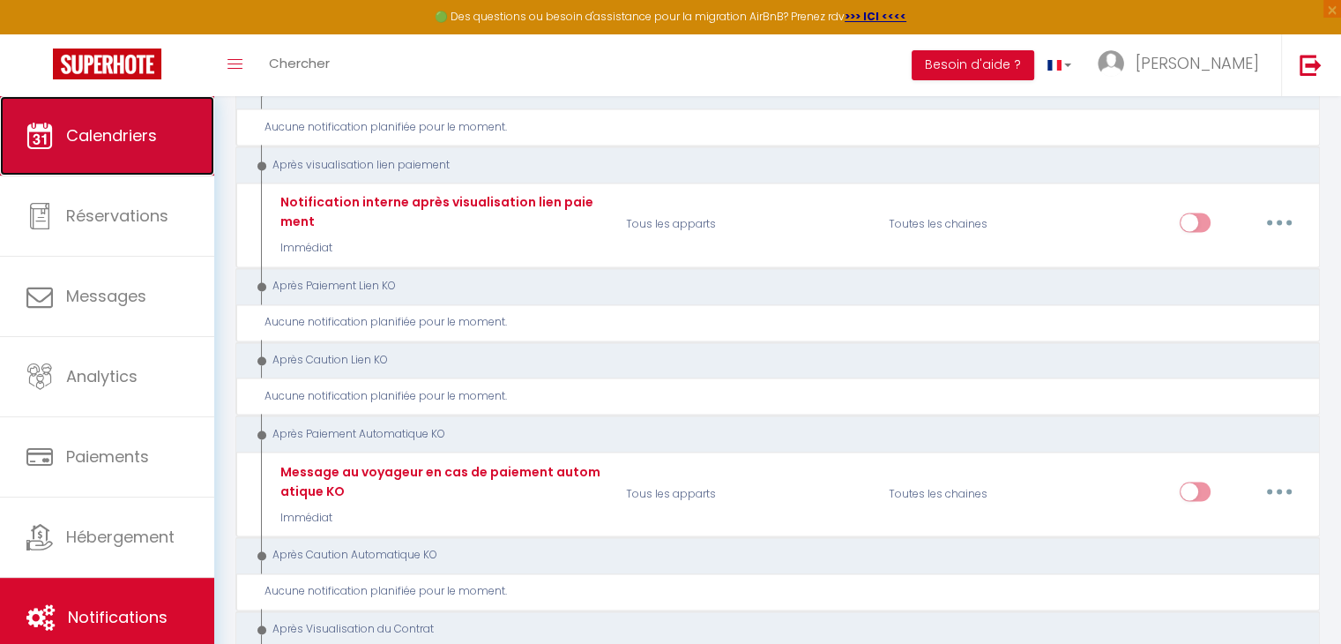
click at [114, 146] on link "Calendriers" at bounding box center [107, 135] width 214 height 79
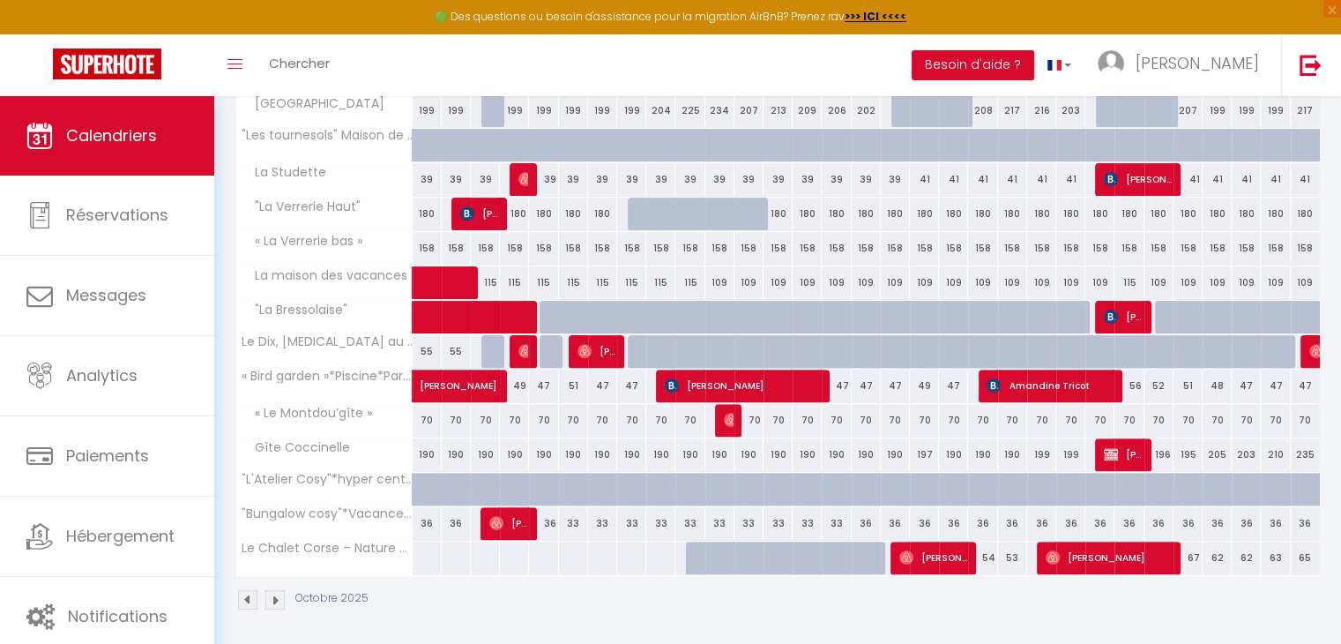
scroll to position [293, 0]
